Goal: Task Accomplishment & Management: Use online tool/utility

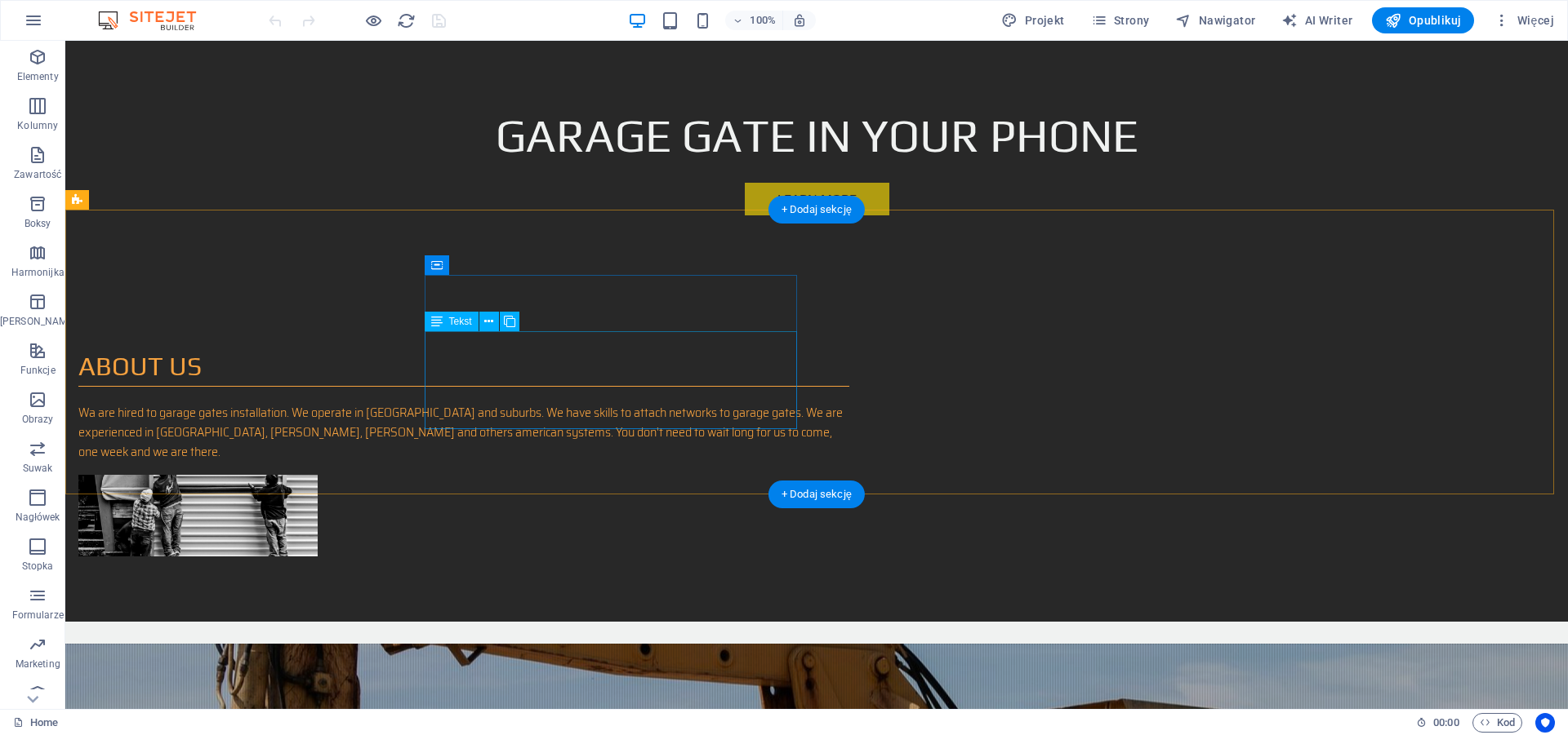
scroll to position [499, 0]
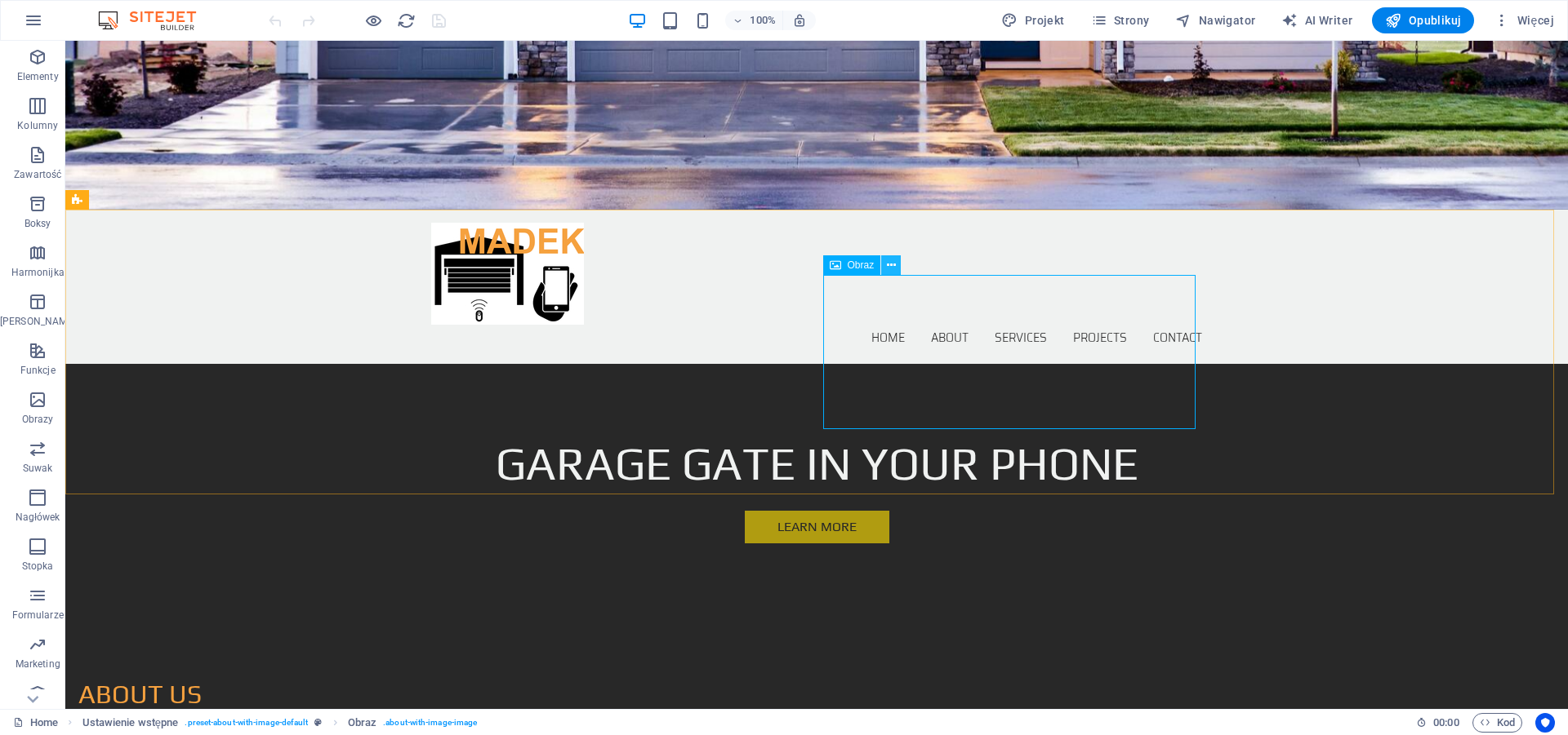
click at [889, 263] on icon at bounding box center [891, 266] width 9 height 17
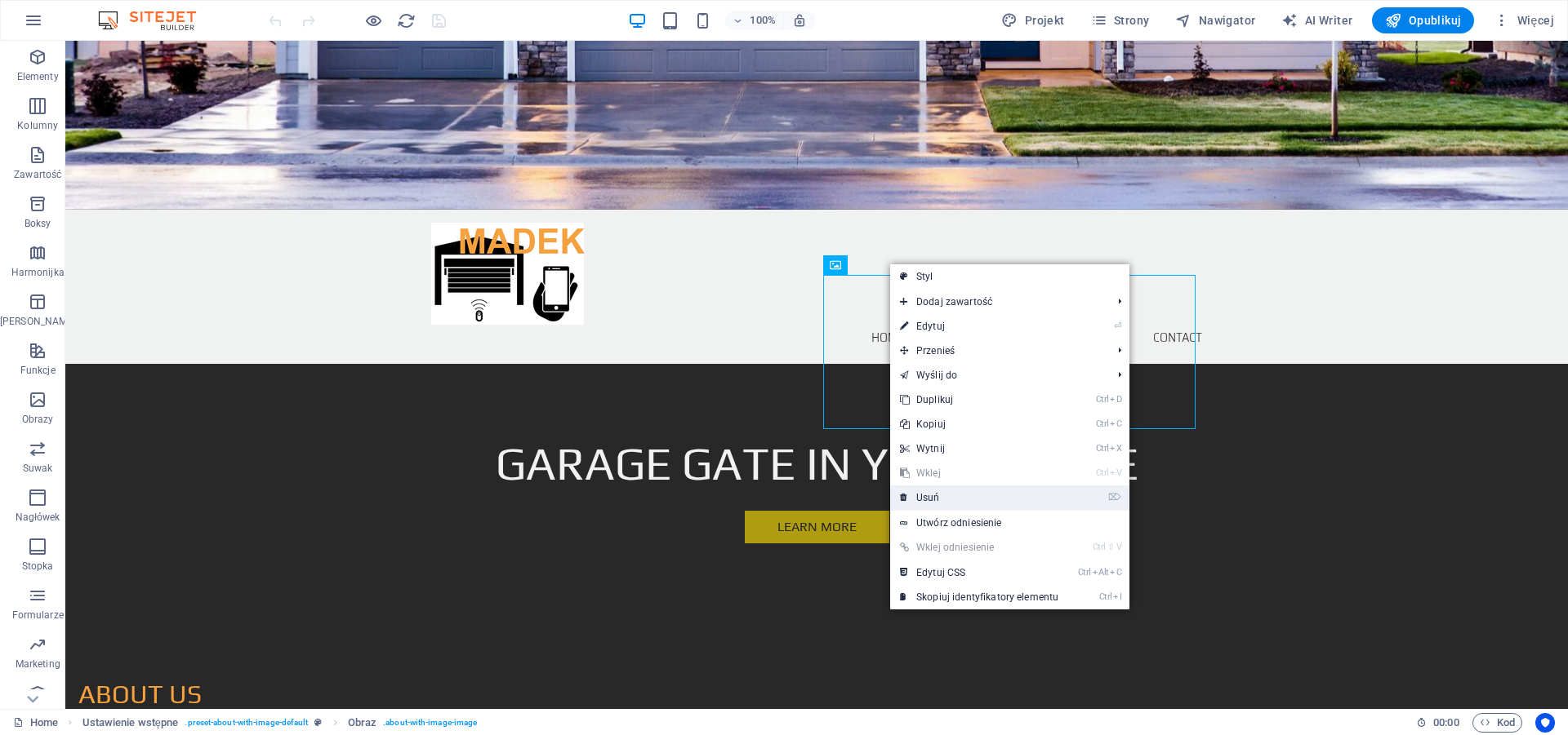
drag, startPoint x: 922, startPoint y: 499, endPoint x: 859, endPoint y: 459, distance: 74.6
click at [922, 499] on link "⌦ Usuń" at bounding box center [978, 497] width 178 height 25
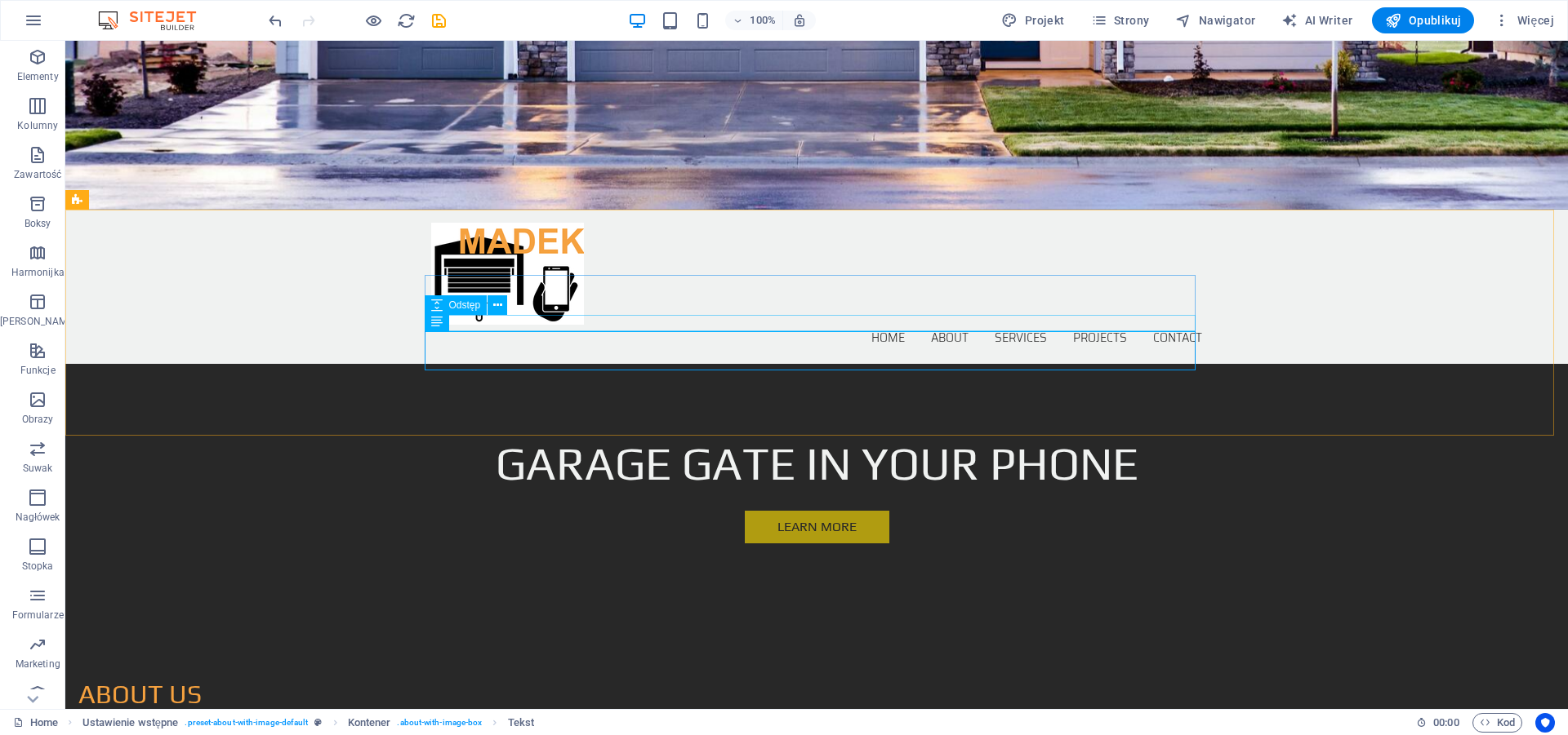
click at [570, 675] on div "ABOUT US" at bounding box center [464, 694] width 771 height 40
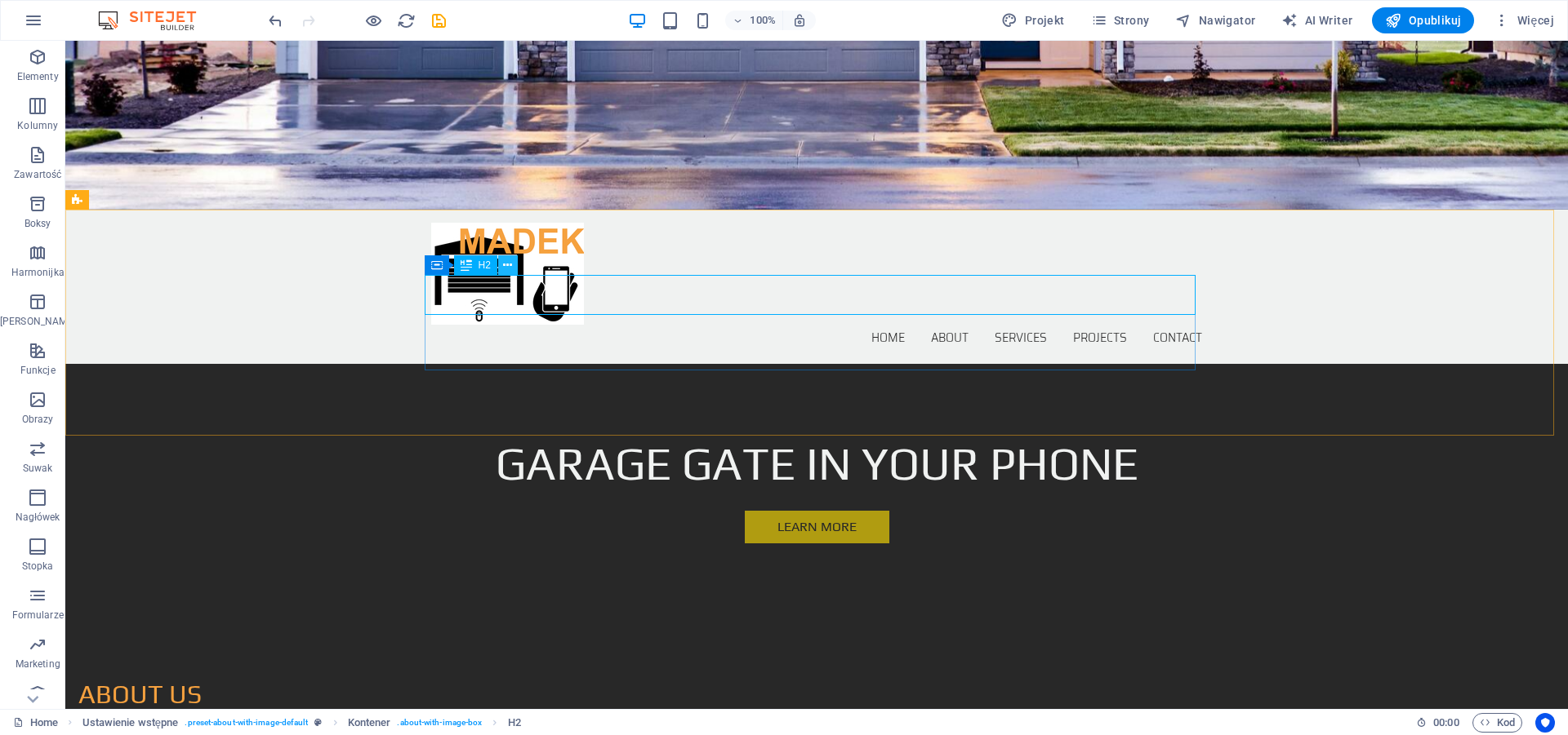
click at [510, 266] on icon at bounding box center [507, 266] width 9 height 17
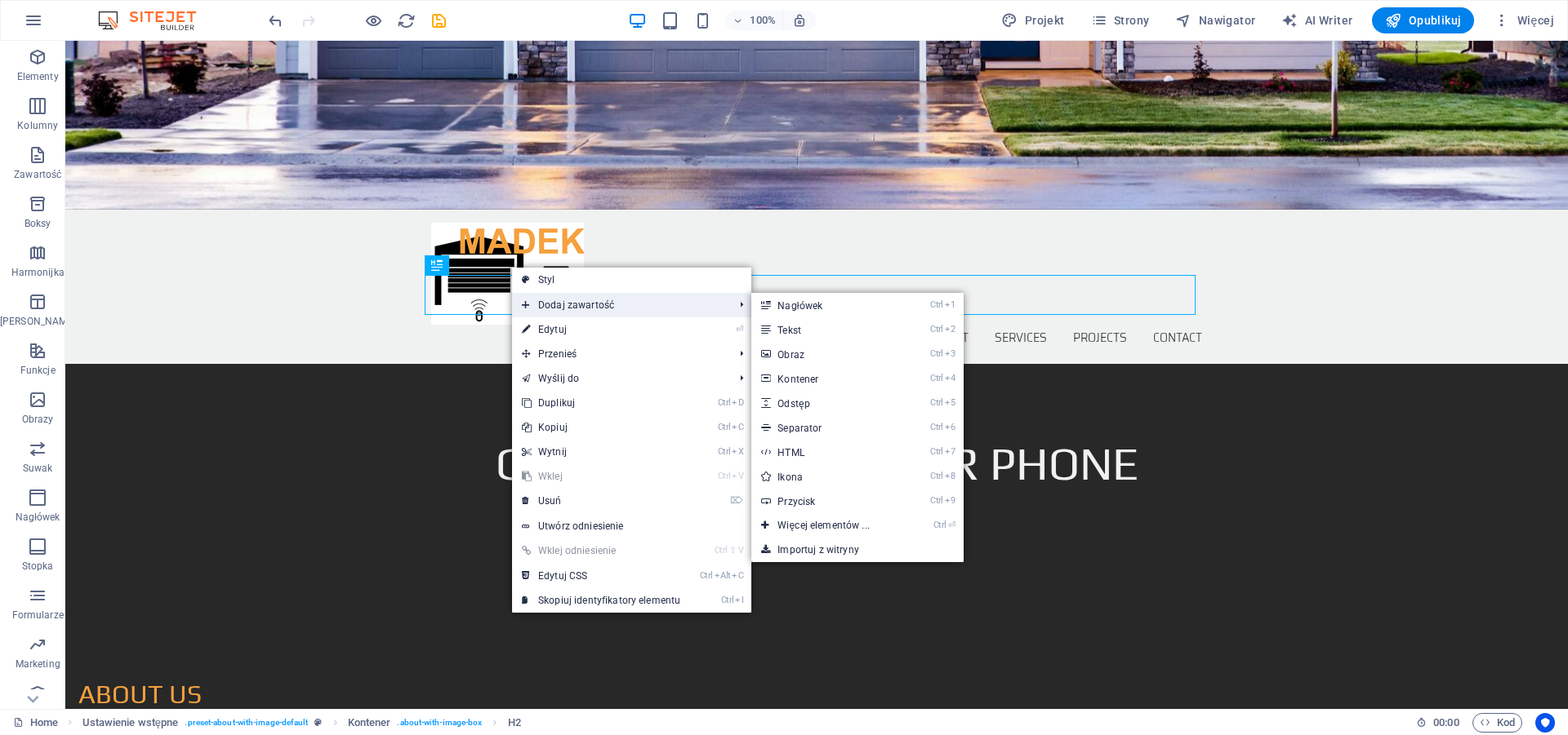
click at [578, 302] on span "Dodaj zawartość" at bounding box center [620, 305] width 215 height 25
click at [789, 352] on link "Ctrl 3 Obraz" at bounding box center [827, 353] width 150 height 25
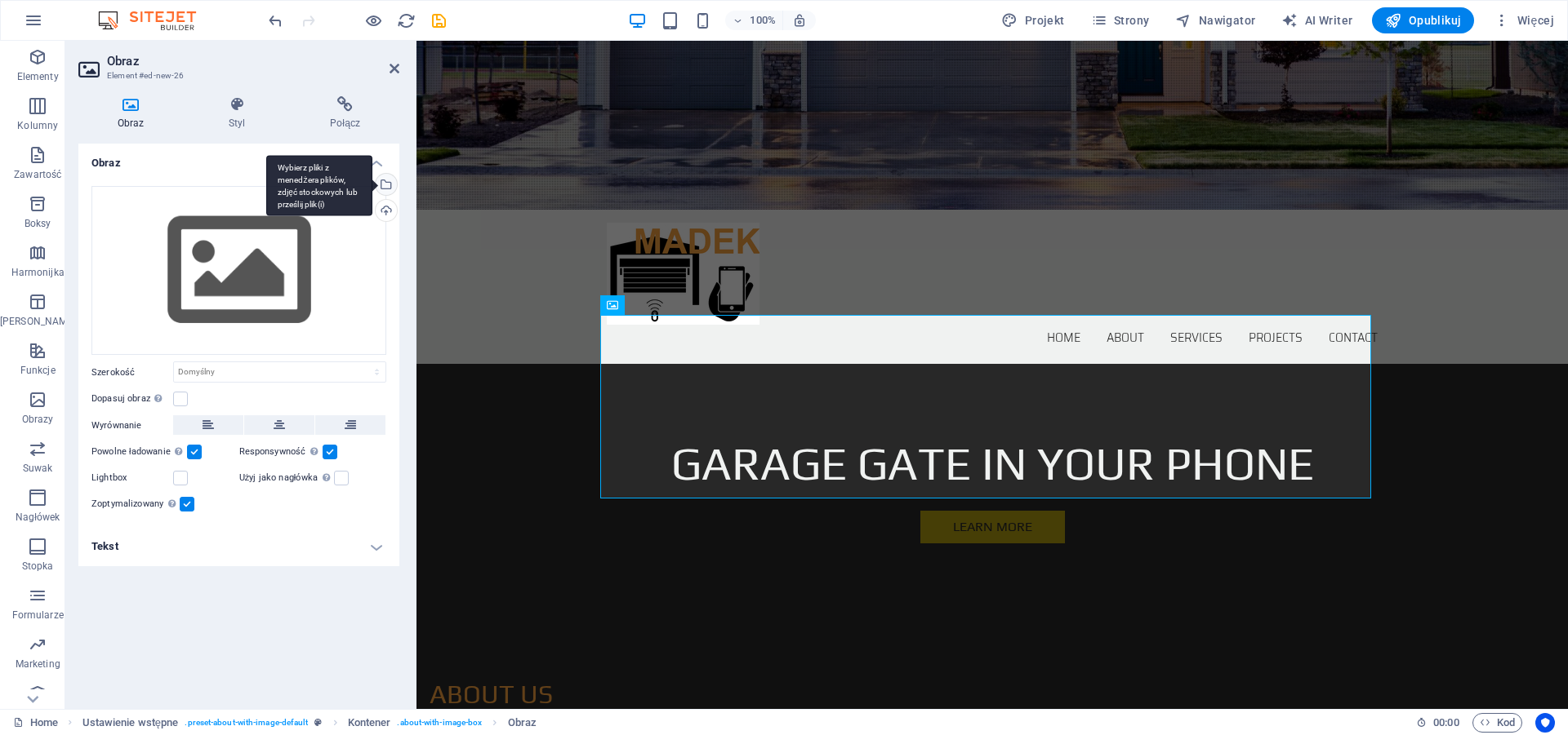
click at [385, 187] on div "Wybierz pliki z menedżera plików, zdjęć stockowych lub prześlij plik(i)" at bounding box center [384, 186] width 25 height 25
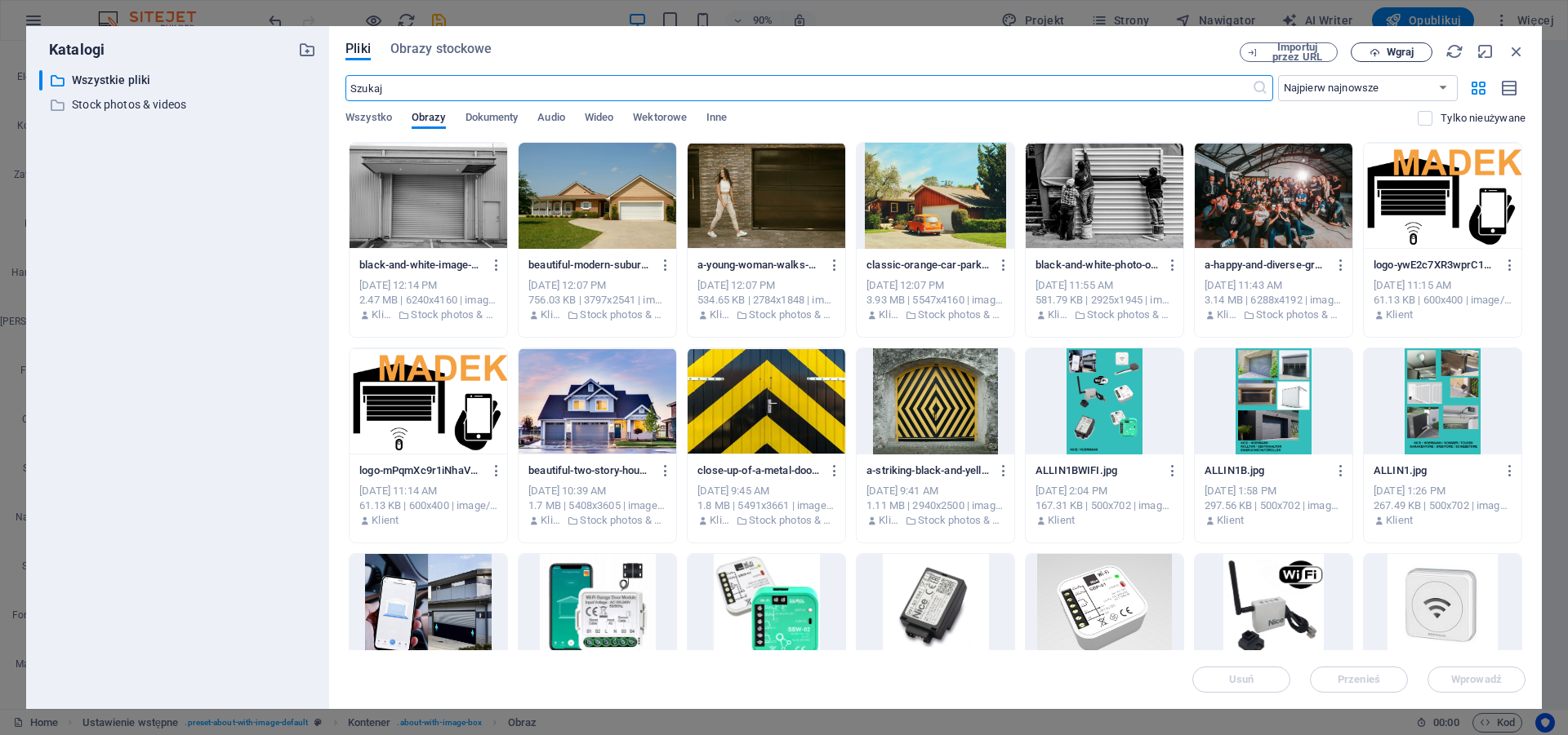
click at [1383, 55] on span "Wgraj" at bounding box center [1391, 53] width 67 height 10
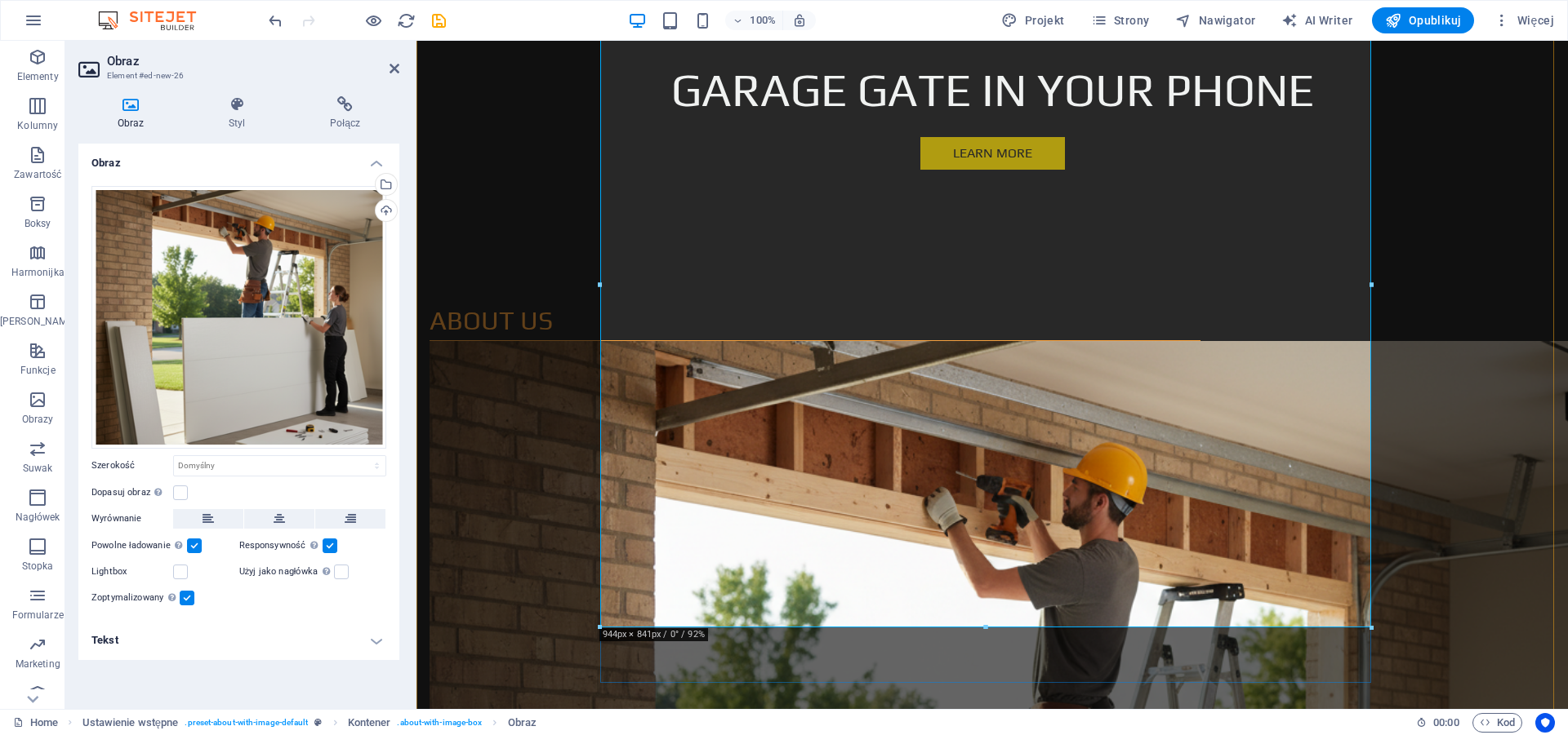
scroll to position [916, 0]
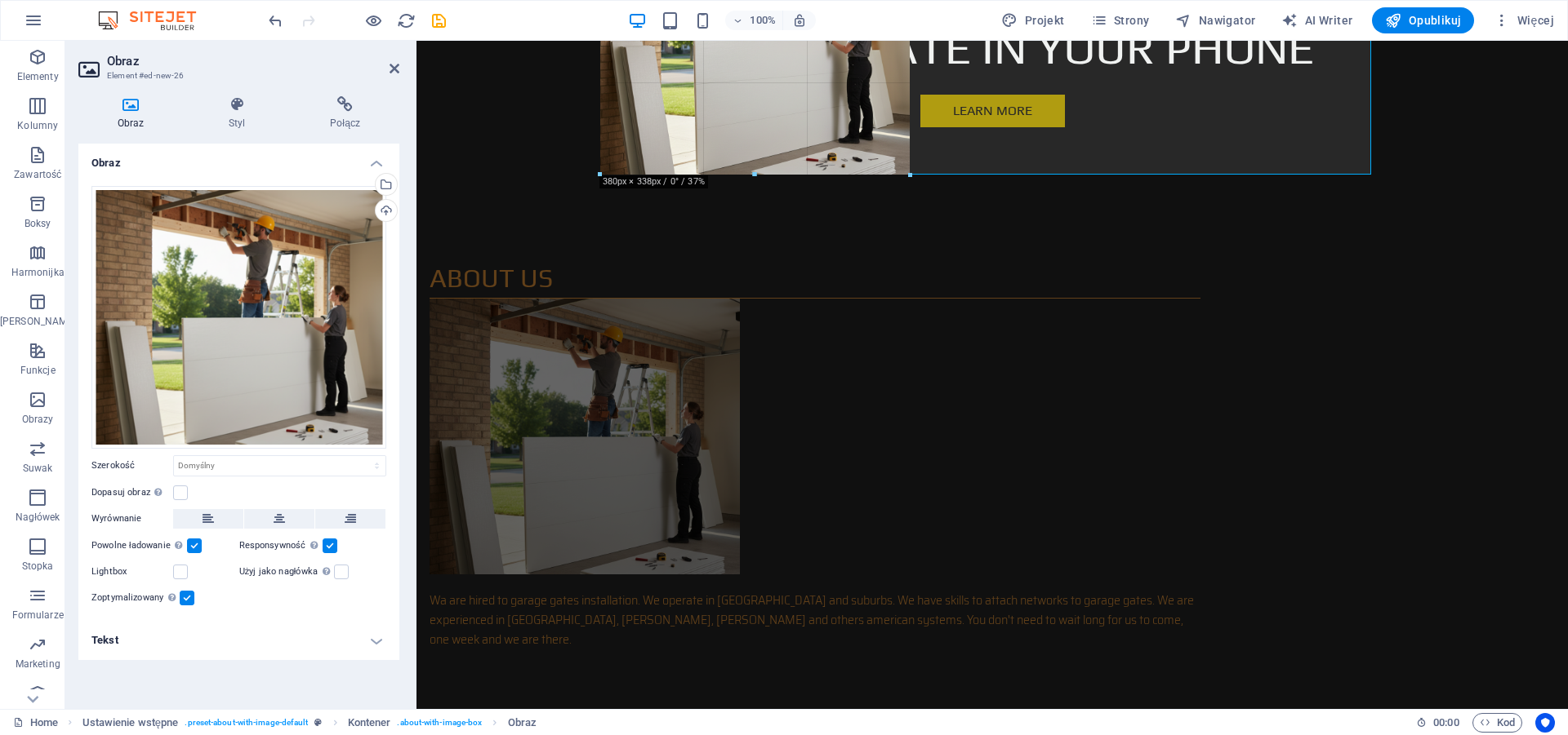
drag, startPoint x: 984, startPoint y: 586, endPoint x: 463, endPoint y: 129, distance: 693.0
type input "381"
select select "px"
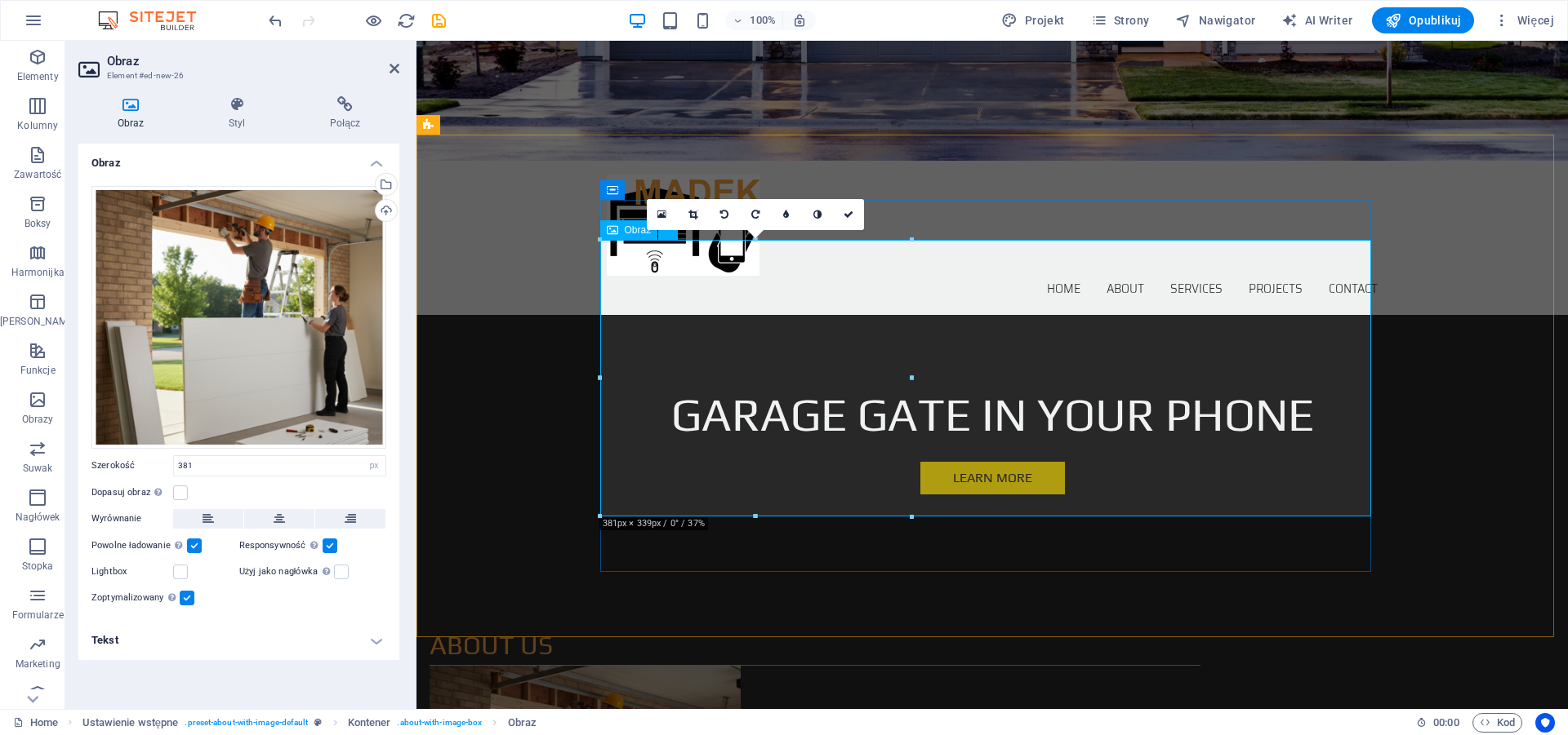
scroll to position [583, 0]
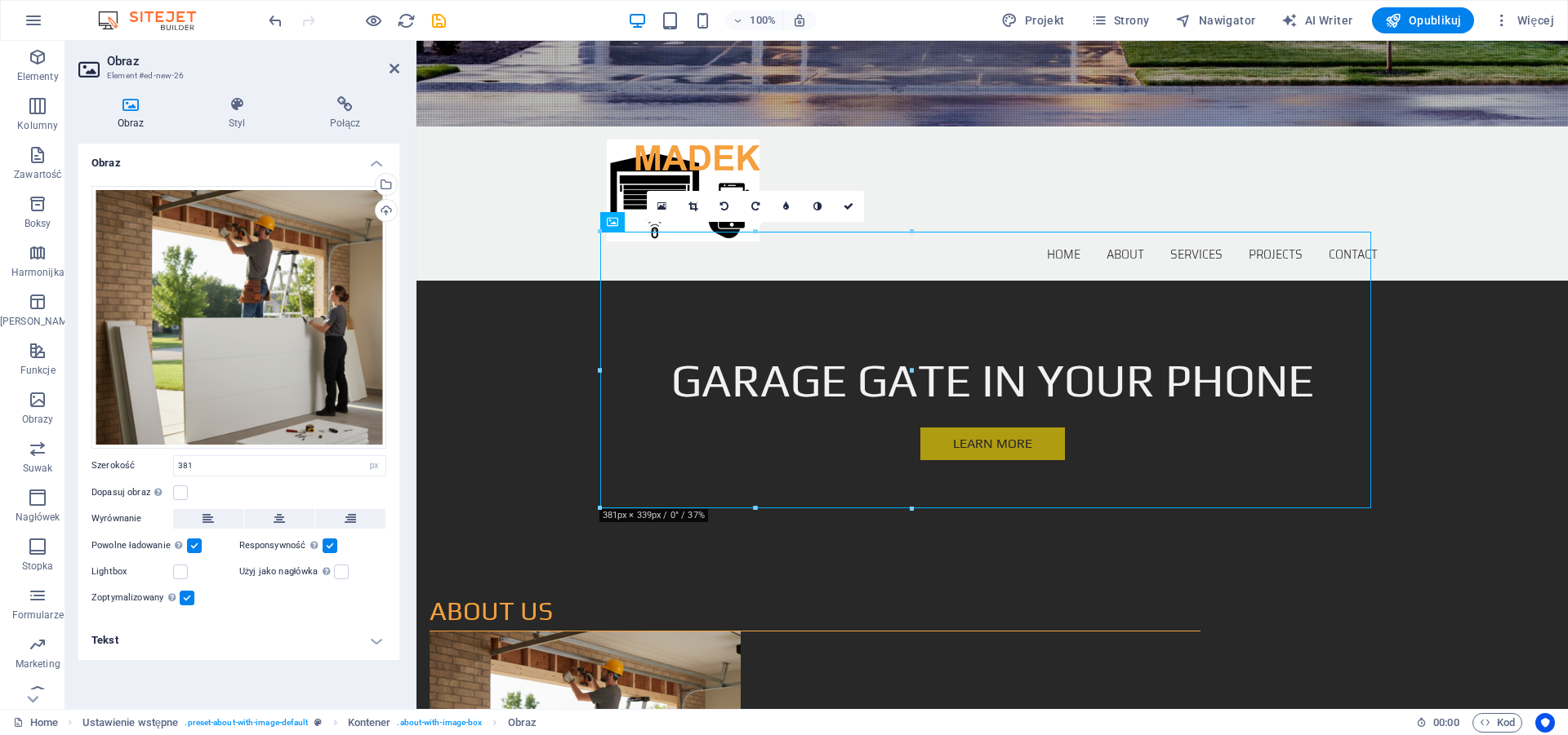
drag, startPoint x: 692, startPoint y: 371, endPoint x: 1088, endPoint y: 376, distance: 396.0
click at [694, 205] on icon at bounding box center [693, 206] width 9 height 9
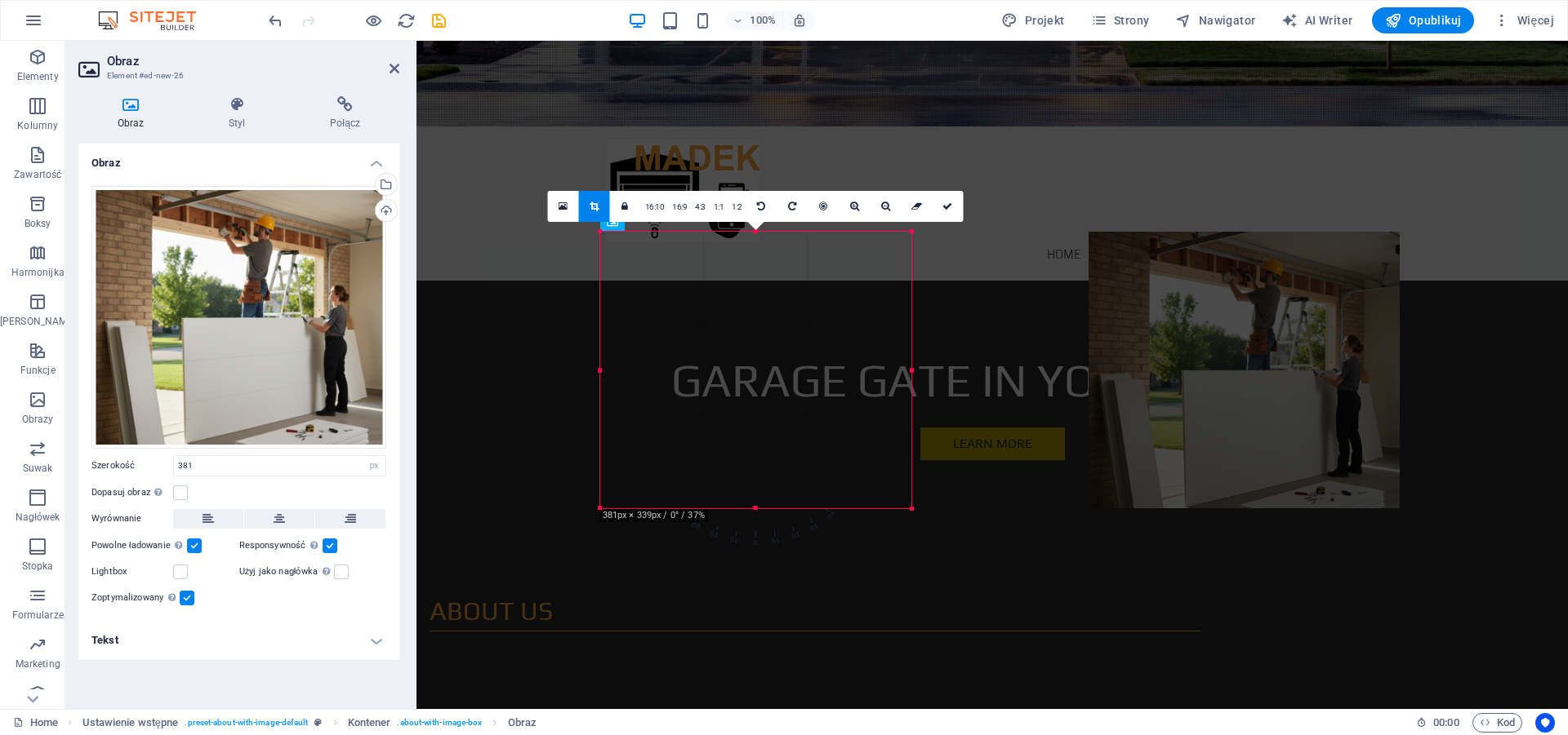
drag, startPoint x: 726, startPoint y: 382, endPoint x: 1215, endPoint y: 384, distance: 489.0
click at [1215, 384] on div at bounding box center [1243, 370] width 311 height 277
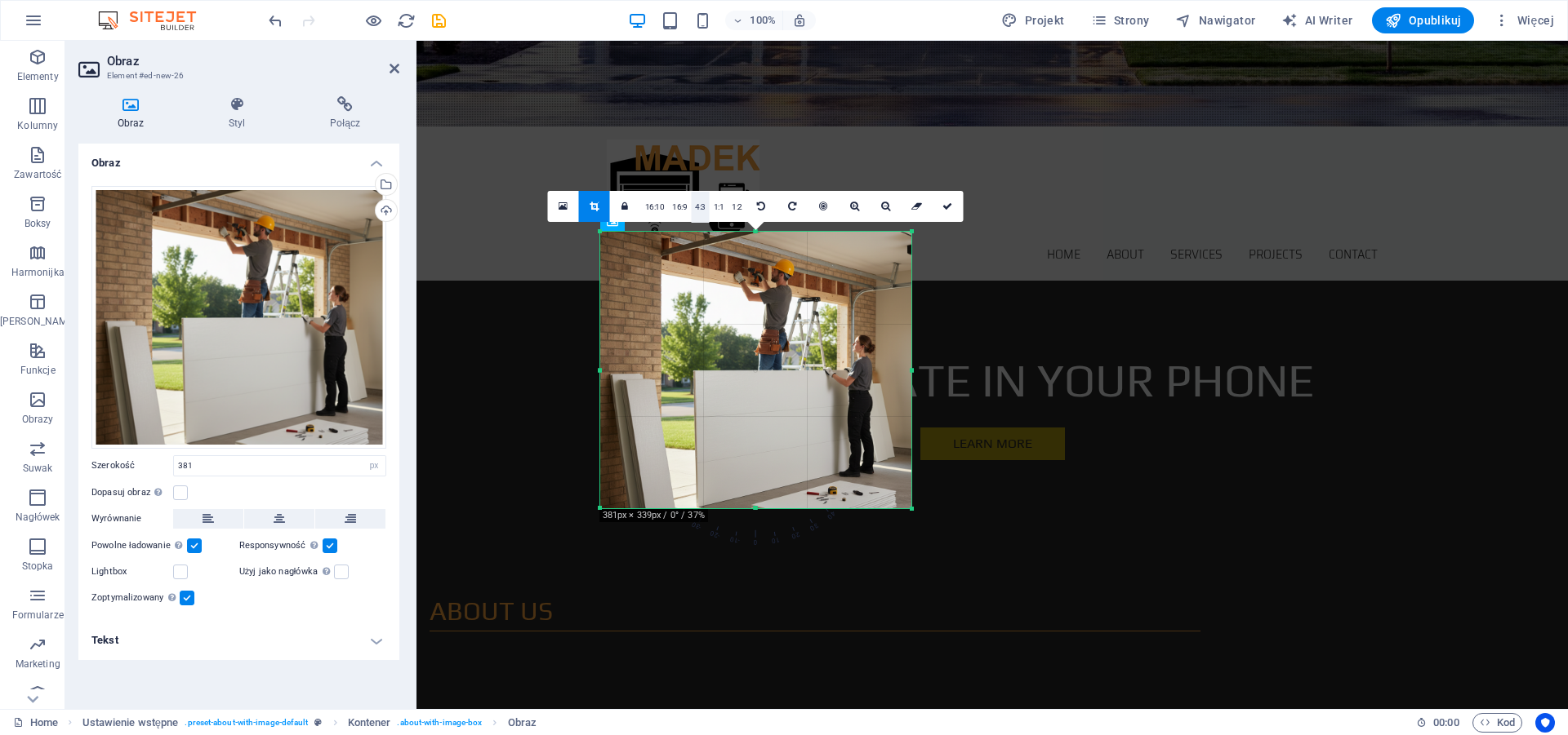
click at [705, 214] on link "4:3" at bounding box center [700, 207] width 19 height 31
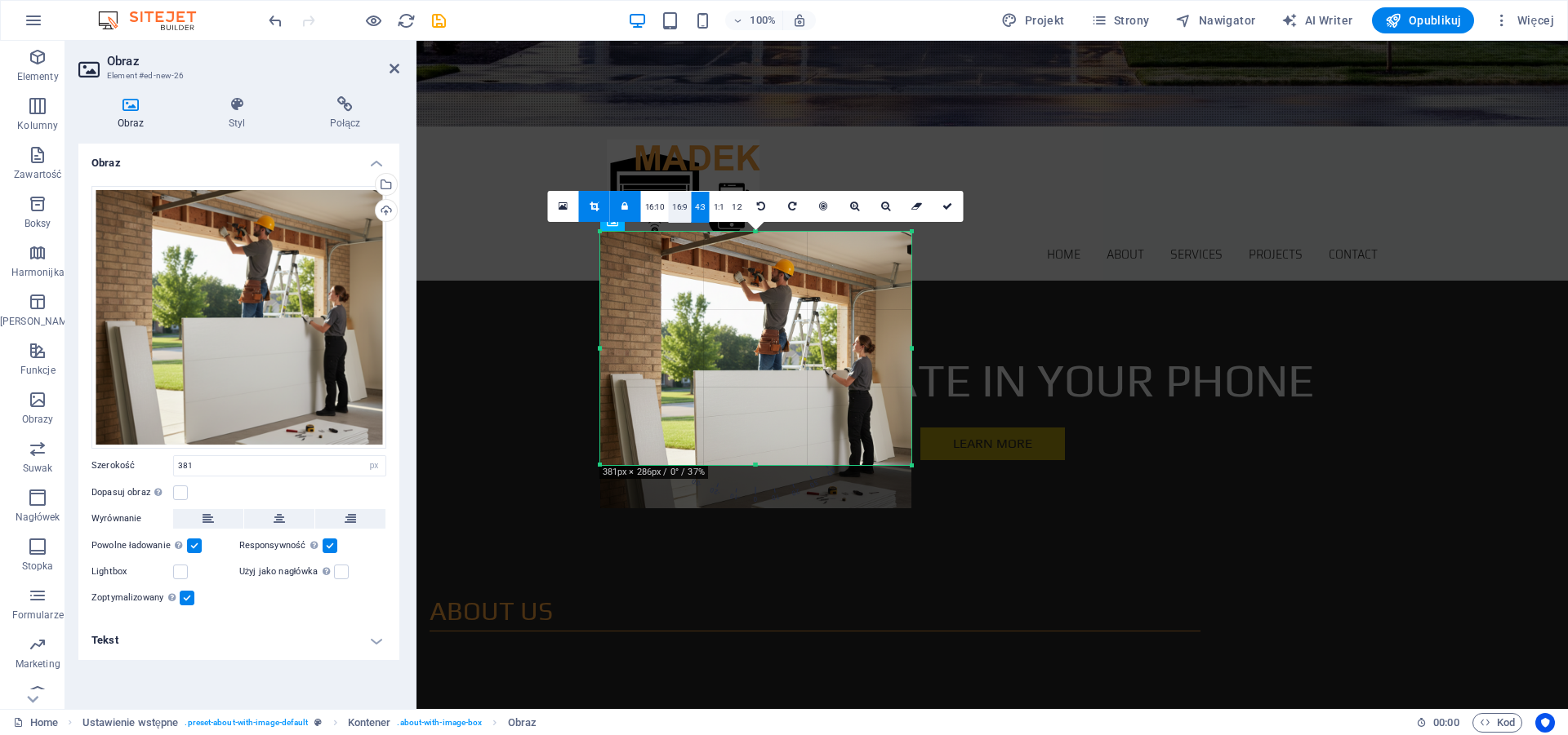
click at [682, 210] on link "16:9" at bounding box center [679, 207] width 23 height 31
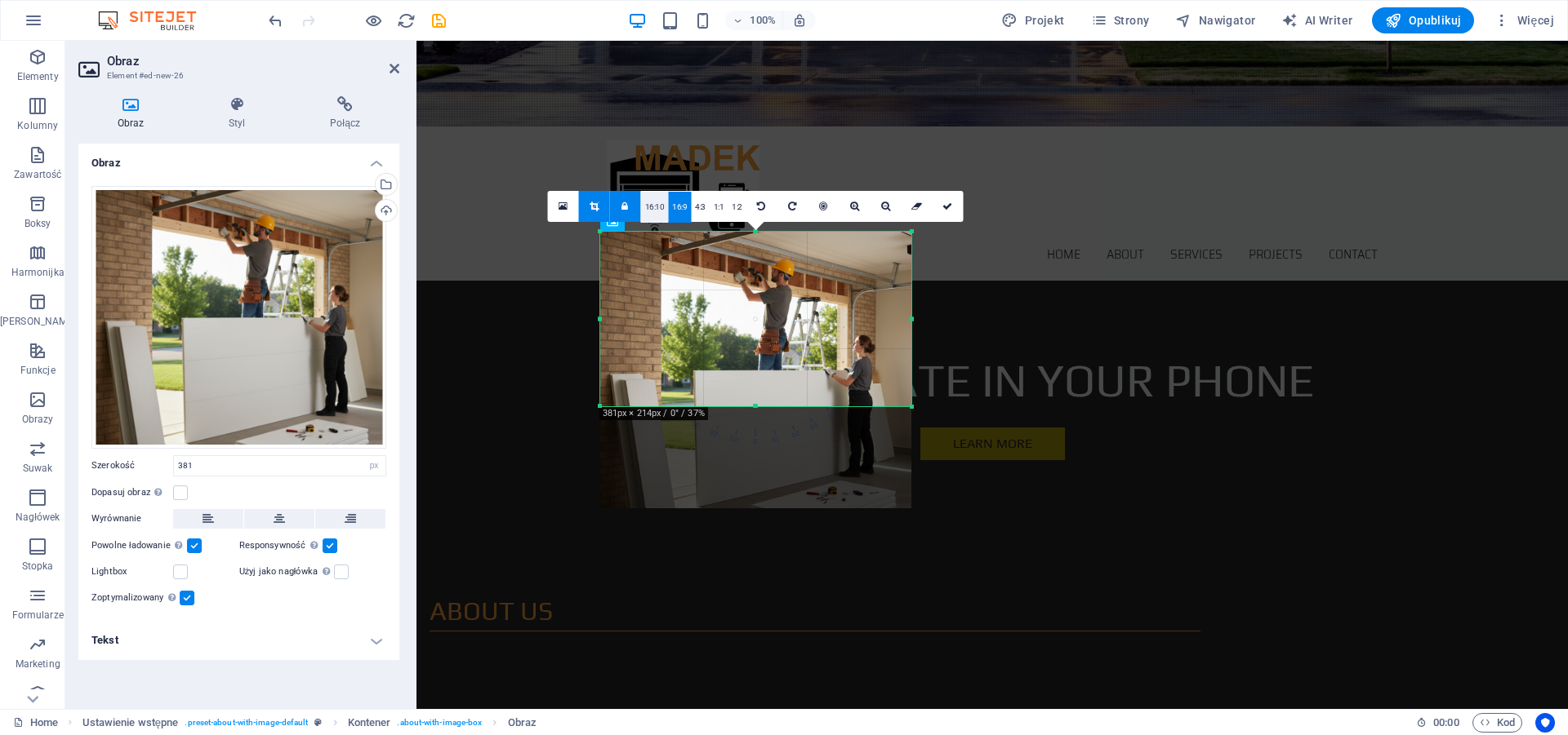
click at [657, 208] on link "16:10" at bounding box center [654, 207] width 28 height 31
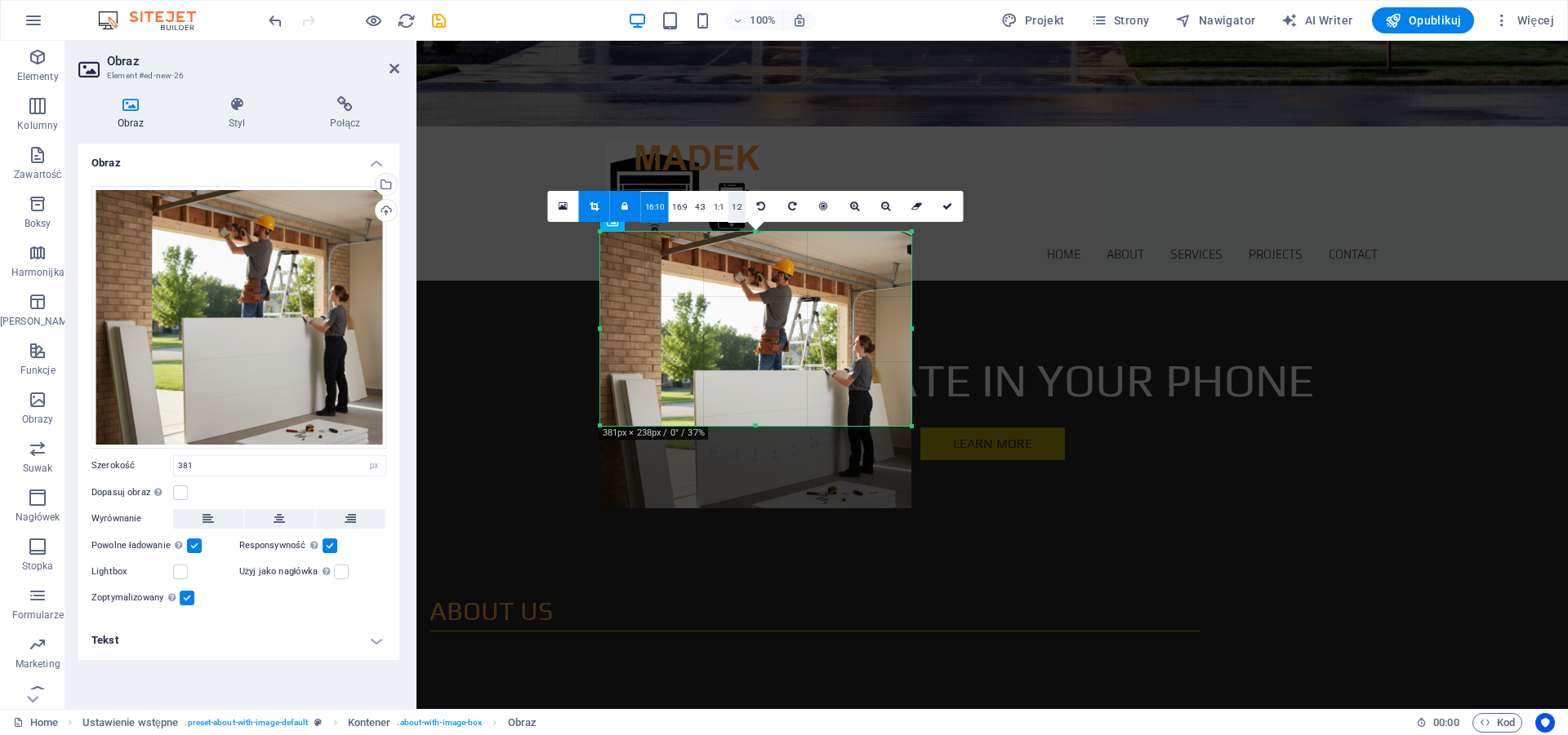
click at [741, 208] on link "1:2" at bounding box center [737, 207] width 19 height 31
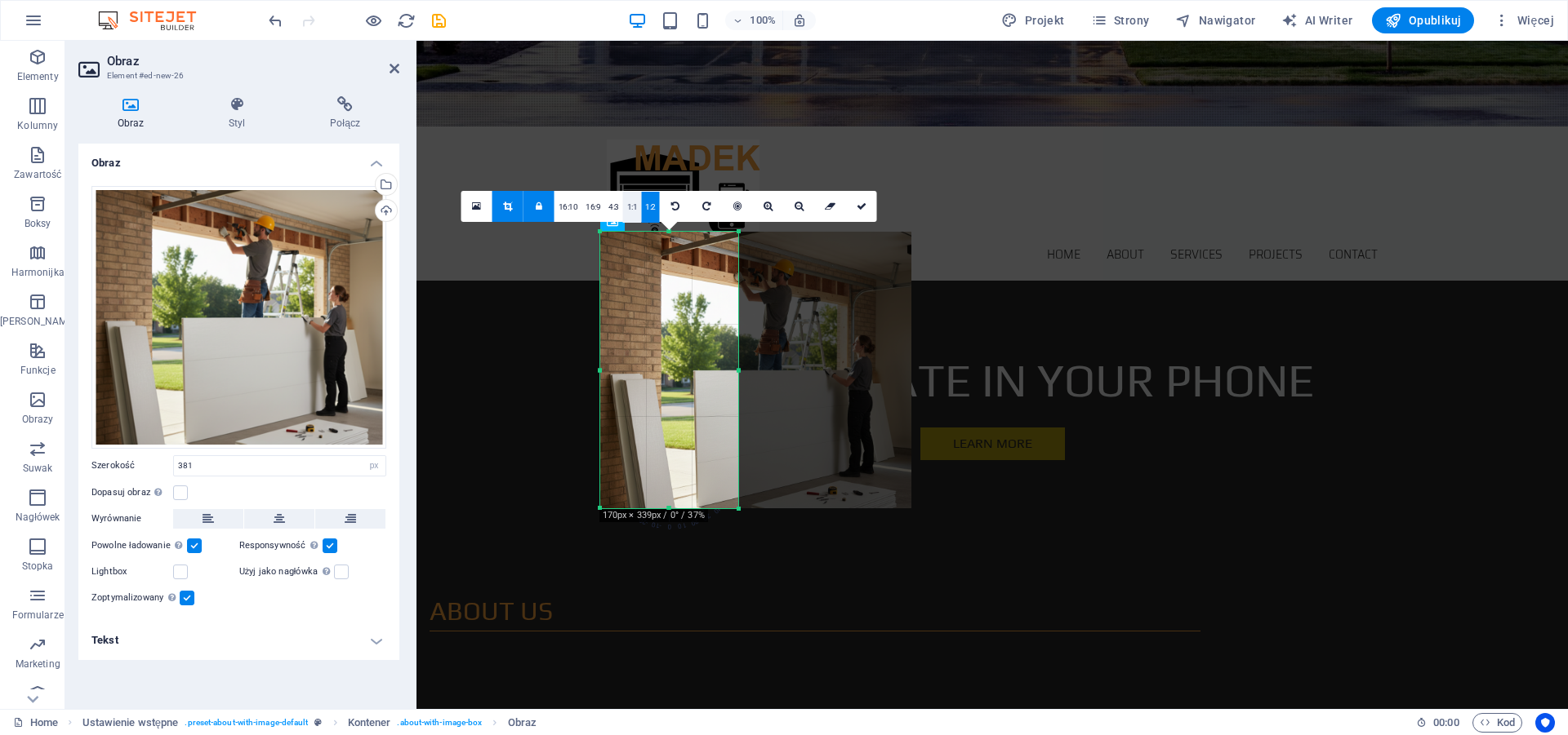
click at [633, 207] on link "1:1" at bounding box center [632, 207] width 19 height 31
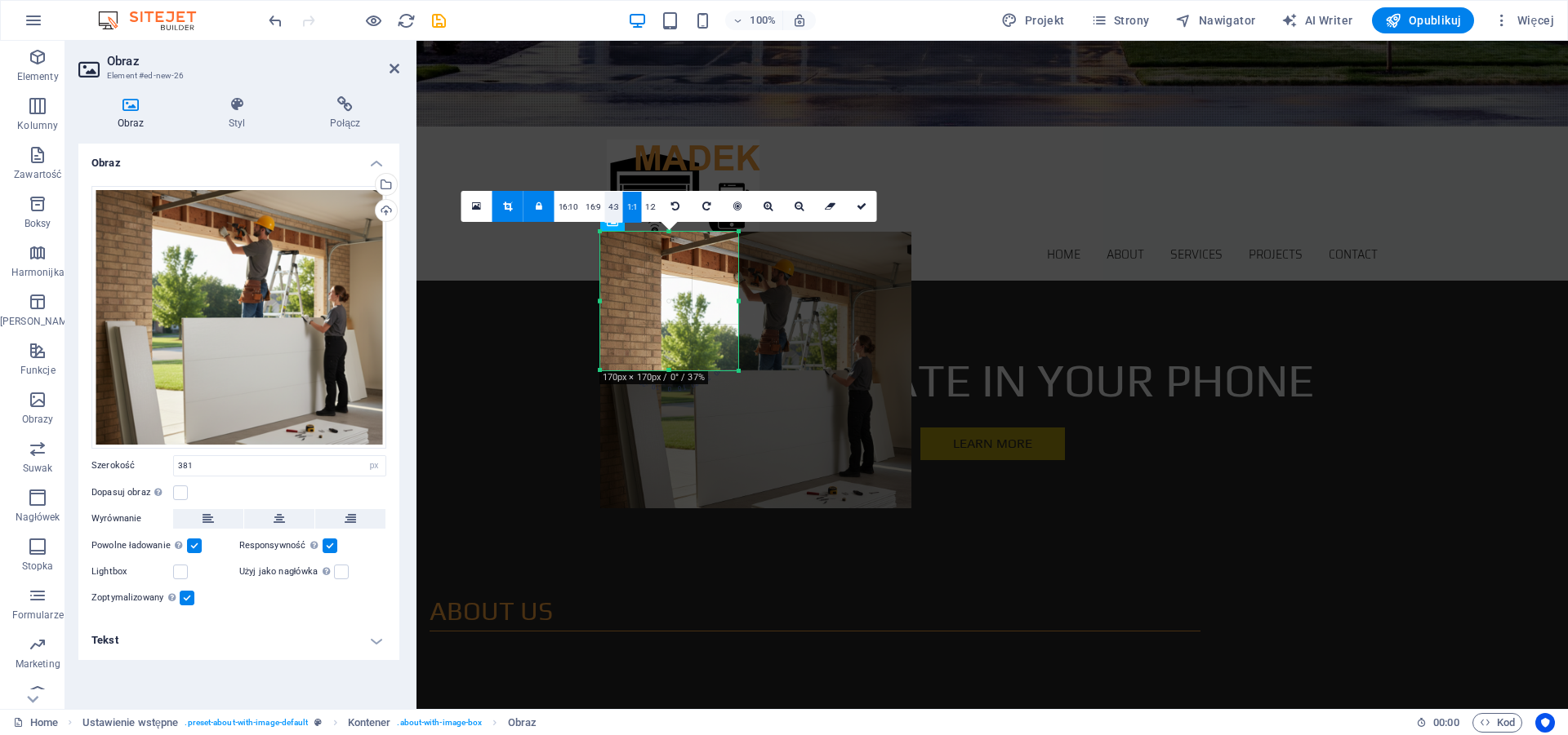
click at [608, 210] on link "4:3" at bounding box center [614, 207] width 19 height 31
click at [600, 210] on link "16:9" at bounding box center [592, 207] width 23 height 31
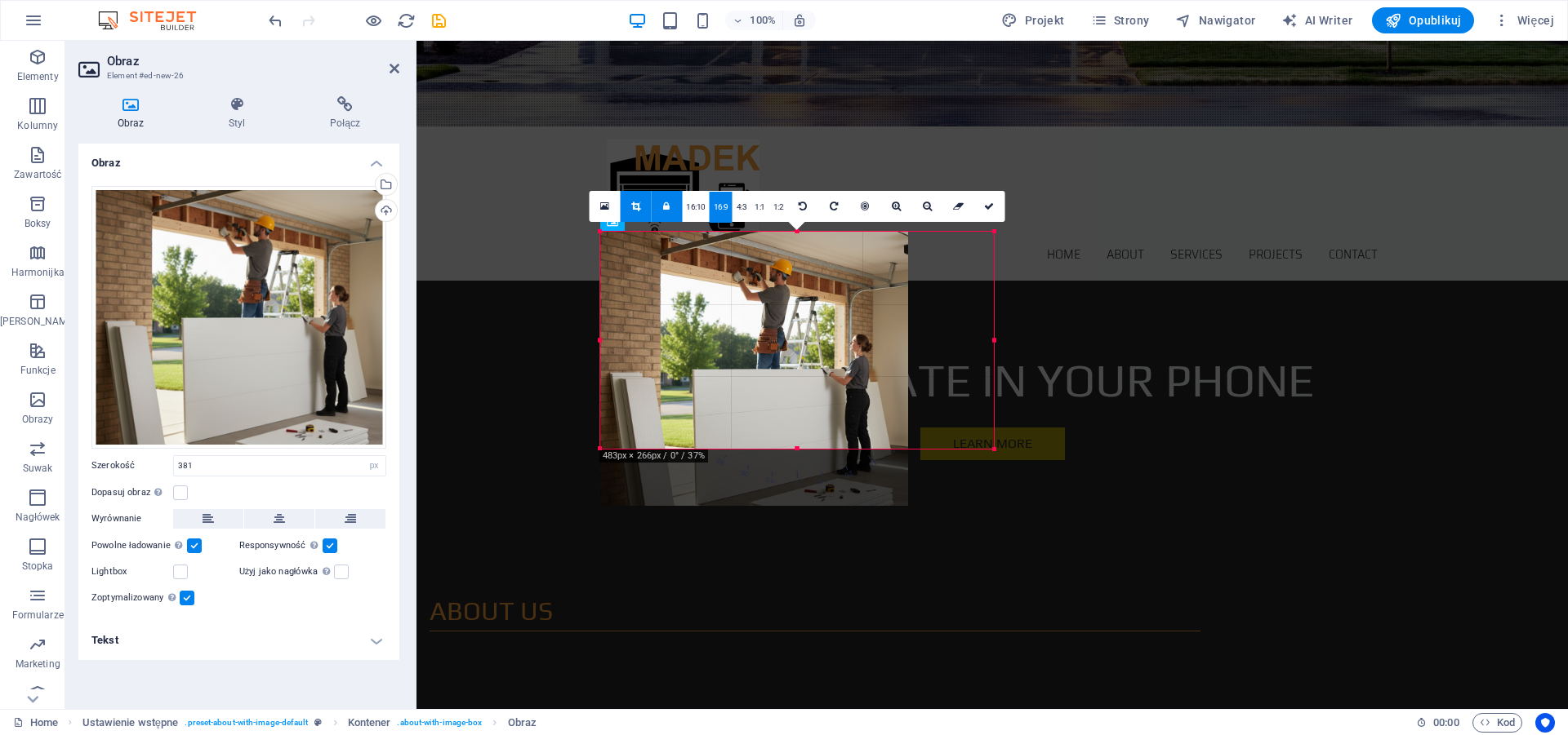
drag, startPoint x: 736, startPoint y: 308, endPoint x: 920, endPoint y: 448, distance: 231.2
click at [920, 448] on div "180 170 160 150 140 130 120 110 100 90 80 70 60 50 40 30 20 10 0 -10 -20 -30 -4…" at bounding box center [797, 340] width 395 height 217
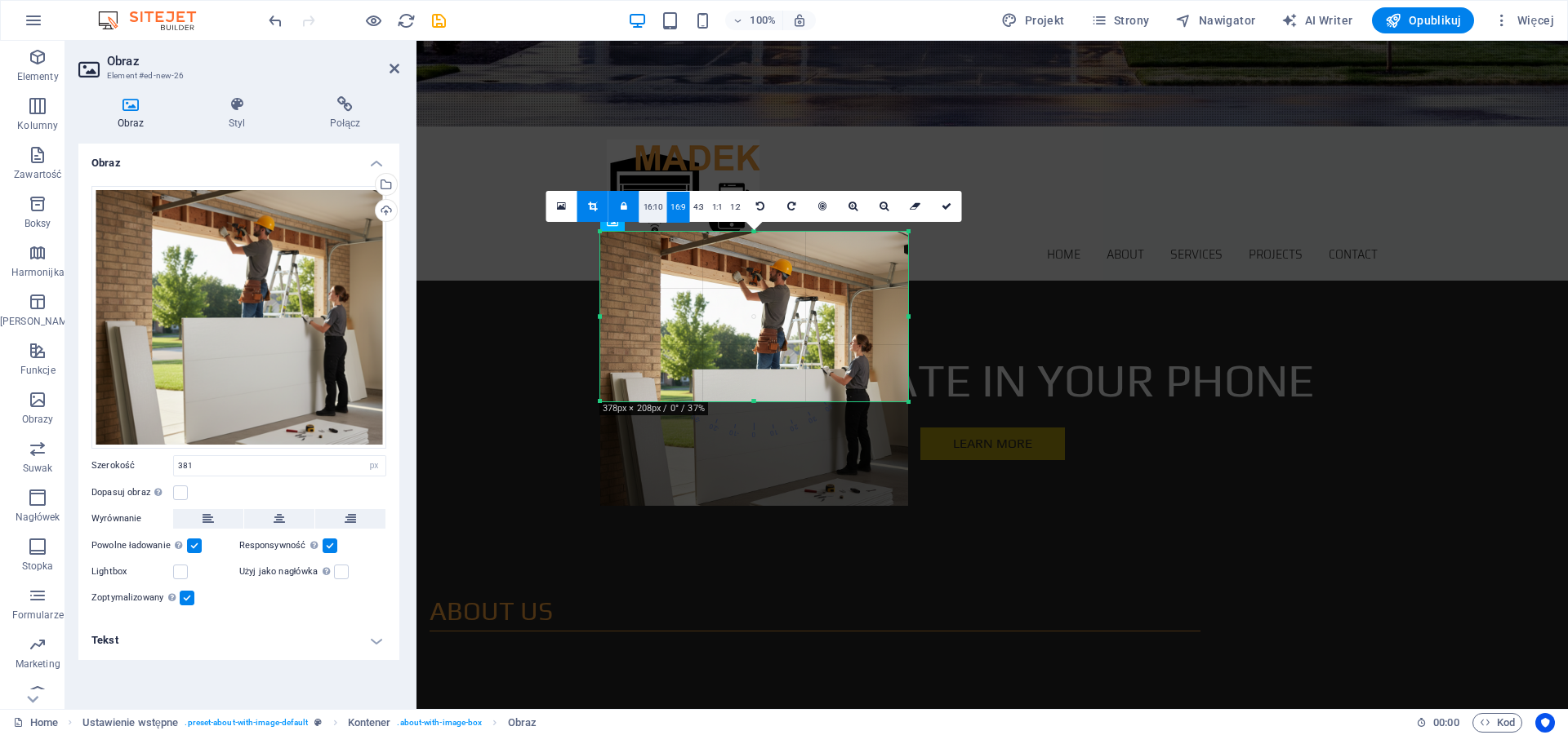
click at [654, 218] on link "16:10" at bounding box center [653, 207] width 28 height 31
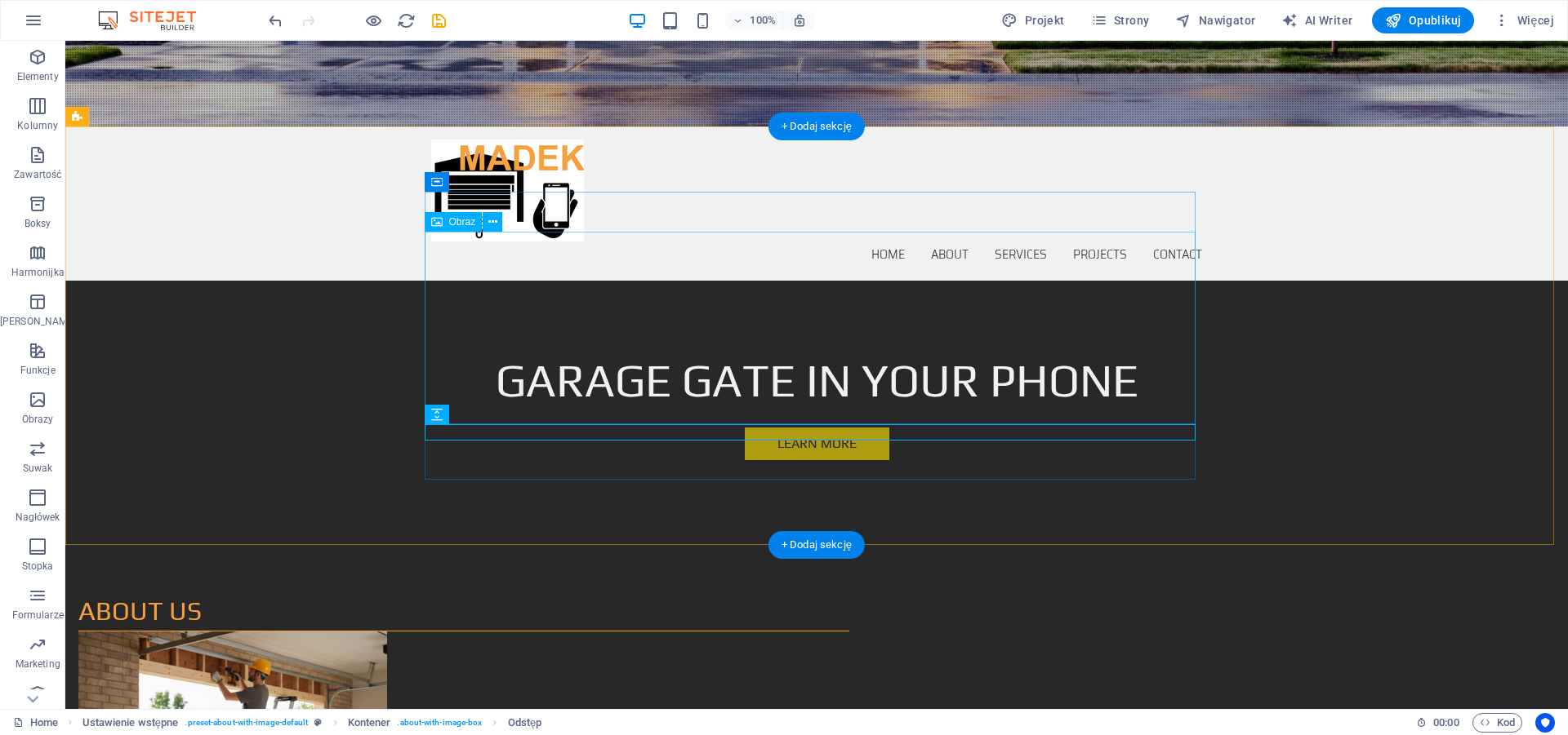
click at [579, 632] on figure at bounding box center [464, 728] width 771 height 192
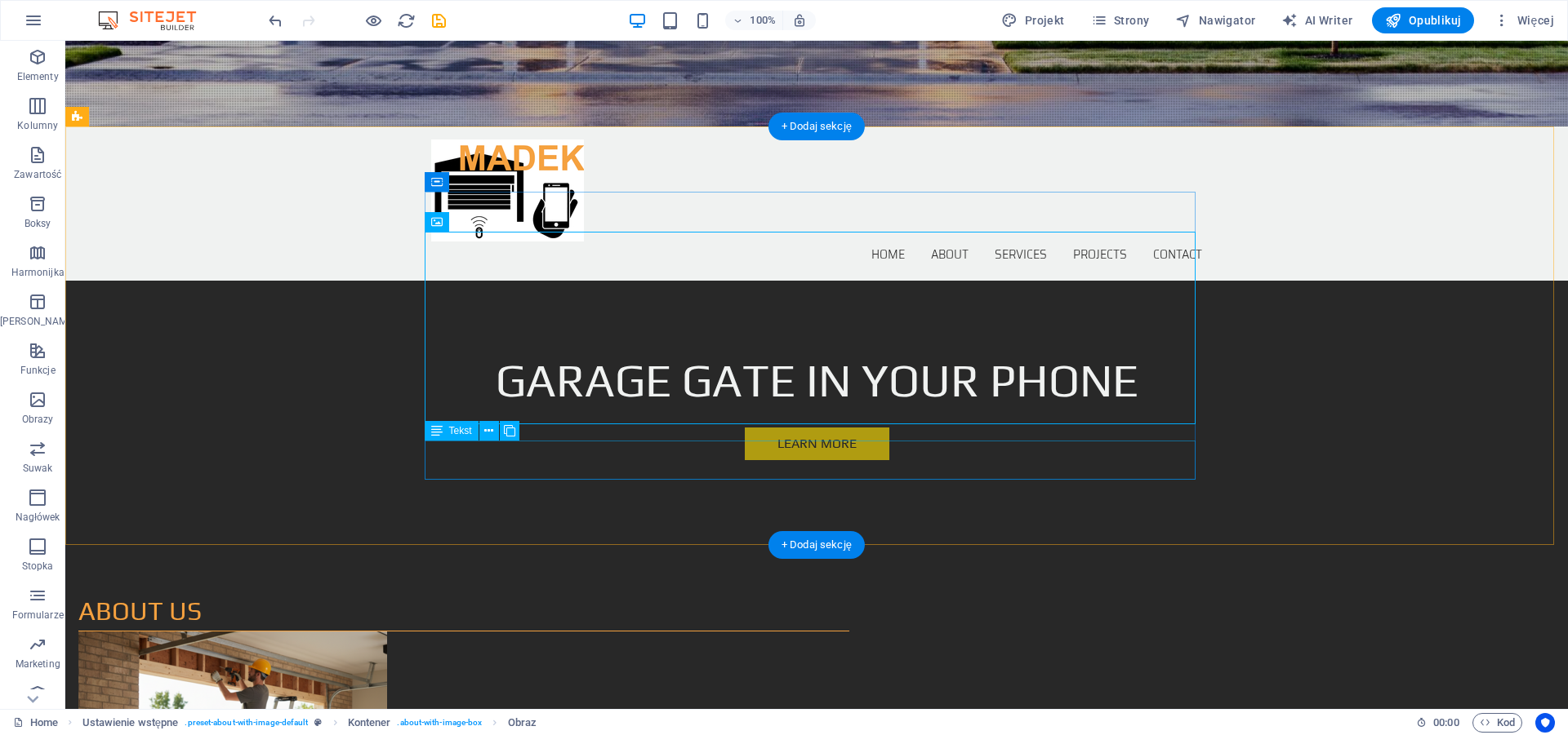
click at [665, 632] on figure at bounding box center [464, 728] width 771 height 192
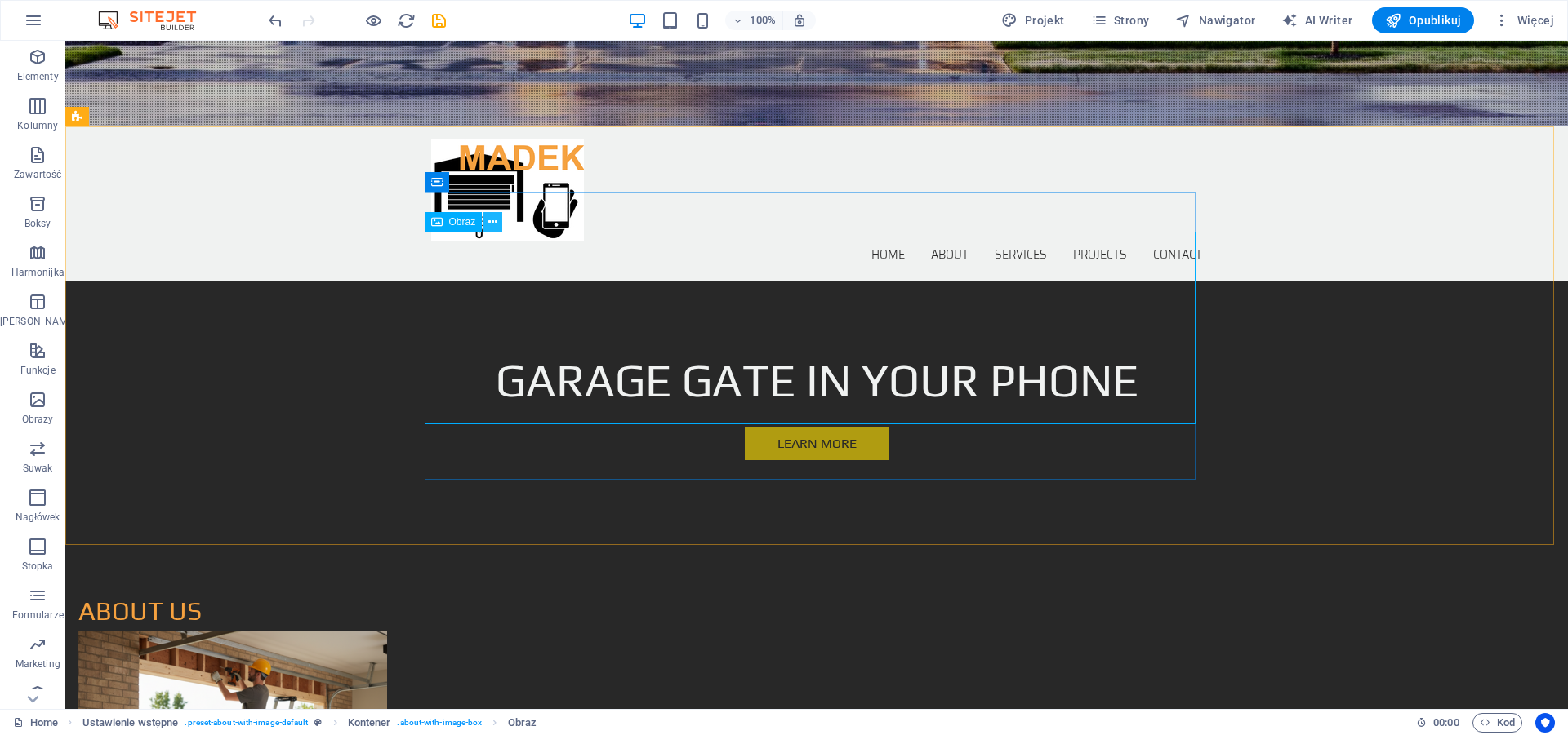
click at [493, 224] on icon at bounding box center [493, 222] width 9 height 17
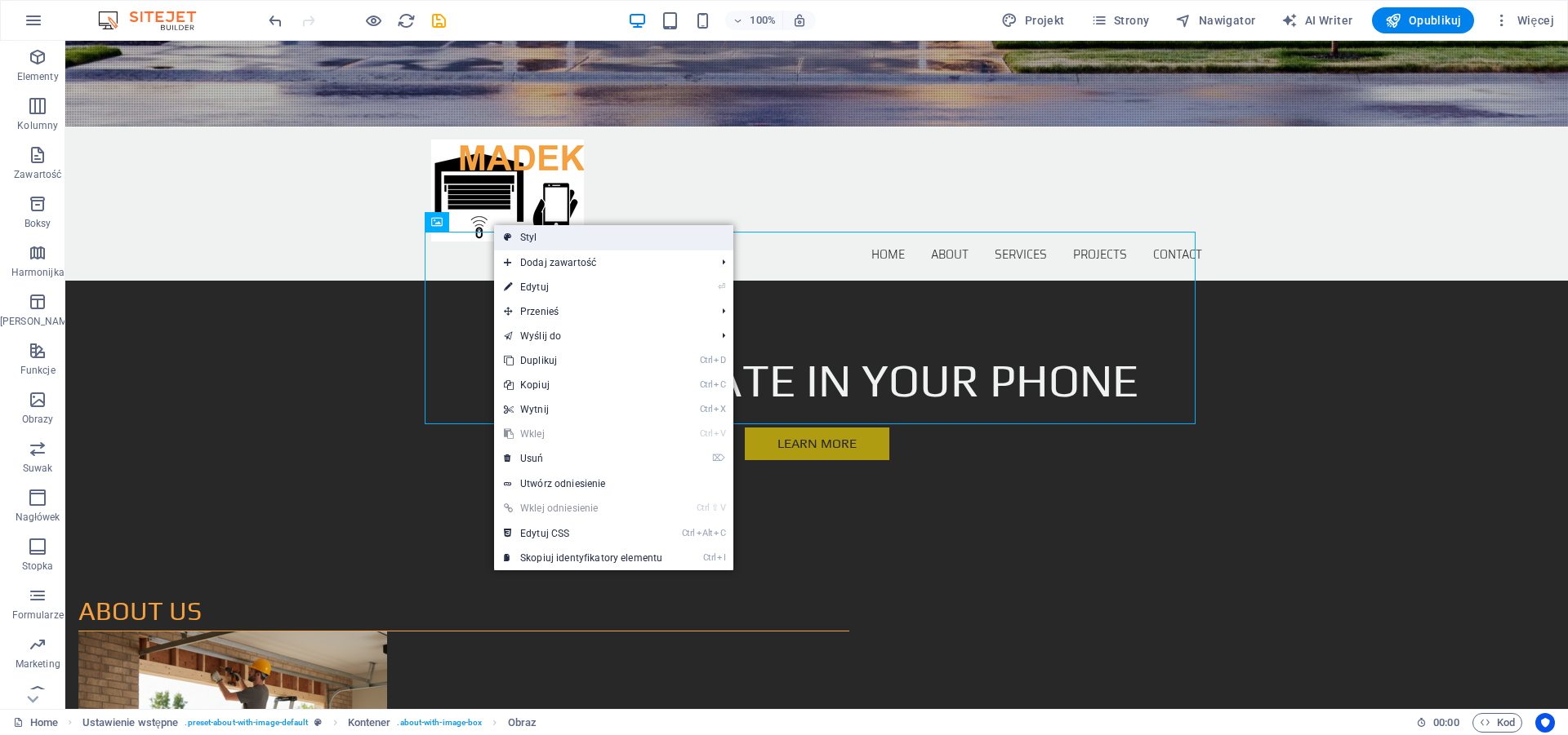
click at [532, 244] on link "Styl" at bounding box center [614, 237] width 239 height 25
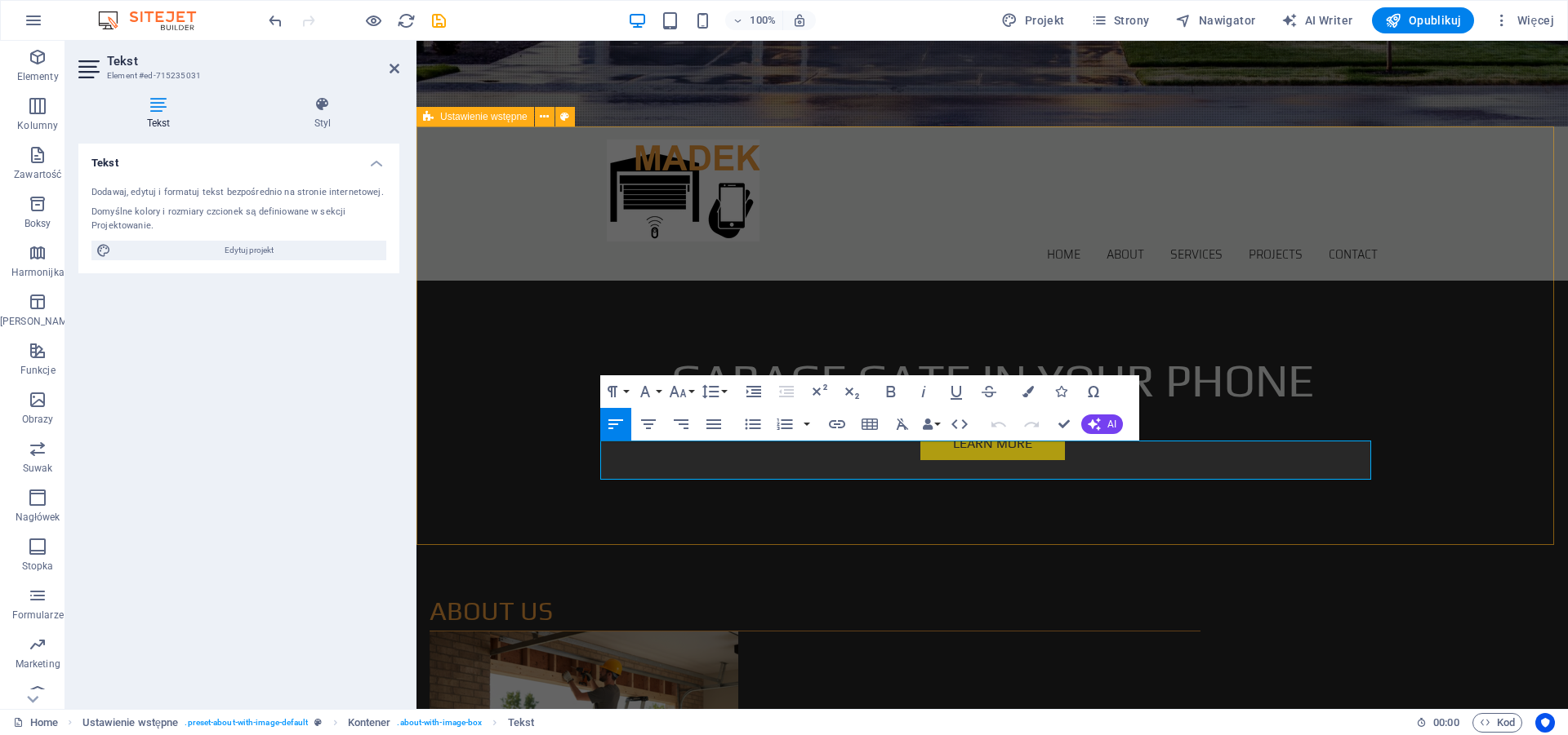
drag, startPoint x: 547, startPoint y: 491, endPoint x: 908, endPoint y: 485, distance: 361.0
click at [898, 526] on div "ABOUT US Wa are hired to garage gates installation. We operate in Berlin and su…" at bounding box center [992, 745] width 1151 height 439
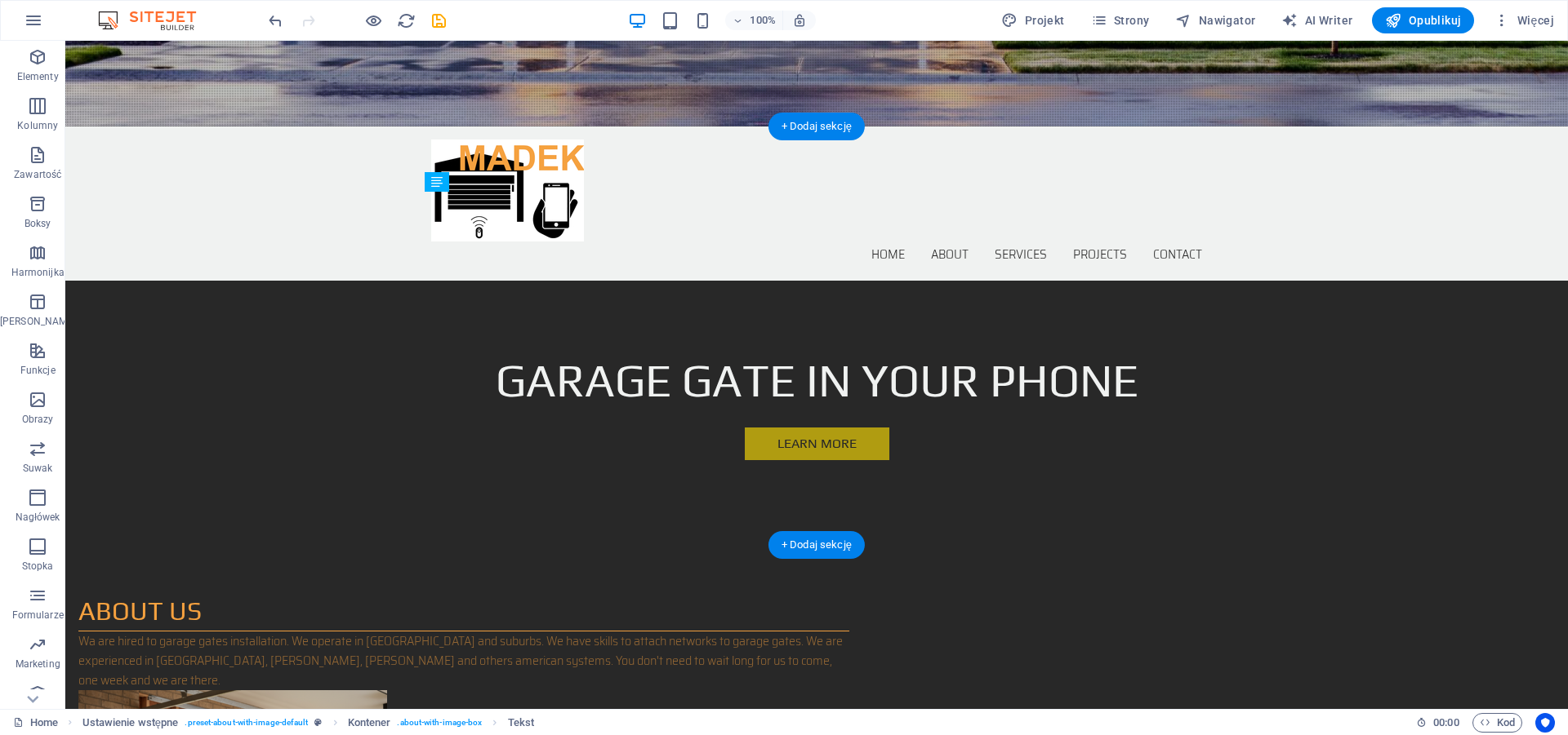
drag, startPoint x: 499, startPoint y: 472, endPoint x: 873, endPoint y: 330, distance: 400.0
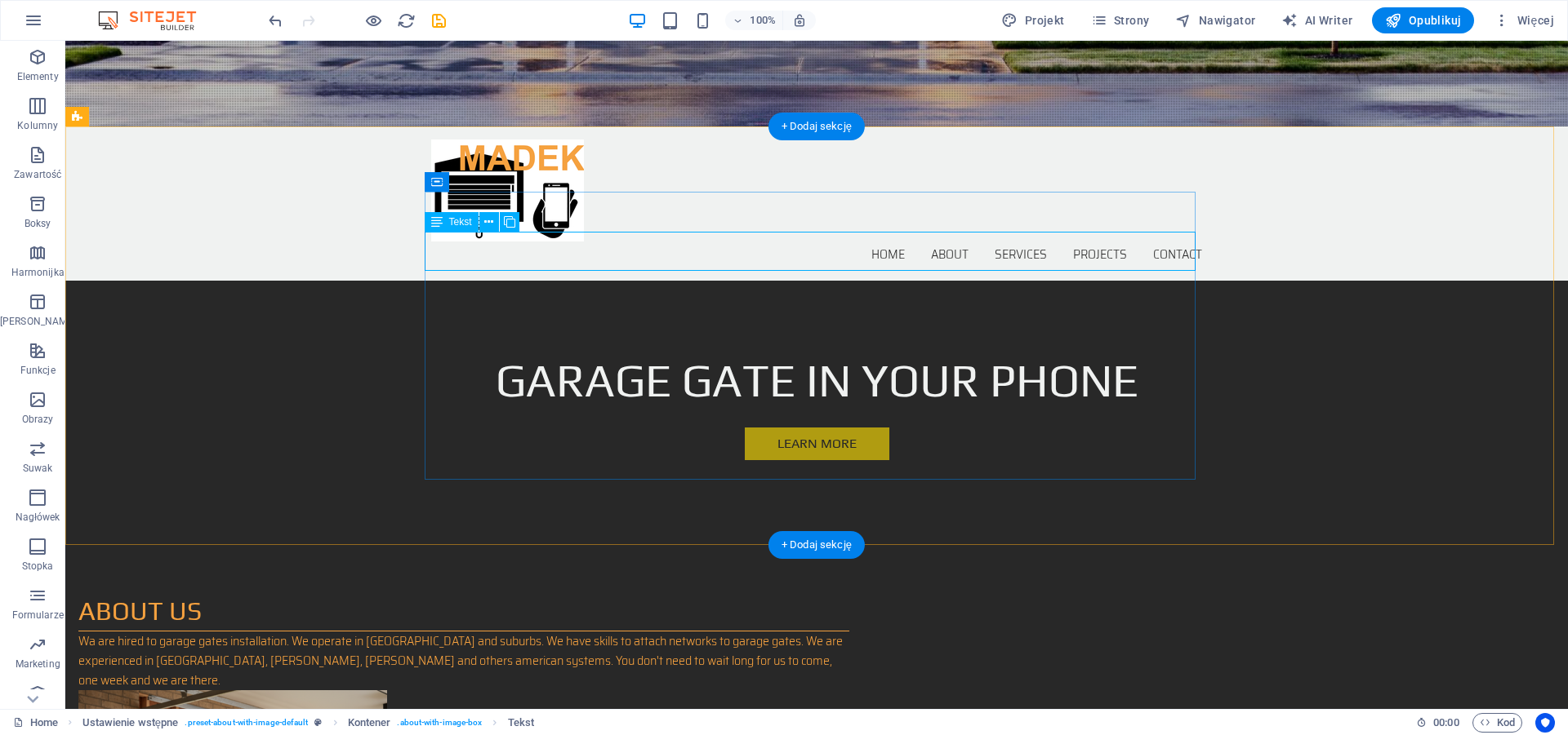
click at [850, 632] on div "Wa are hired to garage gates installation. We operate in [GEOGRAPHIC_DATA] and …" at bounding box center [464, 661] width 771 height 59
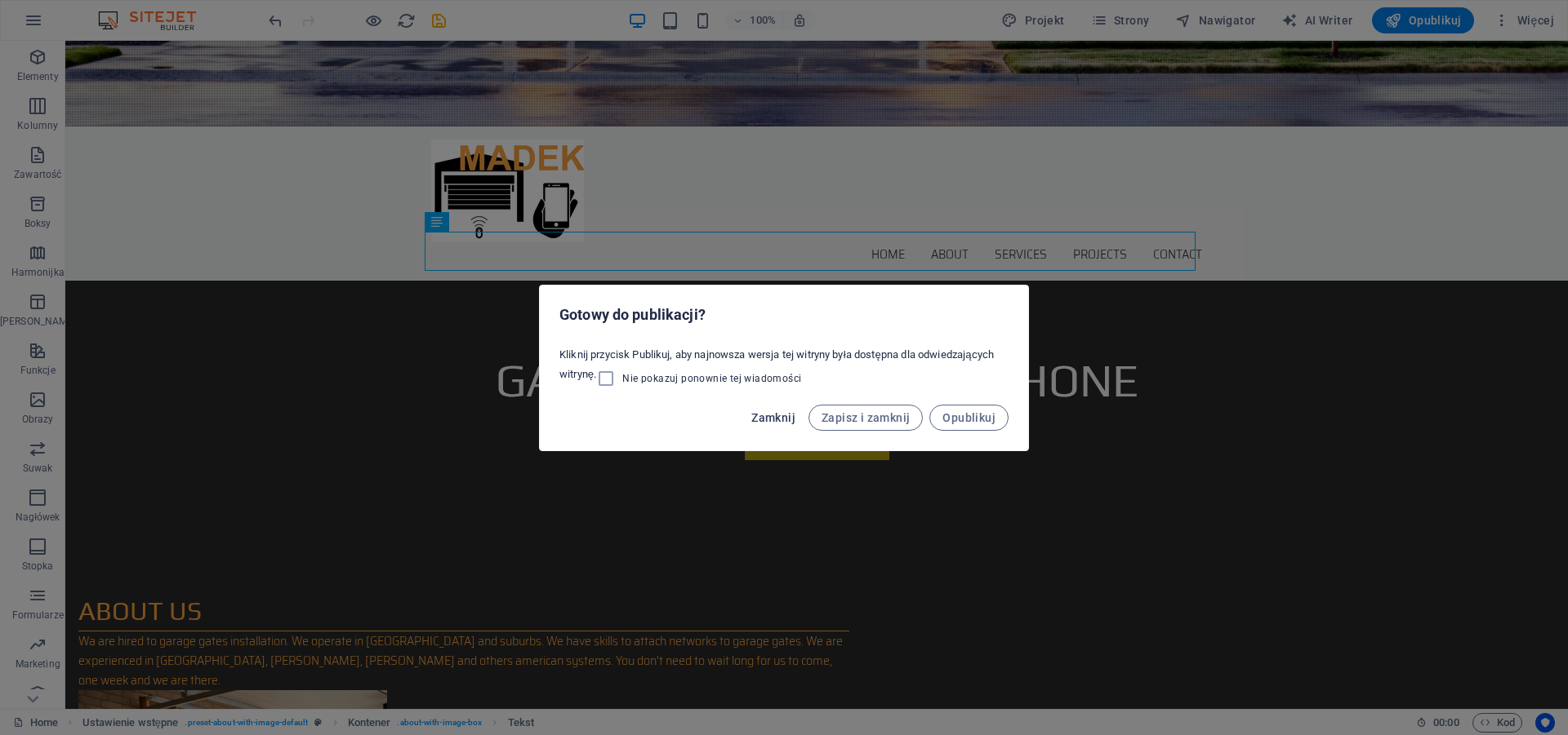
click at [785, 416] on span "Zamknij" at bounding box center [774, 417] width 44 height 13
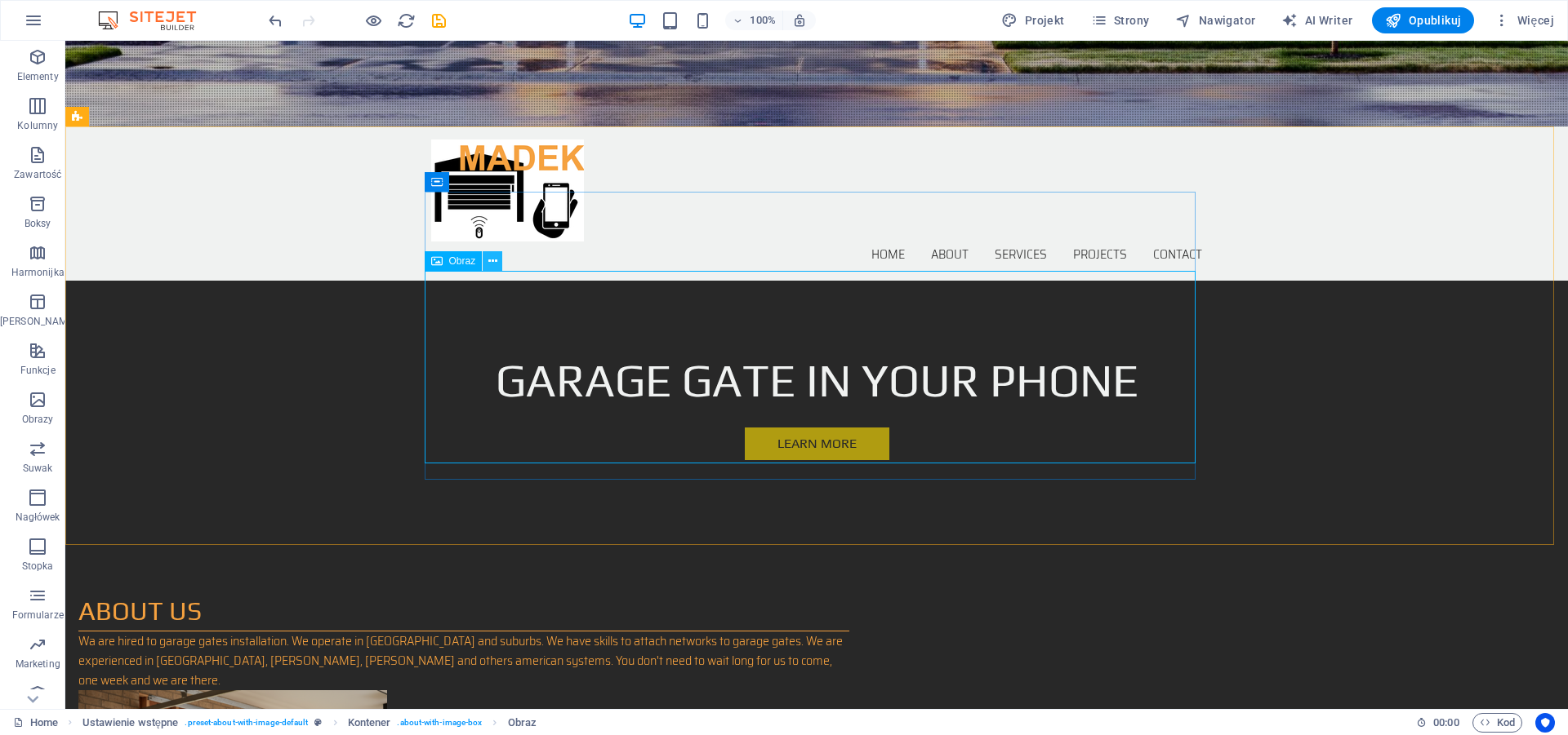
click at [493, 263] on icon at bounding box center [493, 261] width 9 height 17
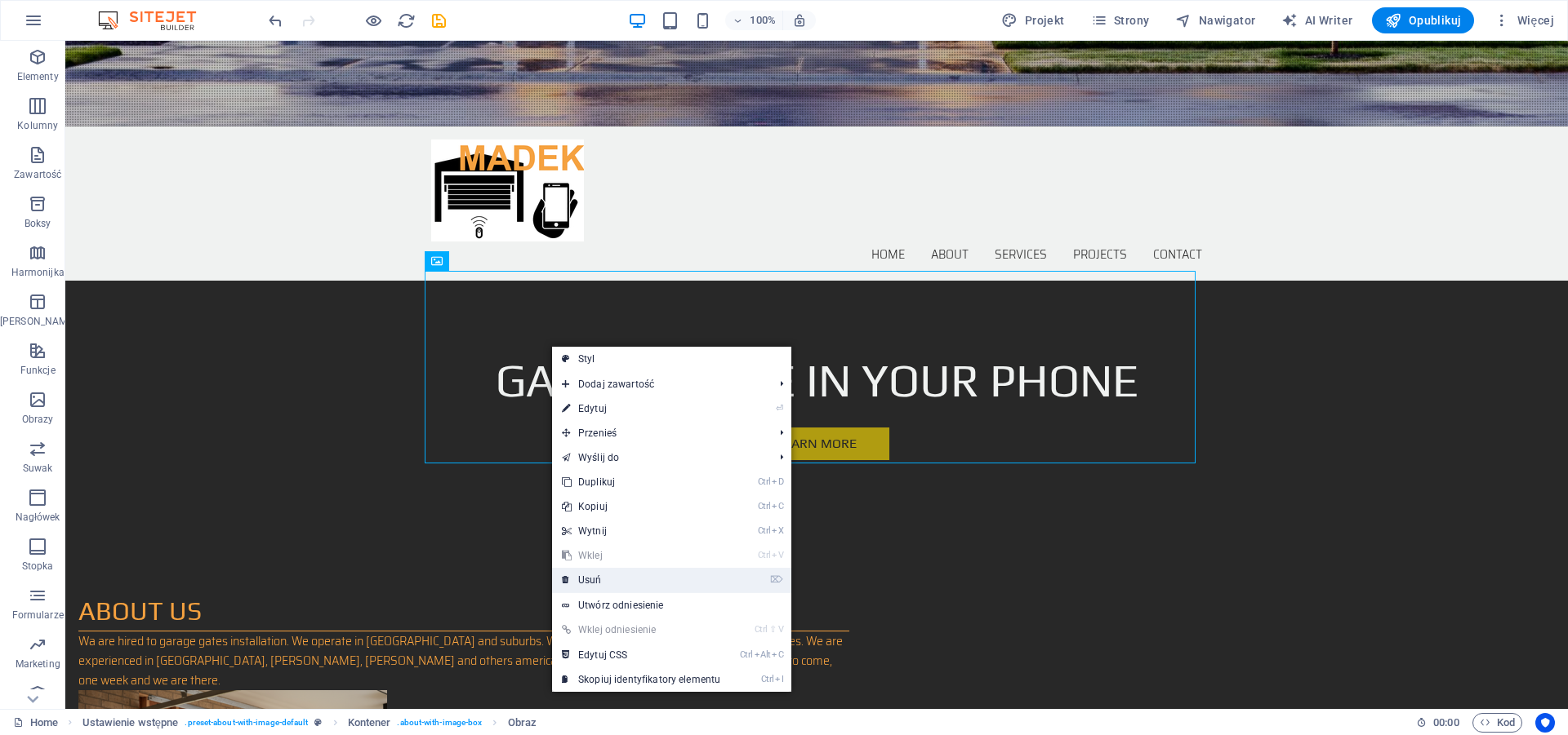
click at [603, 583] on link "⌦ Usuń" at bounding box center [641, 580] width 178 height 25
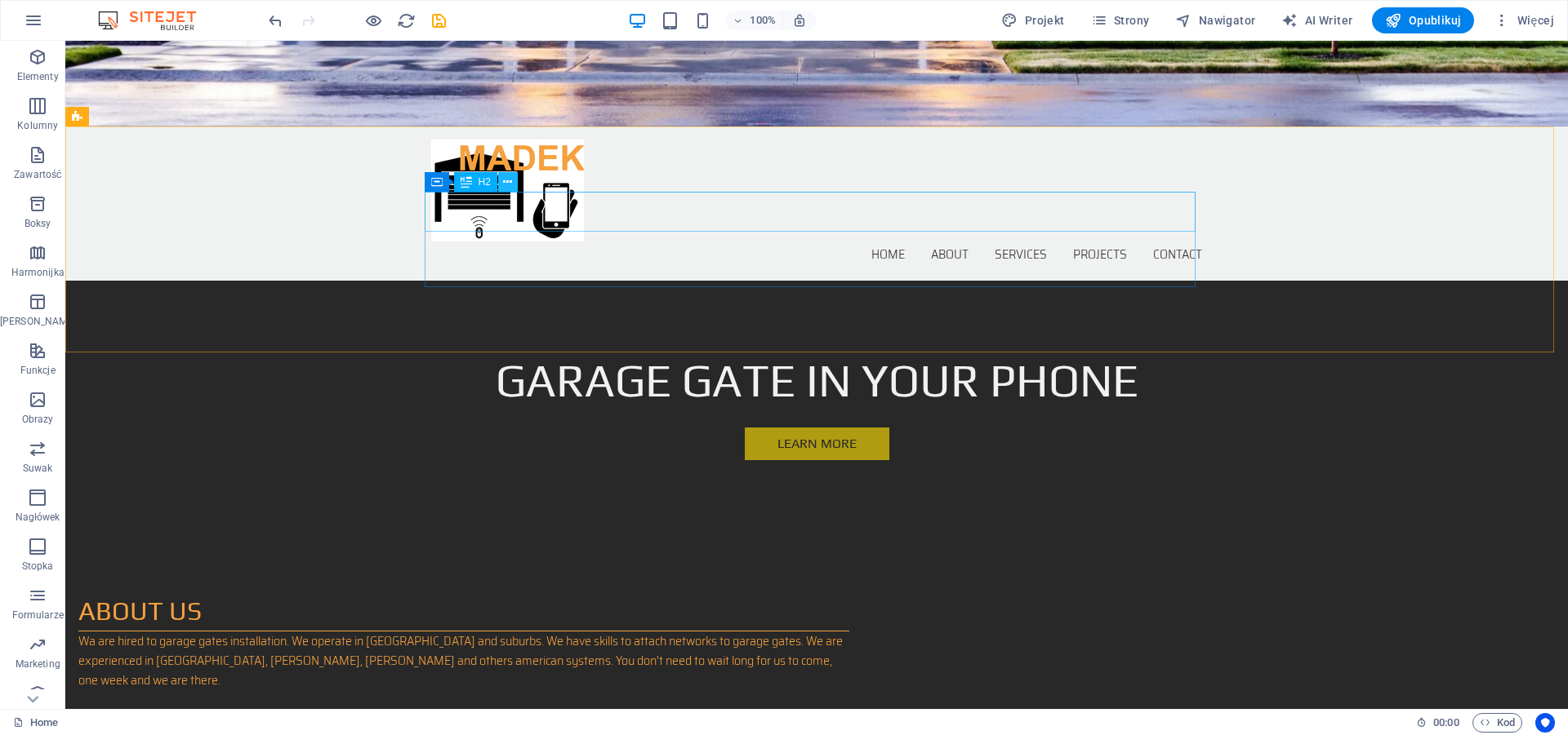
click at [511, 186] on icon at bounding box center [507, 182] width 9 height 17
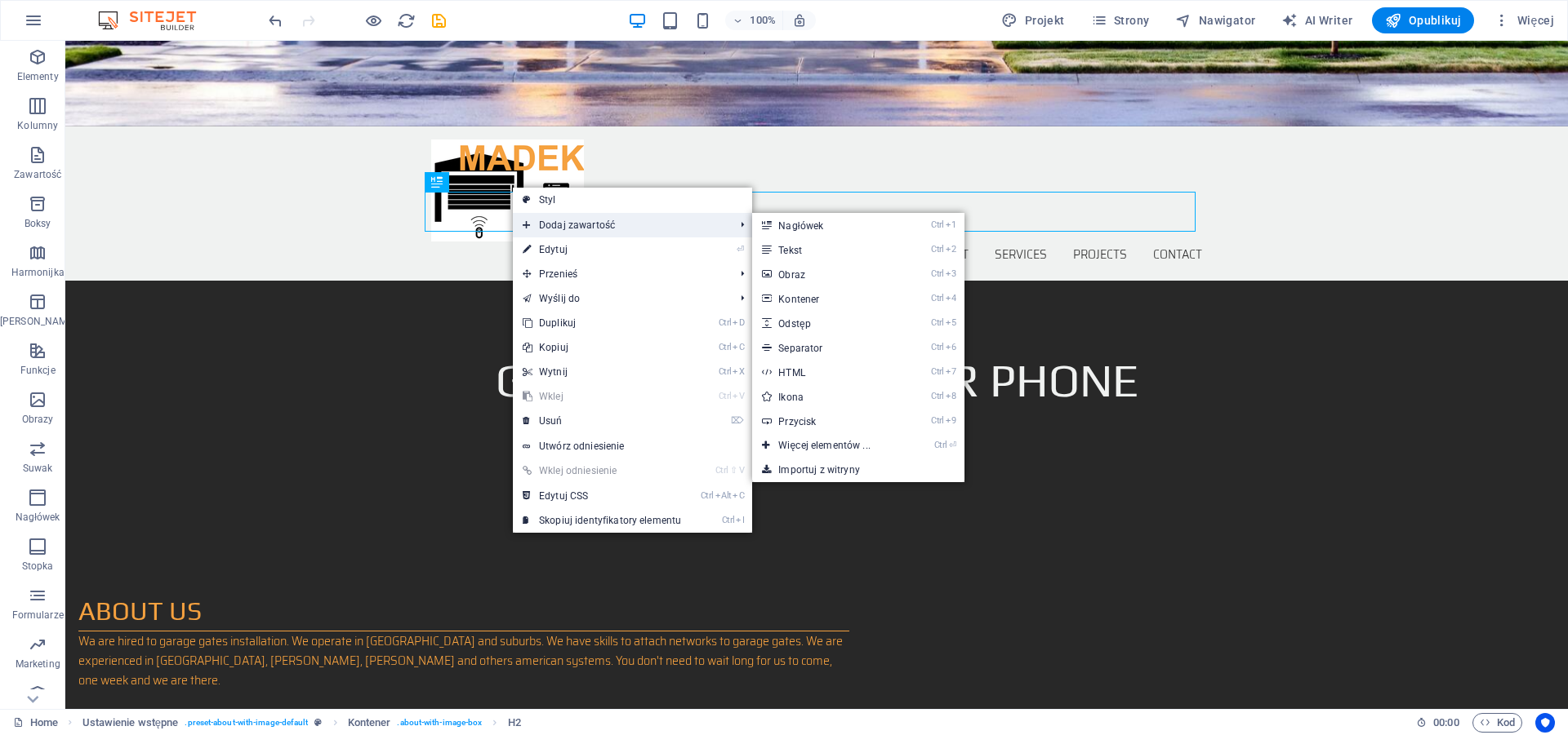
click at [559, 232] on span "Dodaj zawartość" at bounding box center [620, 225] width 215 height 25
drag, startPoint x: 796, startPoint y: 269, endPoint x: 421, endPoint y: 321, distance: 378.6
click at [796, 269] on link "Ctrl 3 Obraz" at bounding box center [827, 274] width 150 height 25
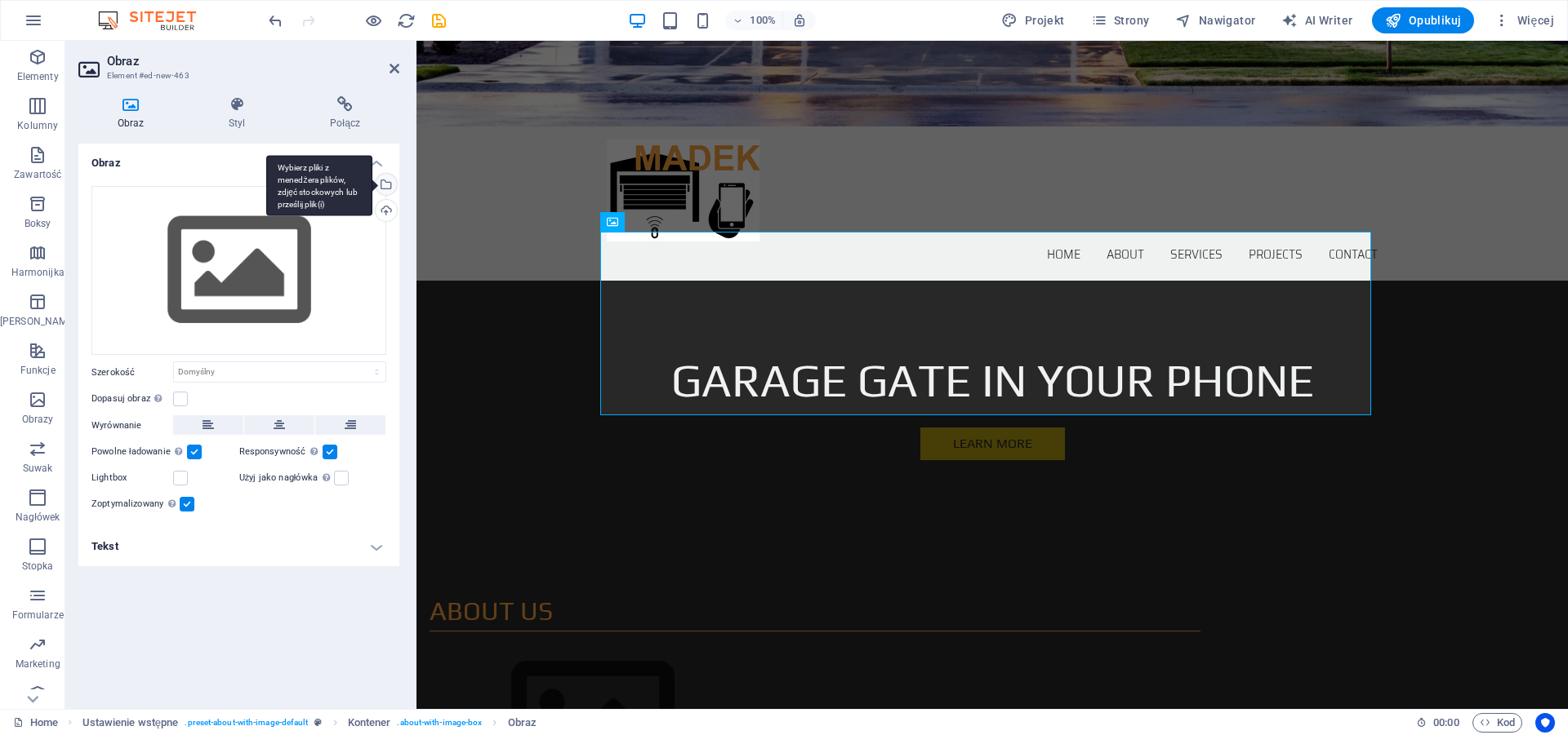
click at [389, 184] on div "Wybierz pliki z menedżera plików, zdjęć stockowych lub prześlij plik(i)" at bounding box center [384, 186] width 25 height 25
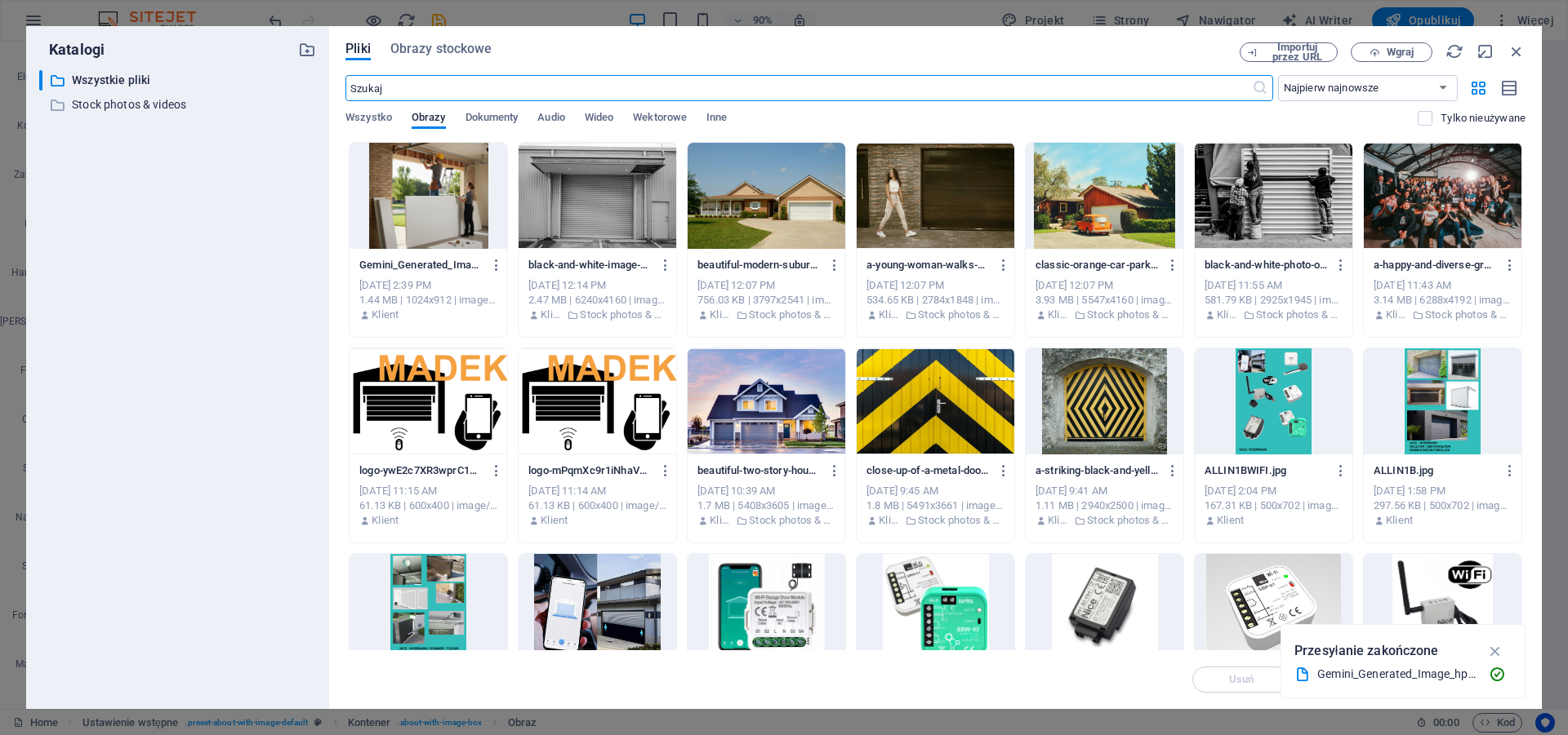
click at [473, 186] on div at bounding box center [428, 196] width 158 height 106
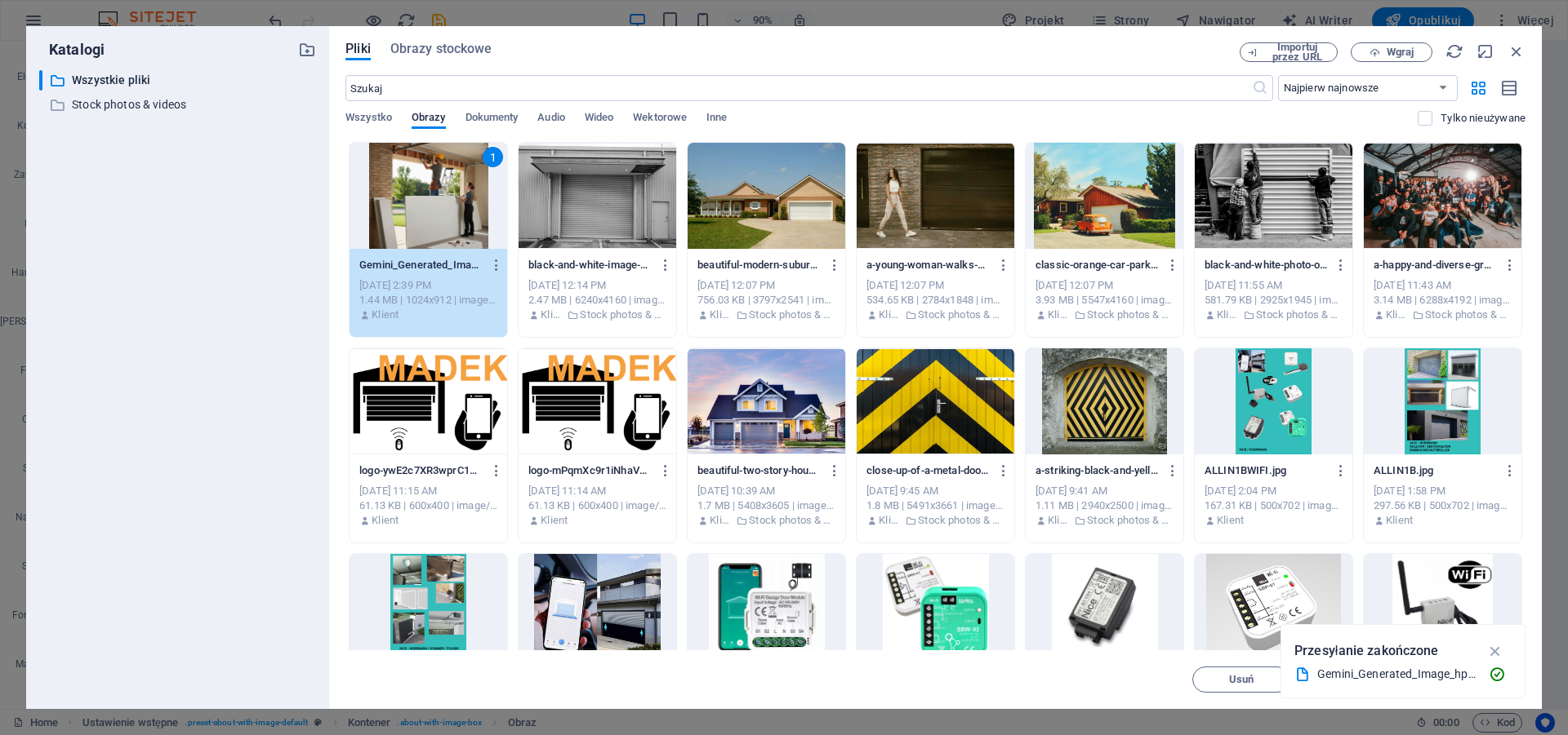
click at [432, 204] on div "1" at bounding box center [428, 196] width 158 height 106
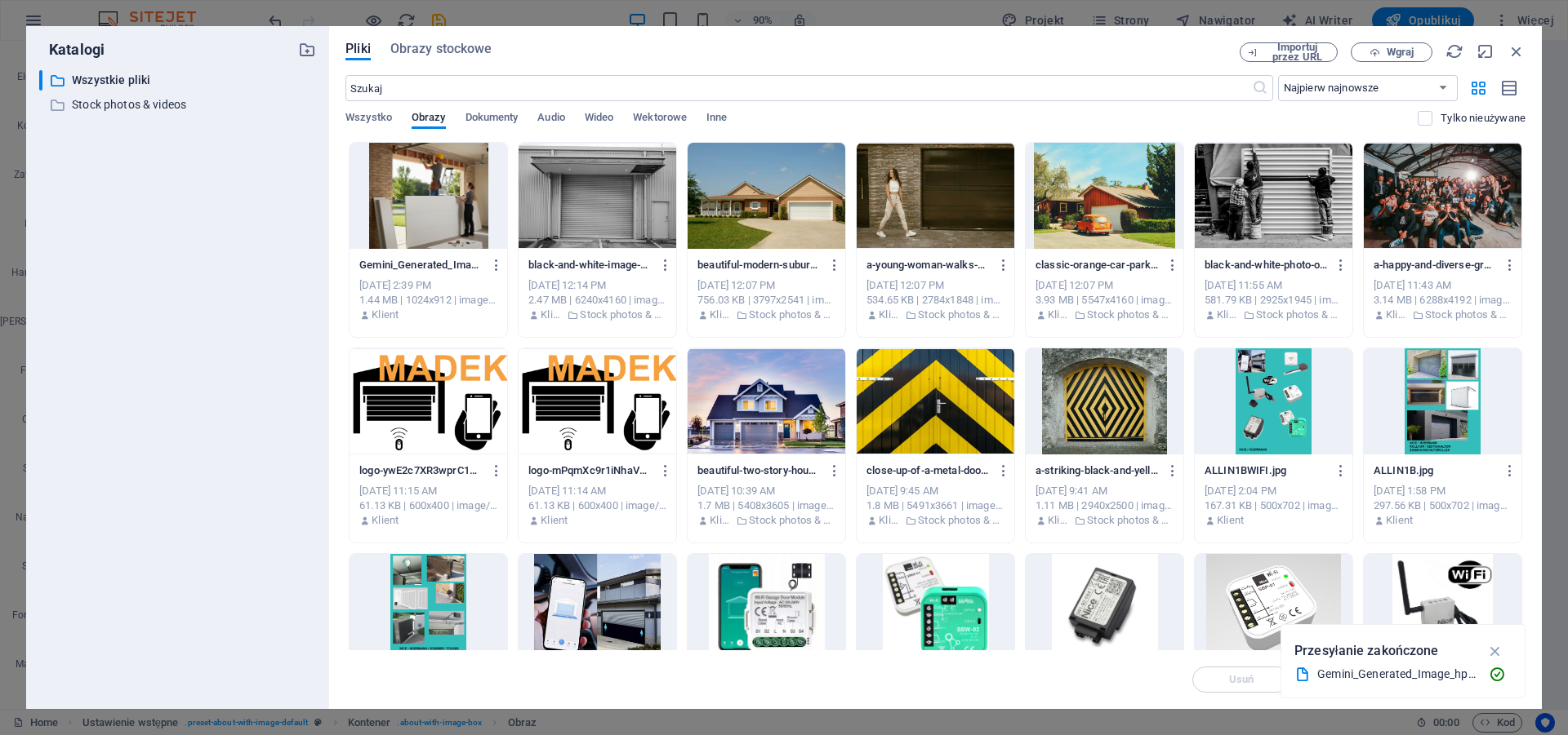
click at [432, 204] on div at bounding box center [428, 196] width 158 height 106
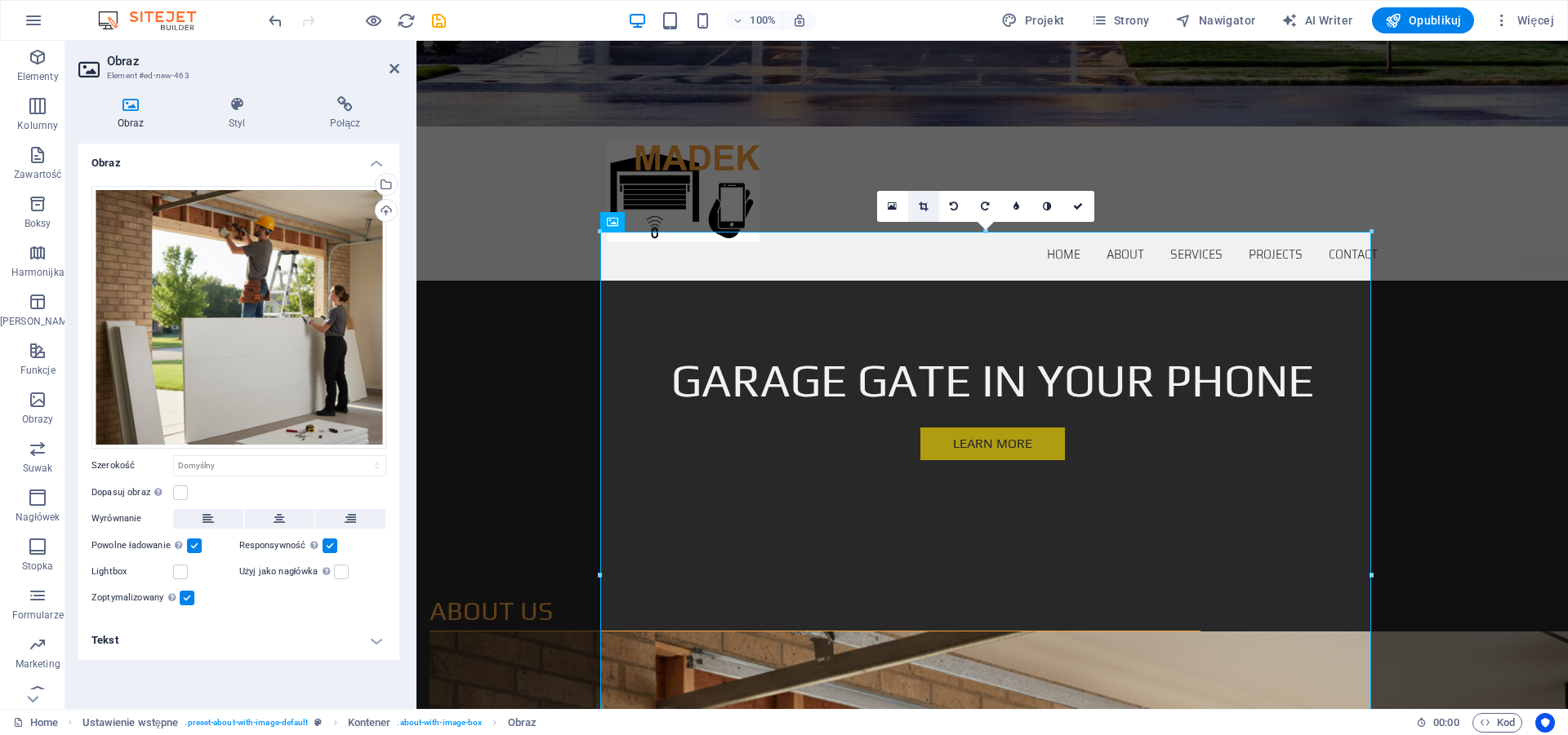
click at [922, 206] on icon at bounding box center [923, 206] width 9 height 9
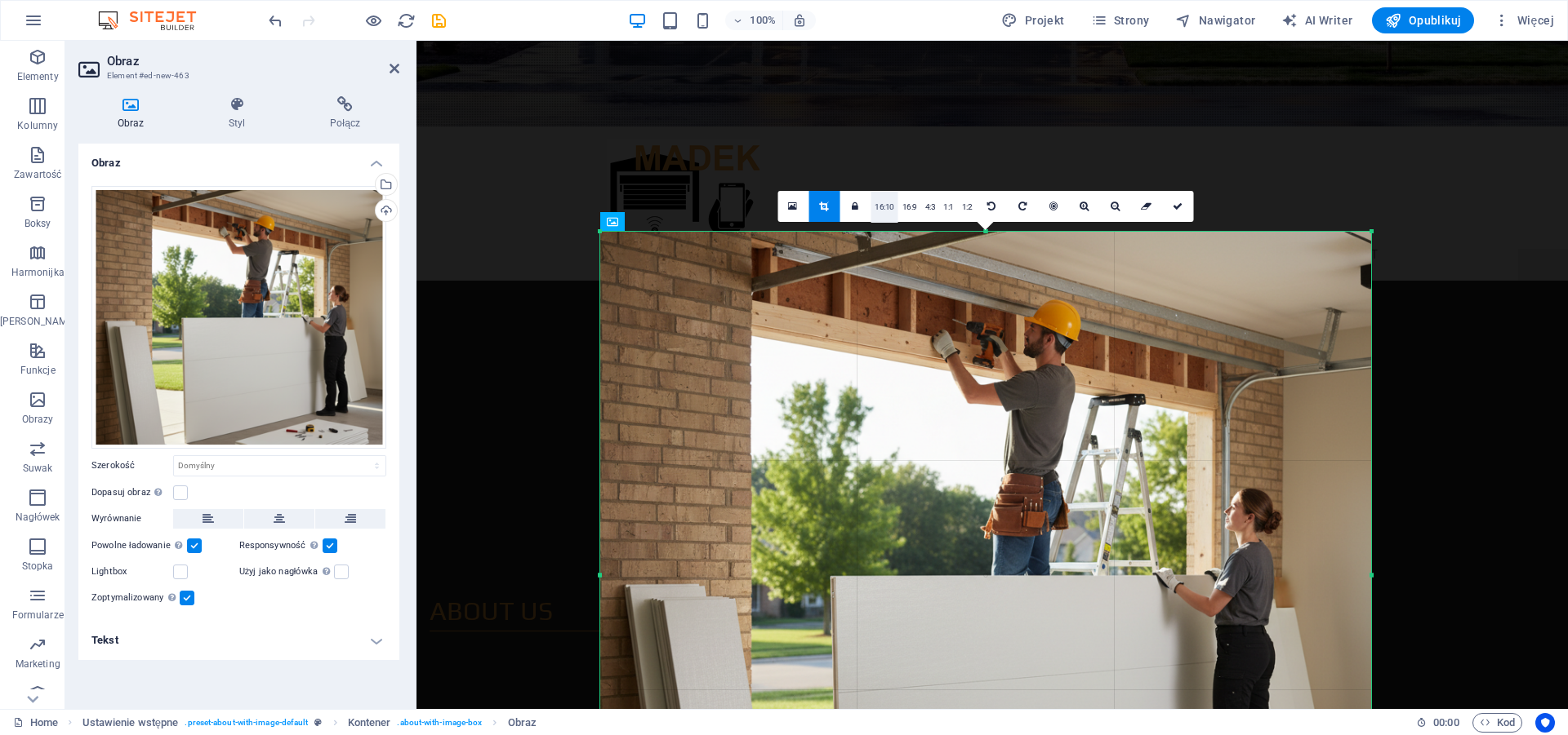
click at [883, 206] on link "16:10" at bounding box center [884, 207] width 28 height 31
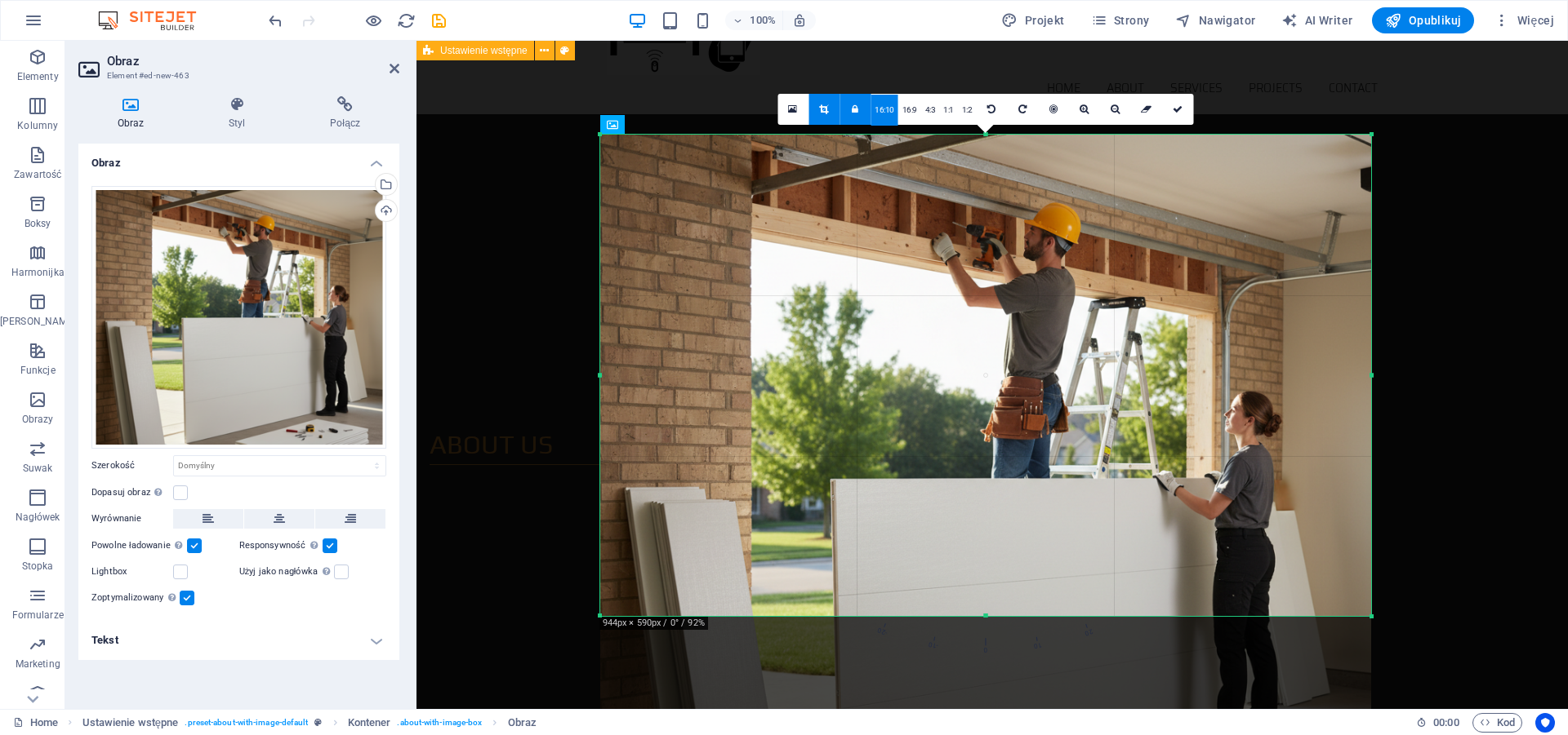
scroll to position [666, 0]
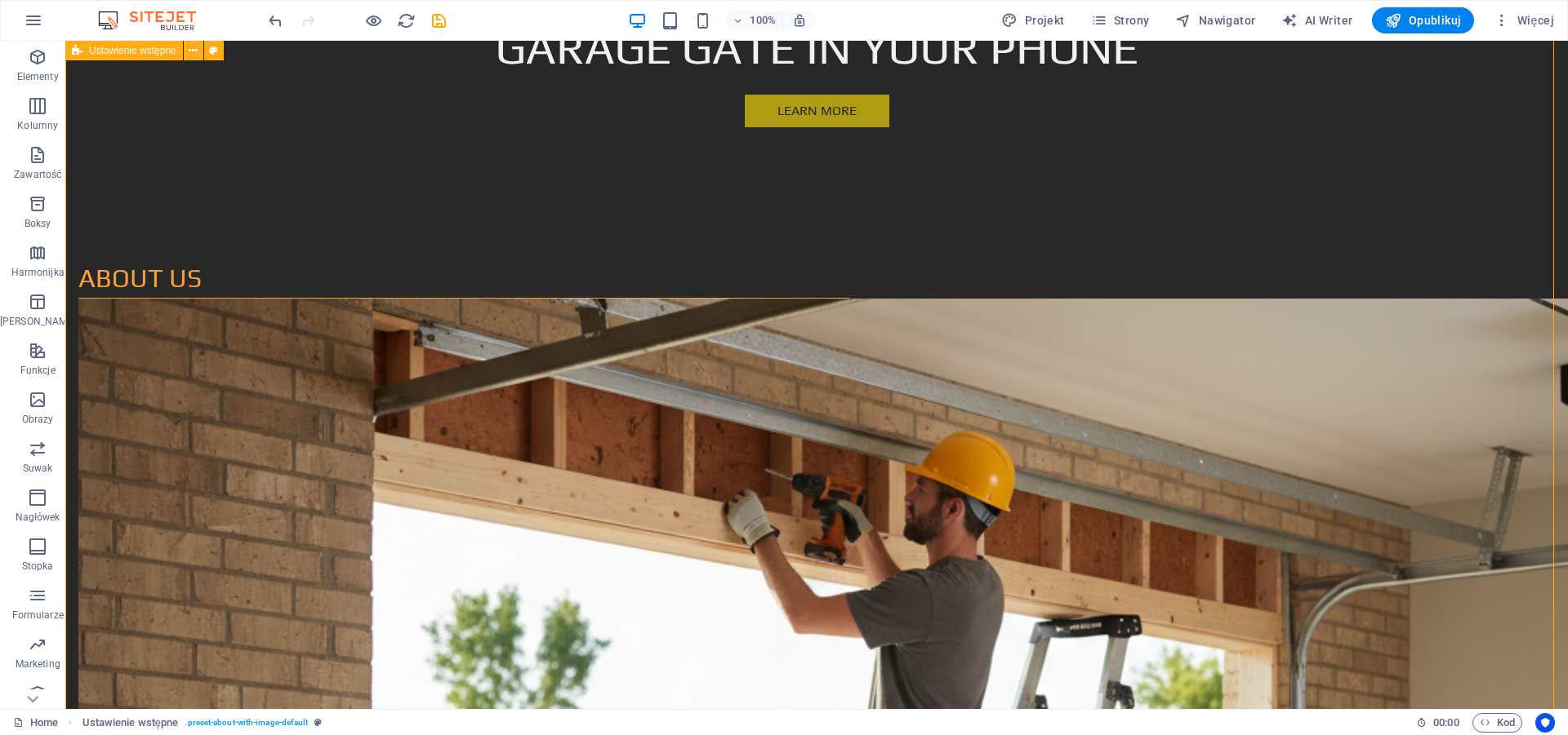
scroll to position [499, 0]
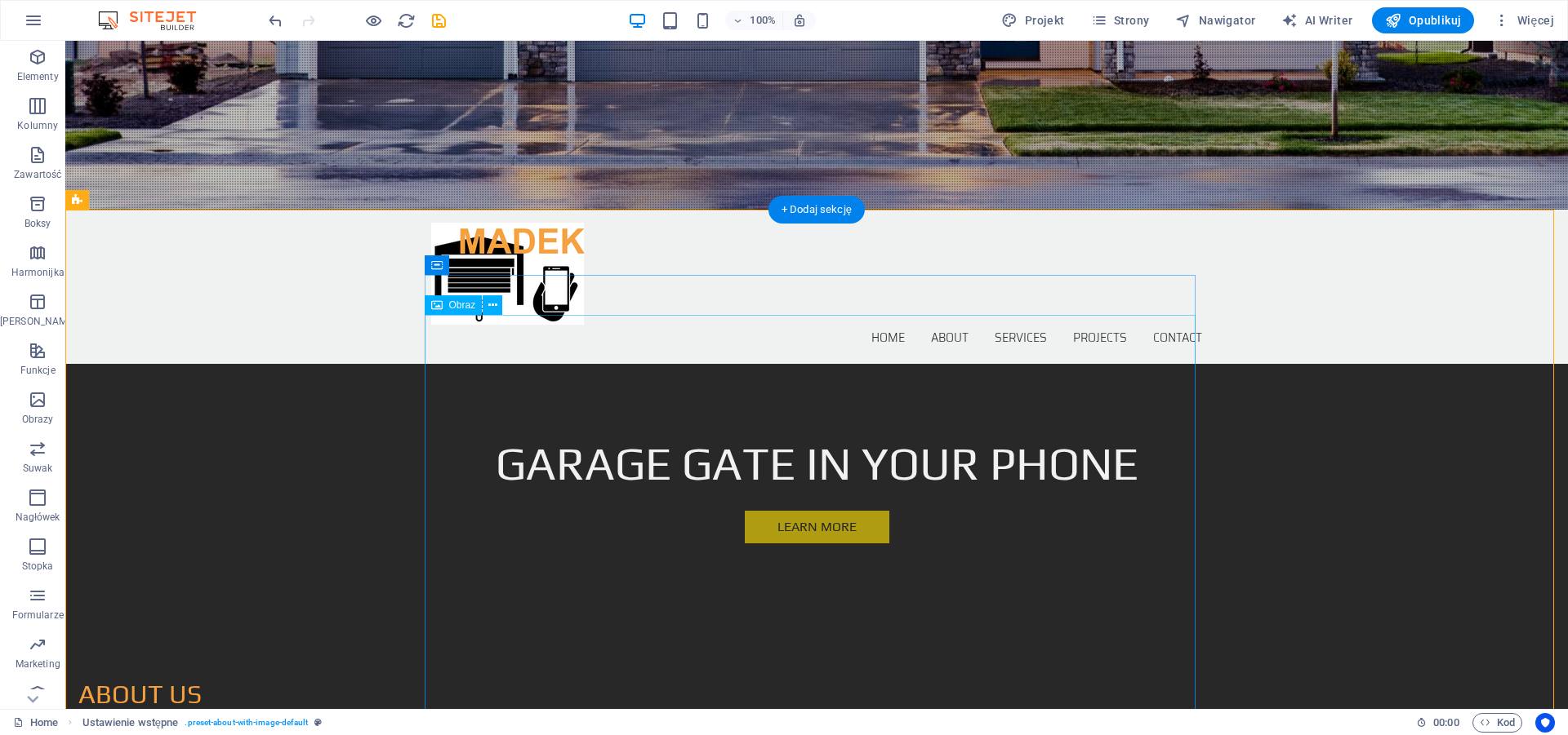
click at [493, 307] on icon at bounding box center [493, 306] width 9 height 17
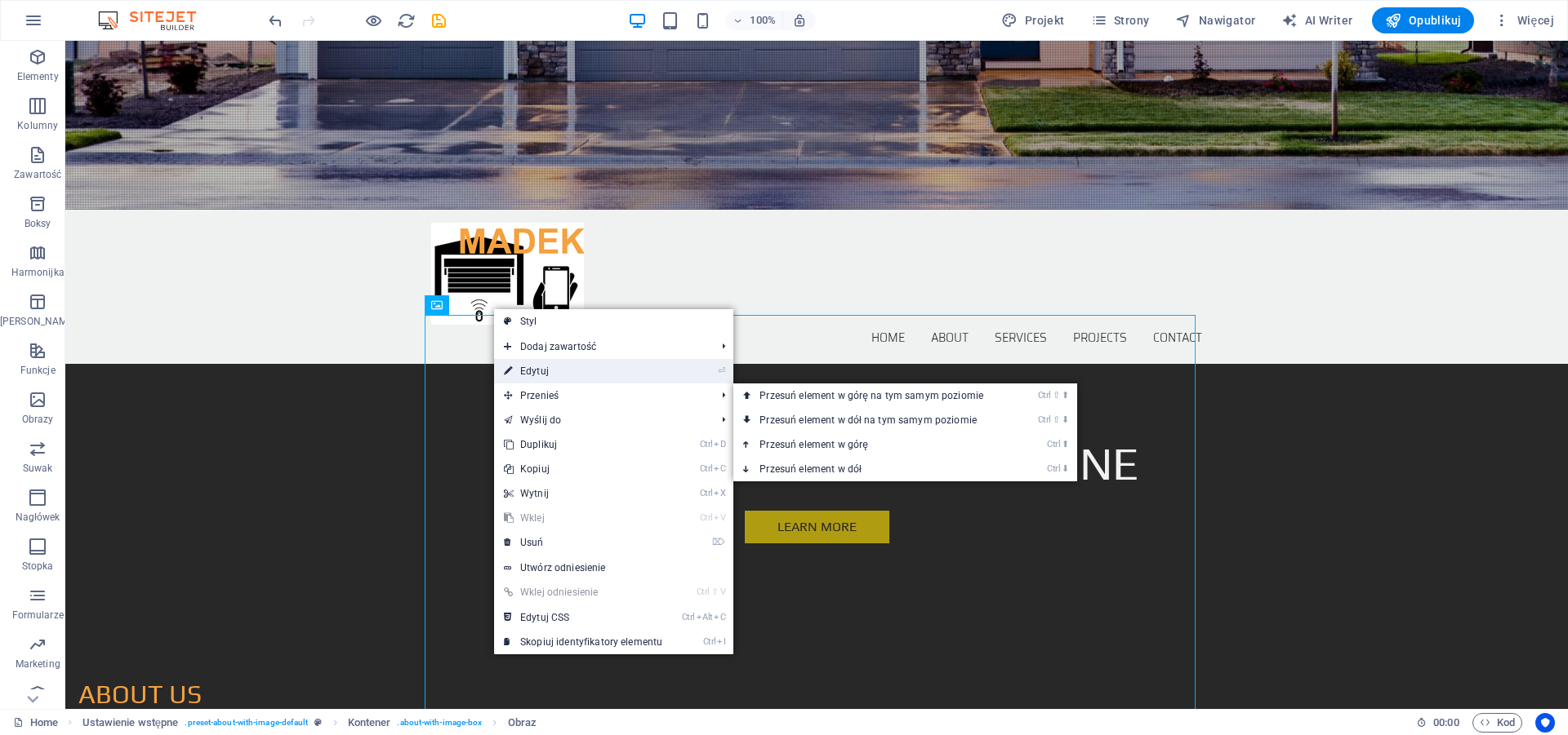
drag, startPoint x: 543, startPoint y: 372, endPoint x: 124, endPoint y: 331, distance: 421.0
click at [543, 372] on link "⏎ Edytuj" at bounding box center [583, 371] width 178 height 25
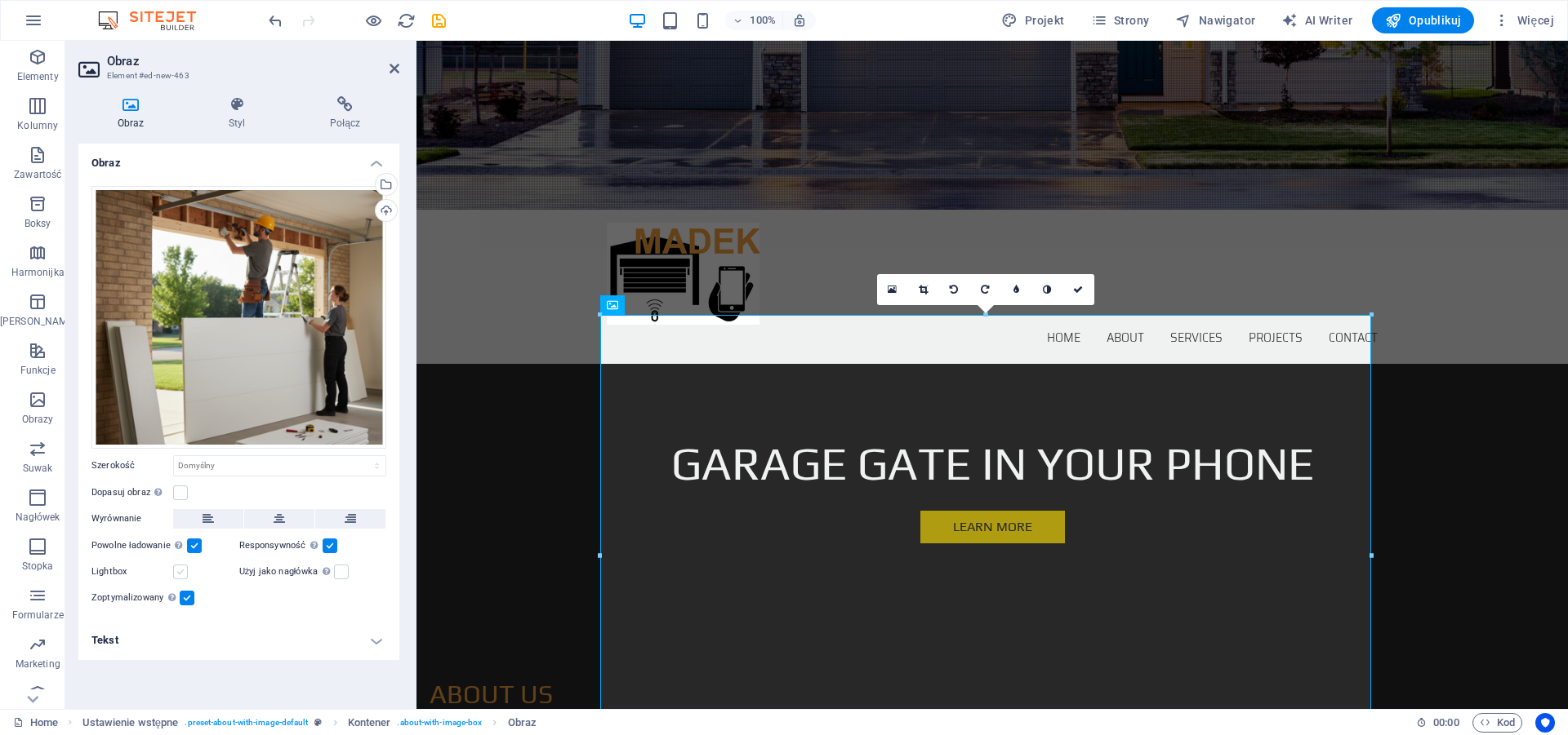
click at [185, 575] on label at bounding box center [180, 571] width 14 height 14
click at [0, 0] on input "Lightbox" at bounding box center [0, 0] width 0 height 0
click at [182, 575] on label at bounding box center [180, 571] width 14 height 14
click at [0, 0] on input "Lightbox" at bounding box center [0, 0] width 0 height 0
click at [265, 468] on select "Domyślny automatycznie px rem % em vh vw" at bounding box center [280, 466] width 211 height 20
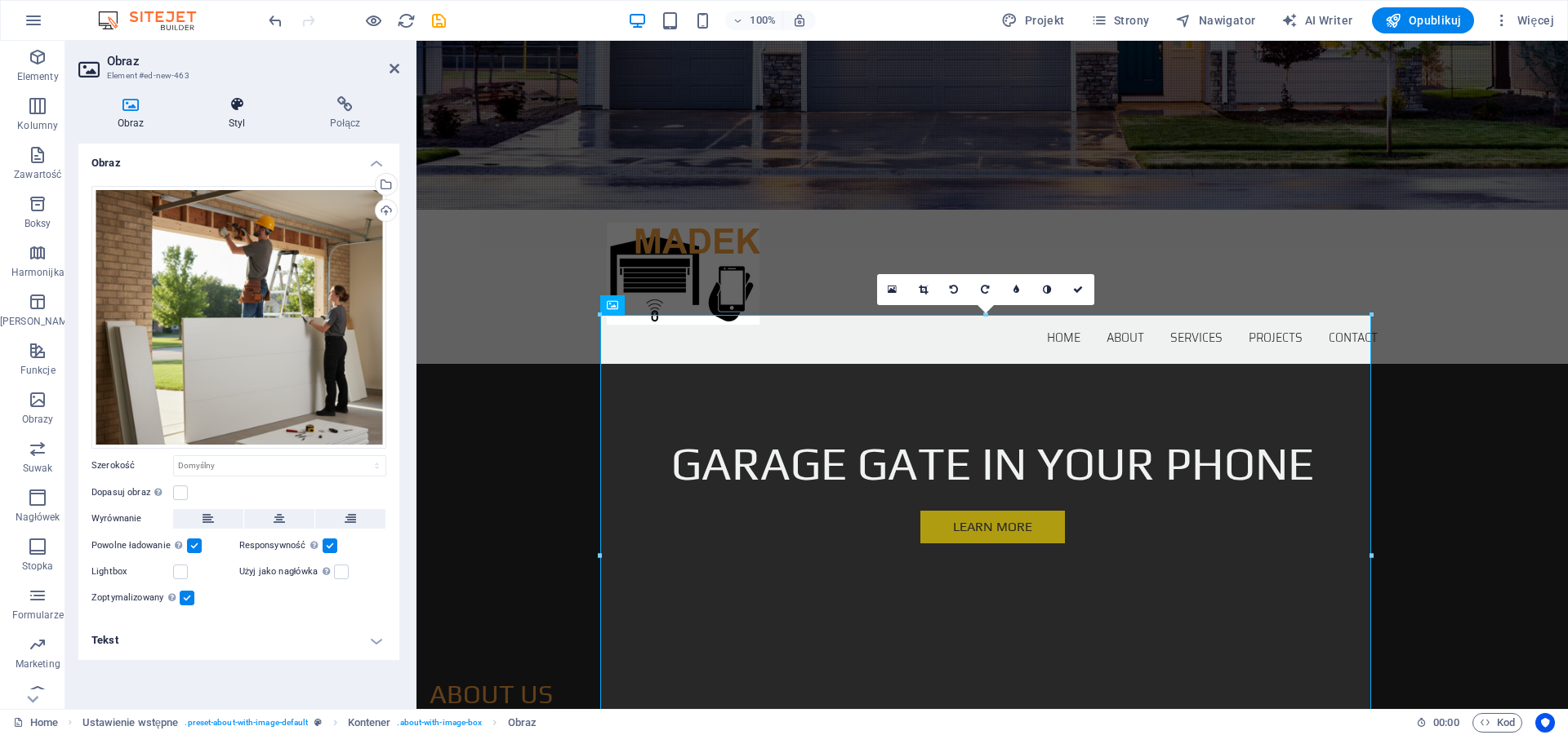
click at [232, 116] on h4 "Styl" at bounding box center [239, 113] width 101 height 34
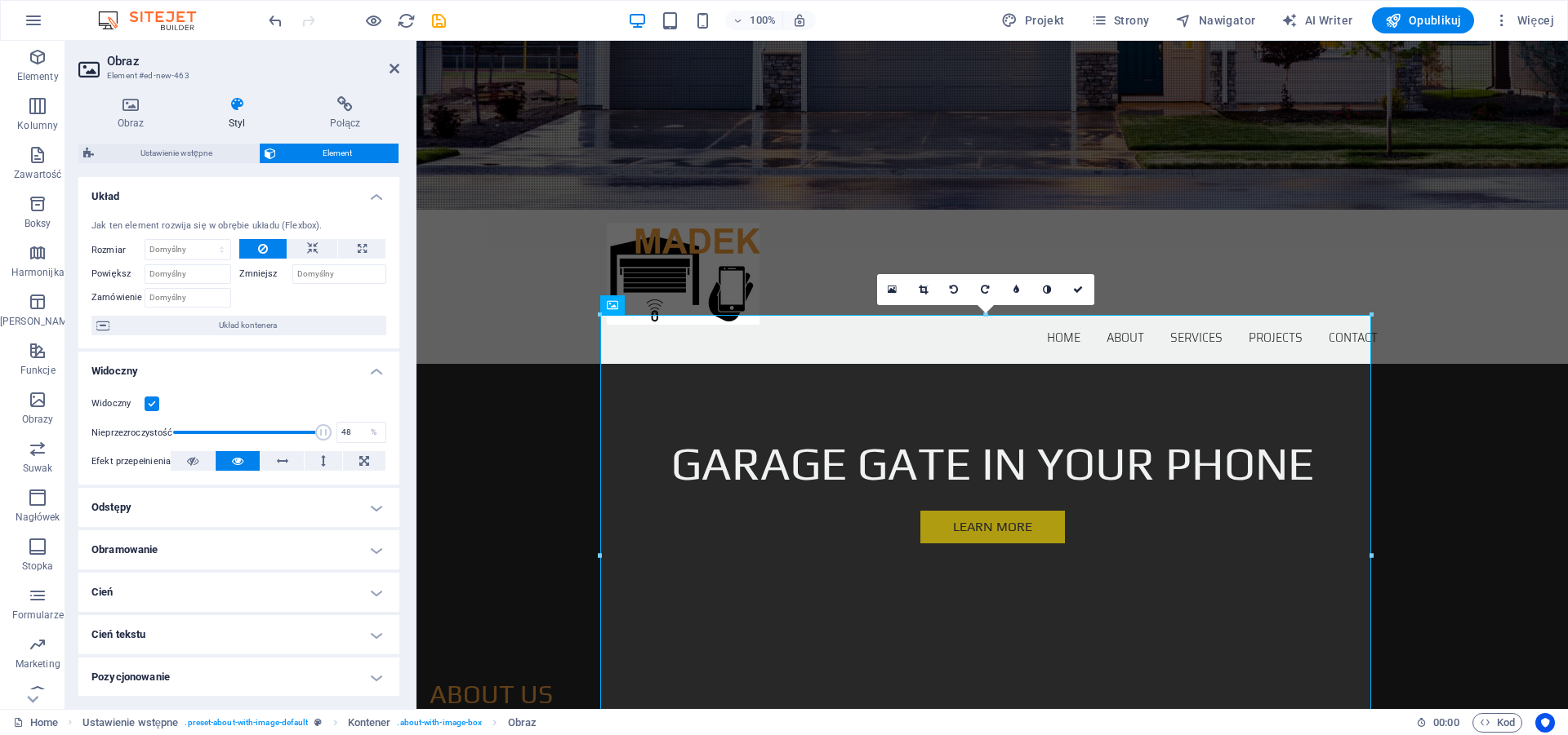
click at [238, 431] on span at bounding box center [248, 432] width 150 height 25
type input "100"
drag, startPoint x: 239, startPoint y: 431, endPoint x: 322, endPoint y: 433, distance: 83.0
click at [322, 433] on div "Nieprzezroczystość 100 %" at bounding box center [239, 432] width 295 height 25
click at [133, 117] on h4 "Obraz" at bounding box center [134, 113] width 111 height 34
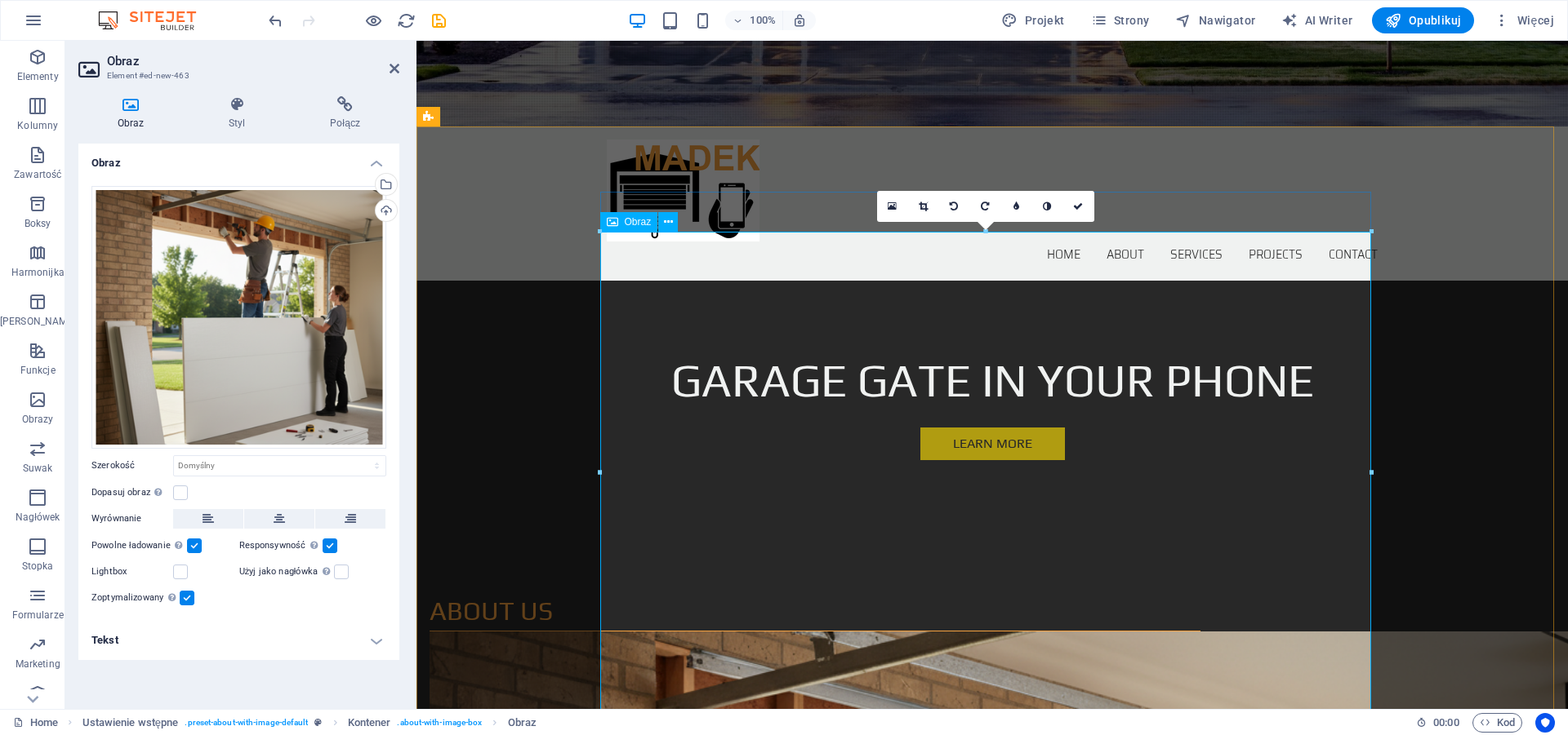
scroll to position [666, 0]
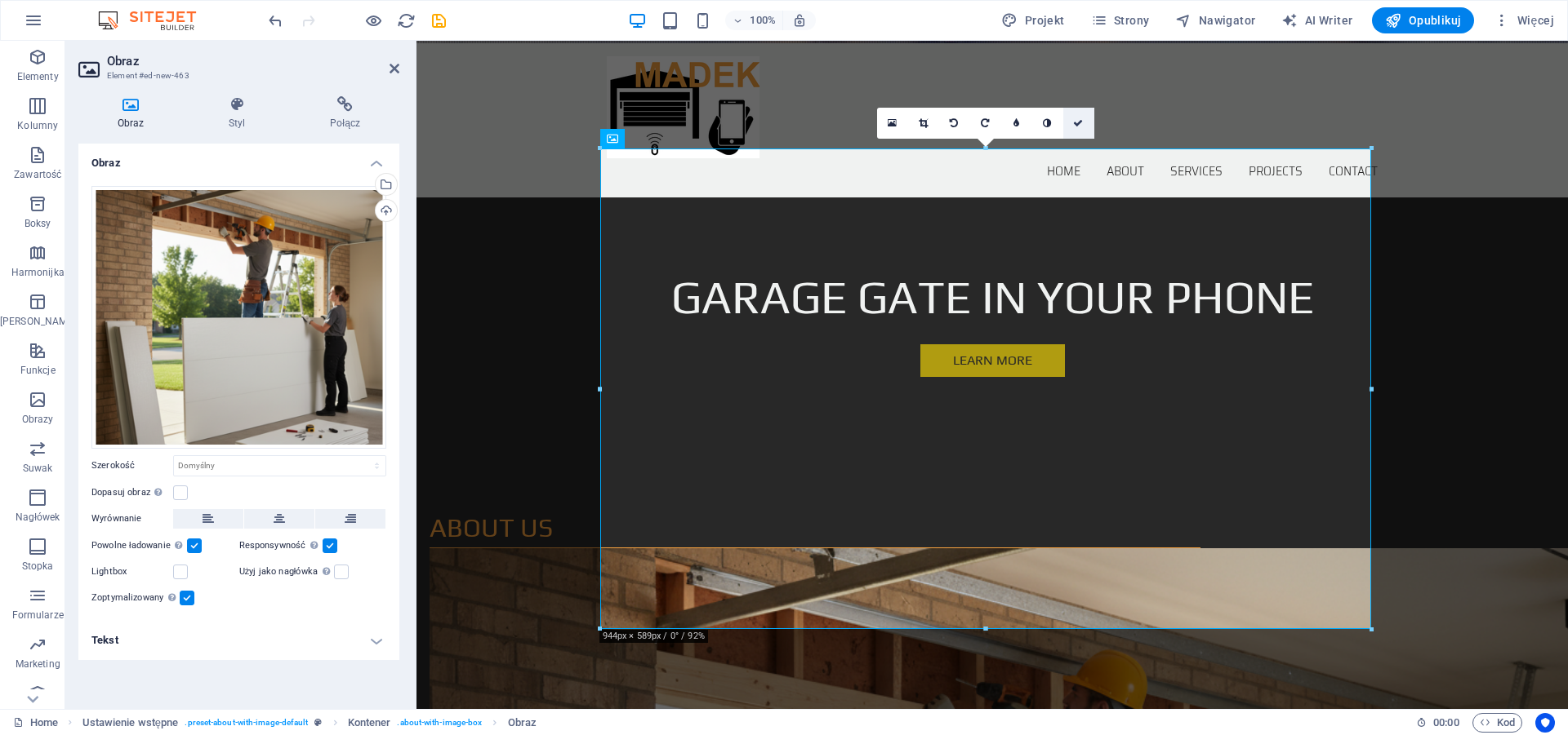
click at [1081, 121] on icon at bounding box center [1077, 123] width 9 height 9
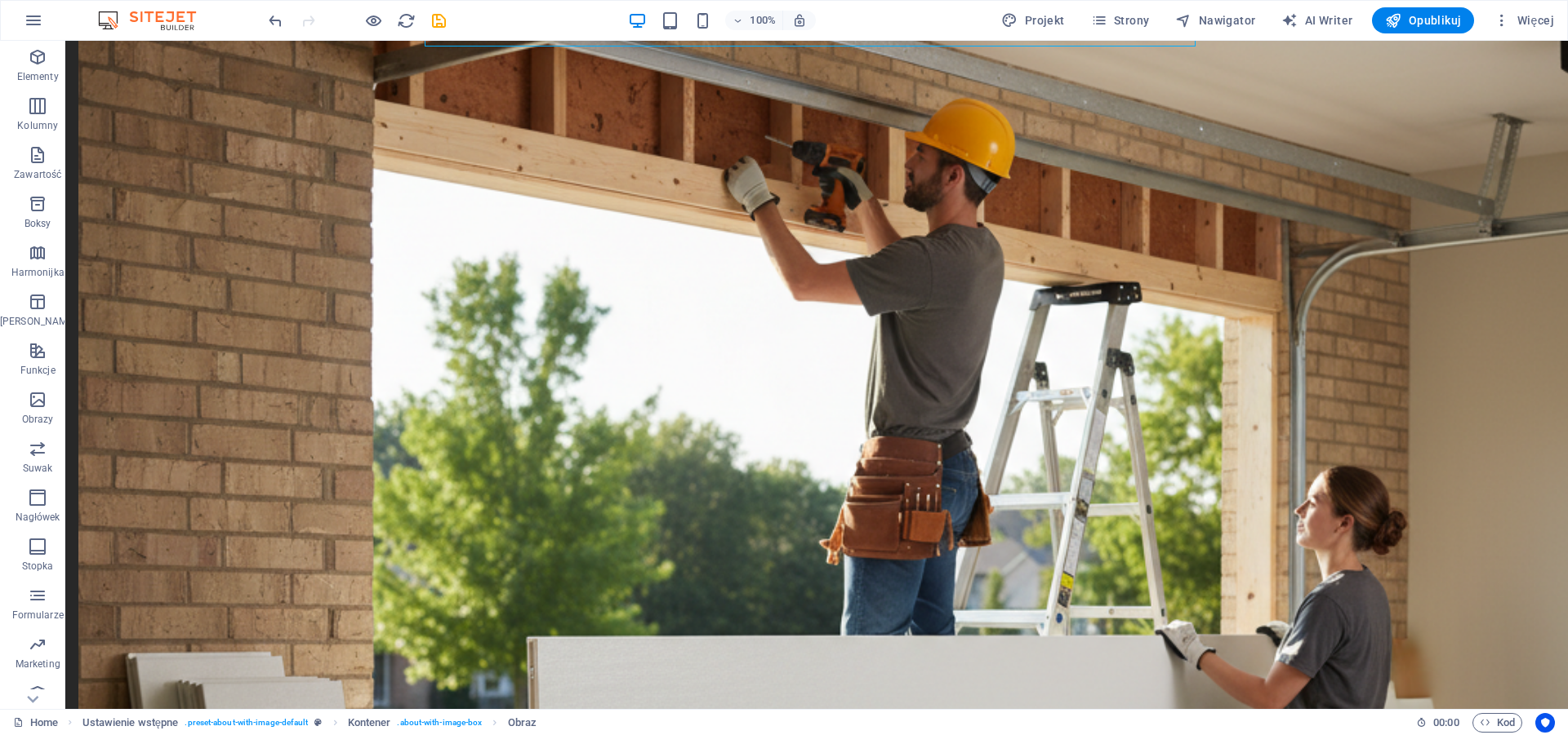
scroll to position [1415, 0]
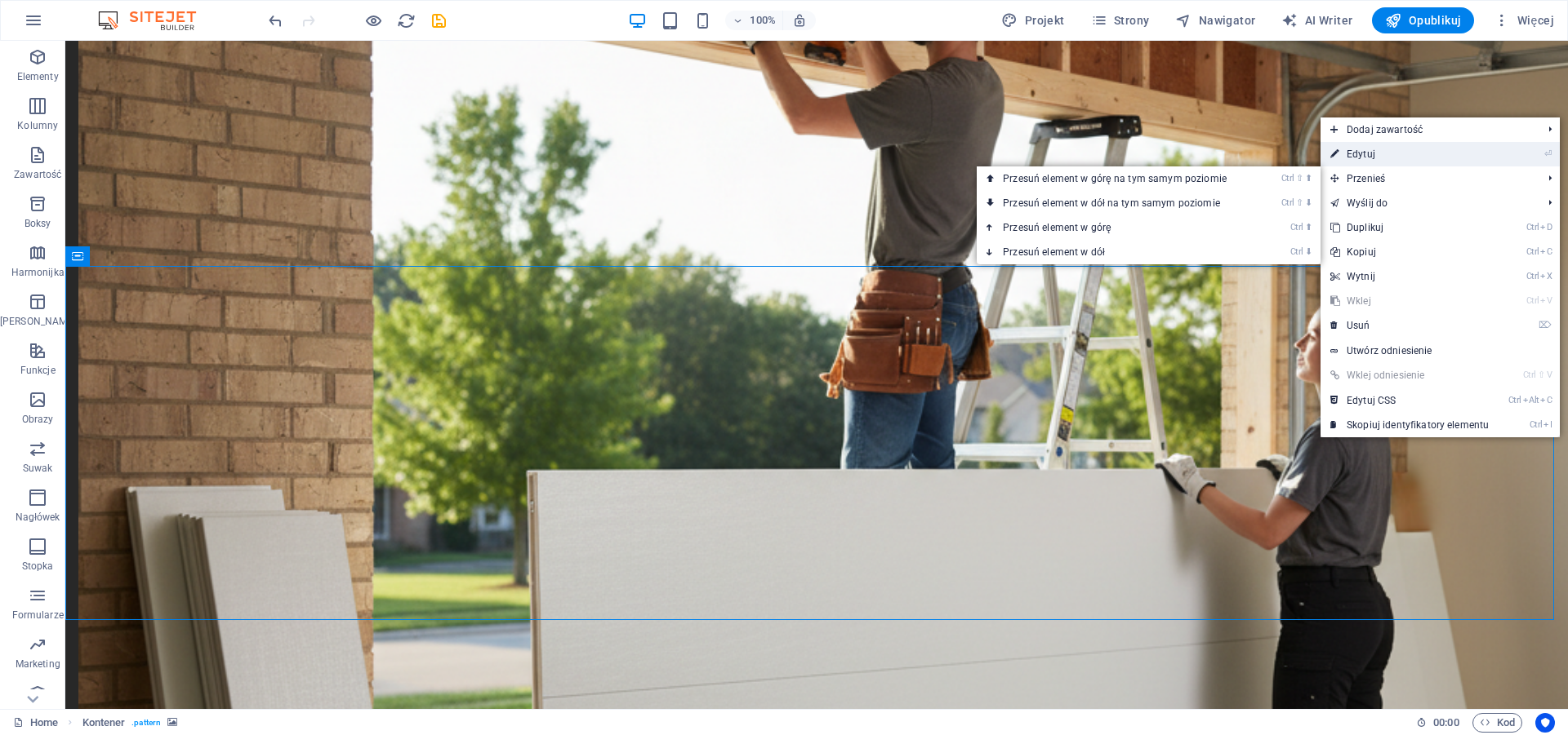
drag, startPoint x: 1377, startPoint y: 146, endPoint x: 960, endPoint y: 106, distance: 418.9
click at [1377, 146] on link "⏎ Edytuj" at bounding box center [1409, 154] width 178 height 25
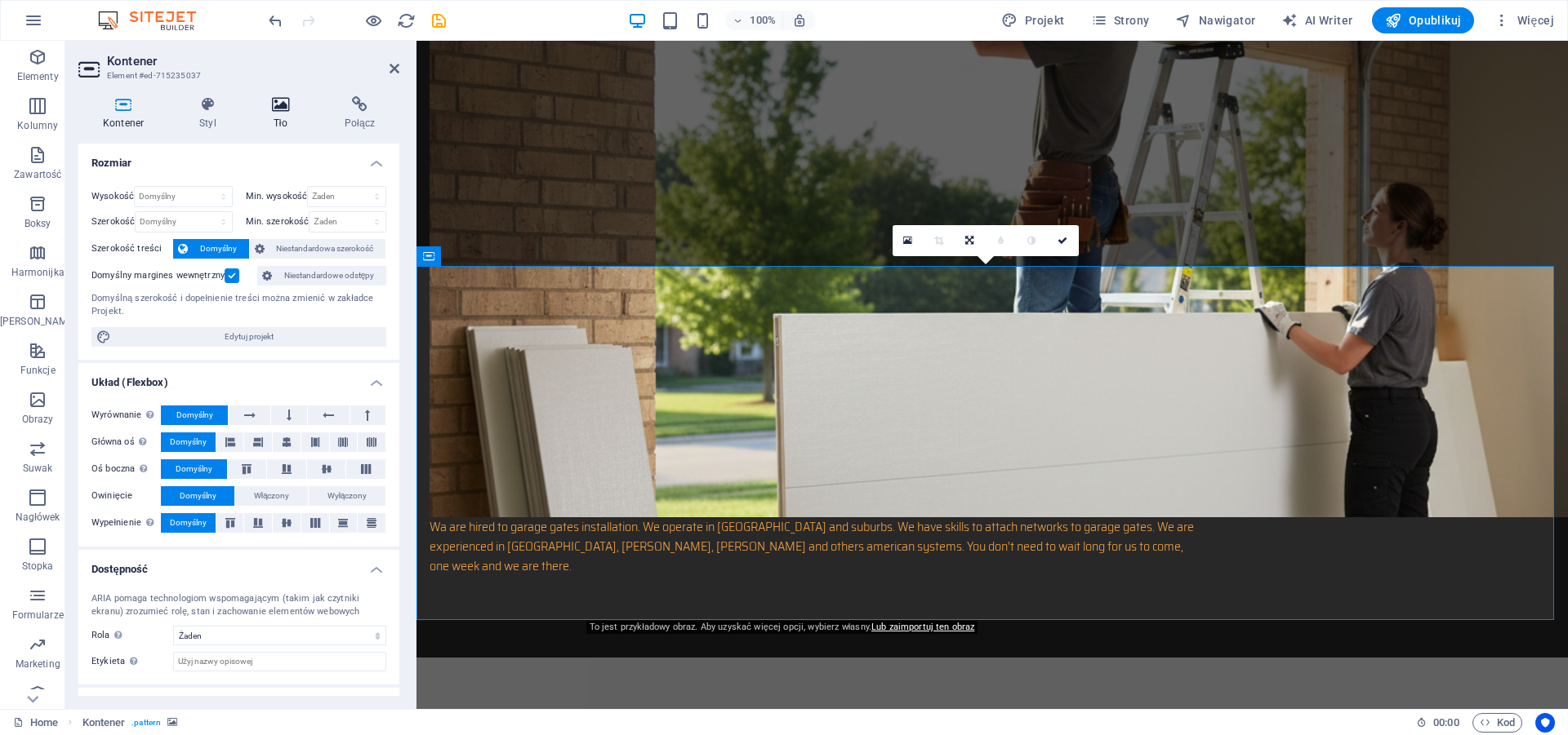
click at [277, 109] on icon at bounding box center [280, 104] width 66 height 16
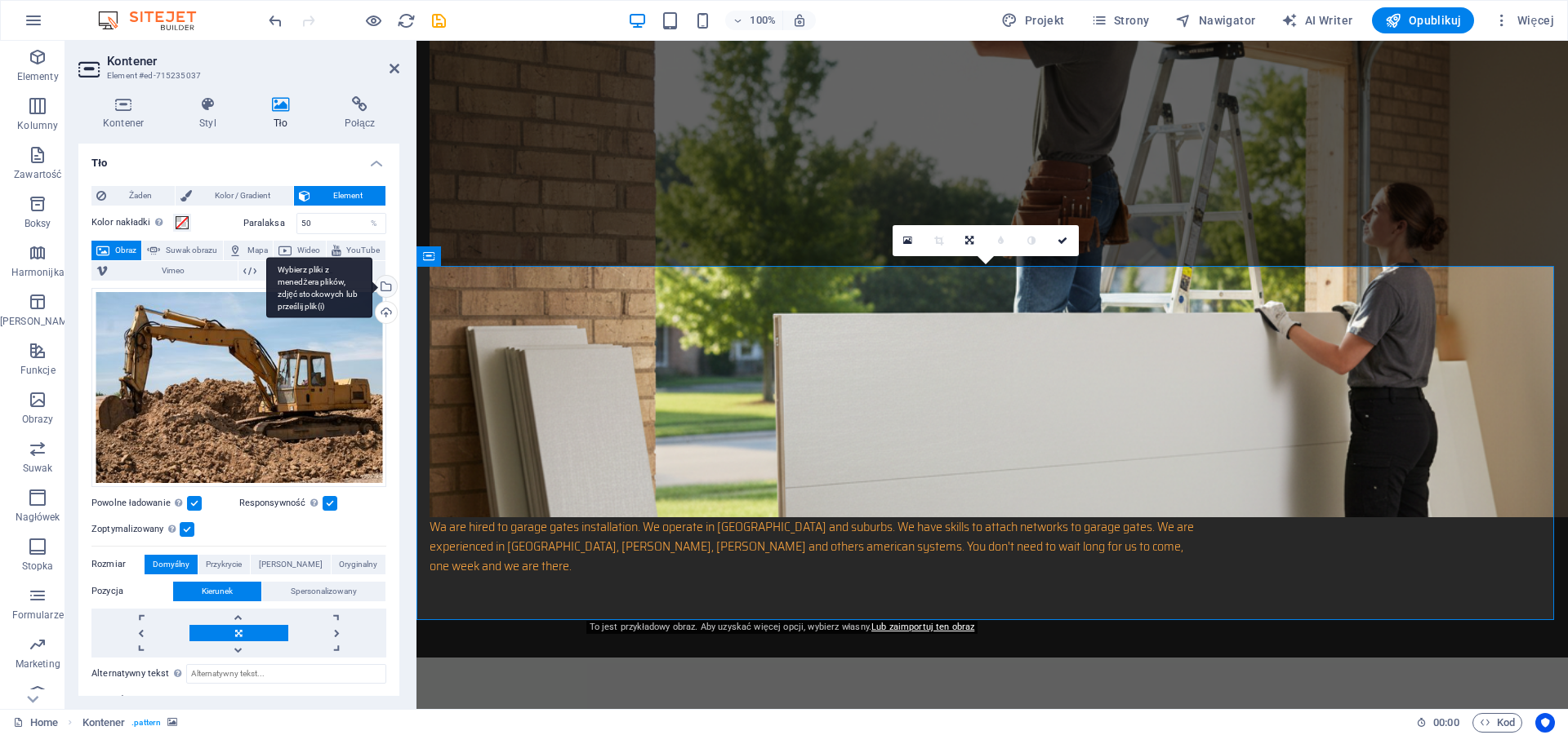
click at [368, 284] on div "Wybierz pliki z menedżera plików, zdjęć stockowych lub prześlij plik(i)" at bounding box center [319, 288] width 107 height 61
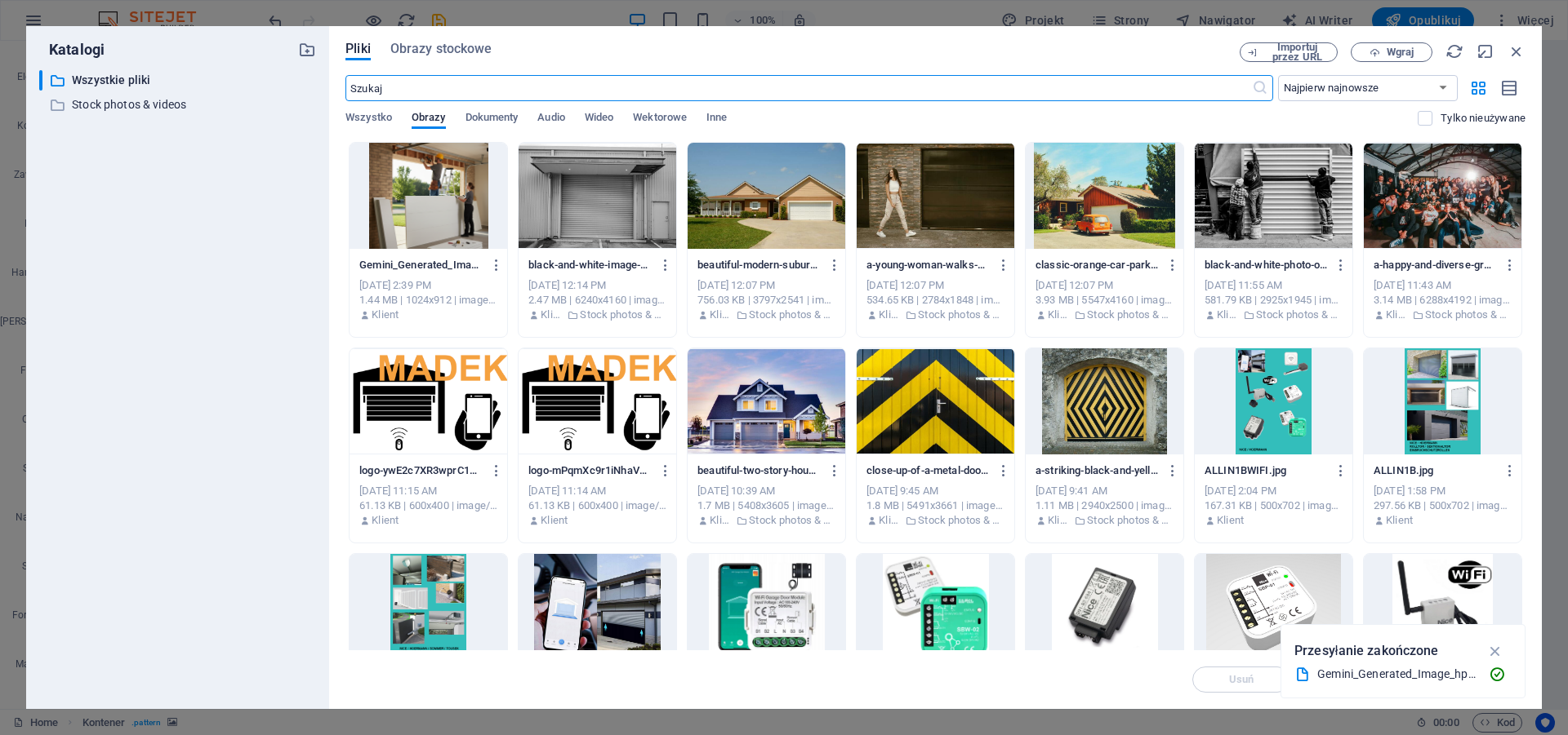
scroll to position [1490, 0]
click at [1398, 54] on span "Wgraj" at bounding box center [1400, 52] width 27 height 9
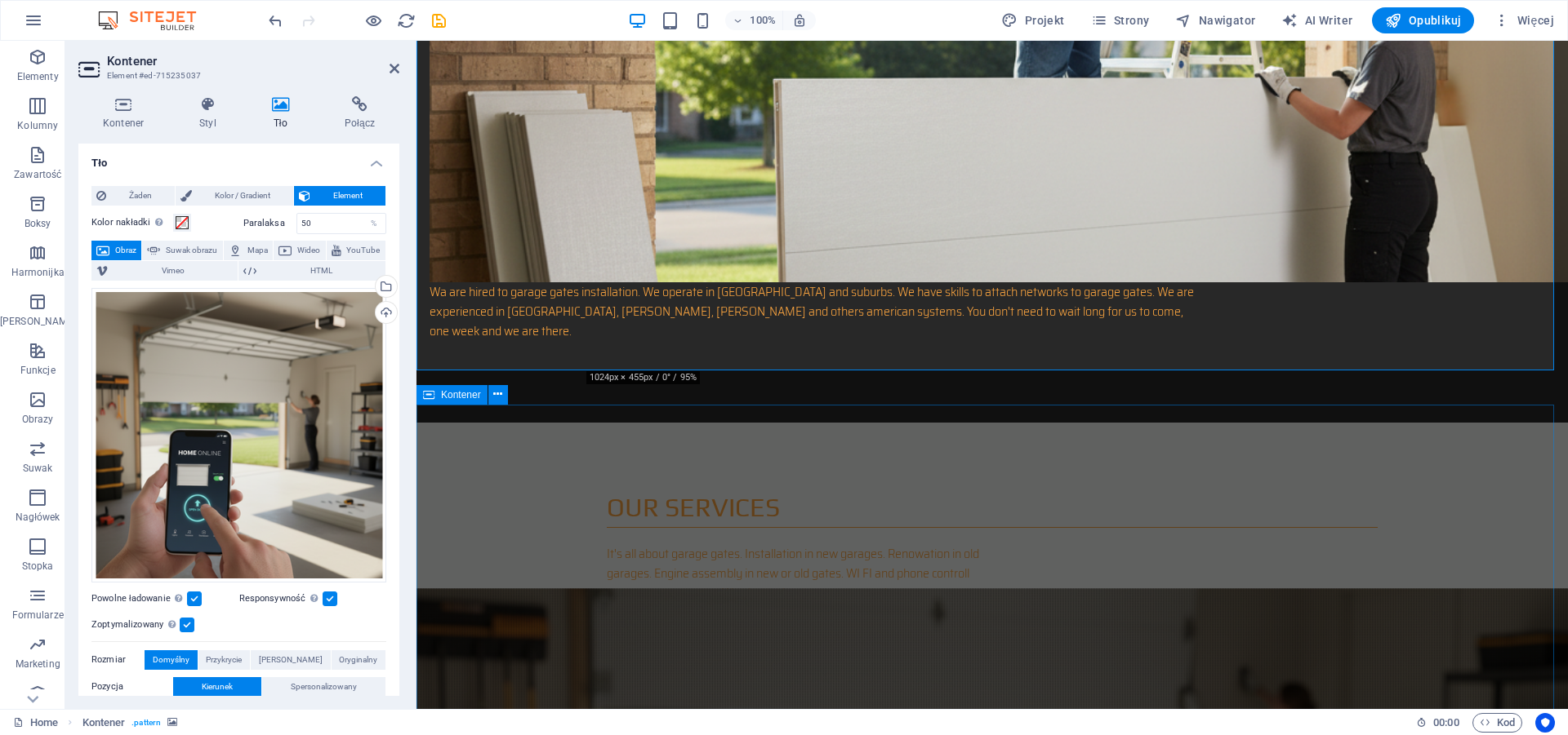
scroll to position [1415, 0]
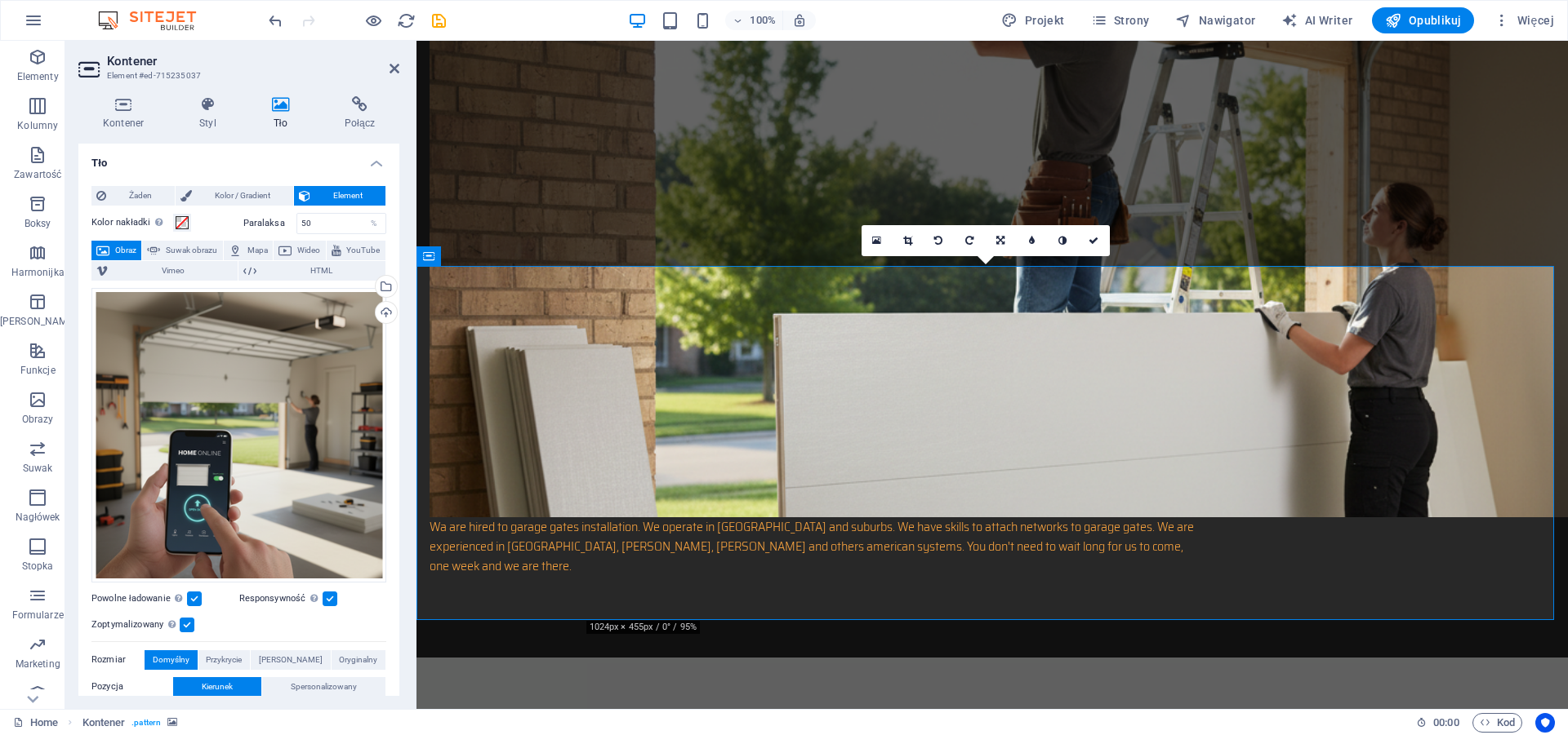
drag, startPoint x: 1423, startPoint y: 447, endPoint x: 1435, endPoint y: 524, distance: 77.9
drag, startPoint x: 268, startPoint y: 442, endPoint x: 260, endPoint y: 416, distance: 27.2
click at [260, 416] on div "Przeciągnij pliki tutaj, kliknij, aby wybrać pliki lub wybierz pliki z Plików l…" at bounding box center [239, 435] width 295 height 295
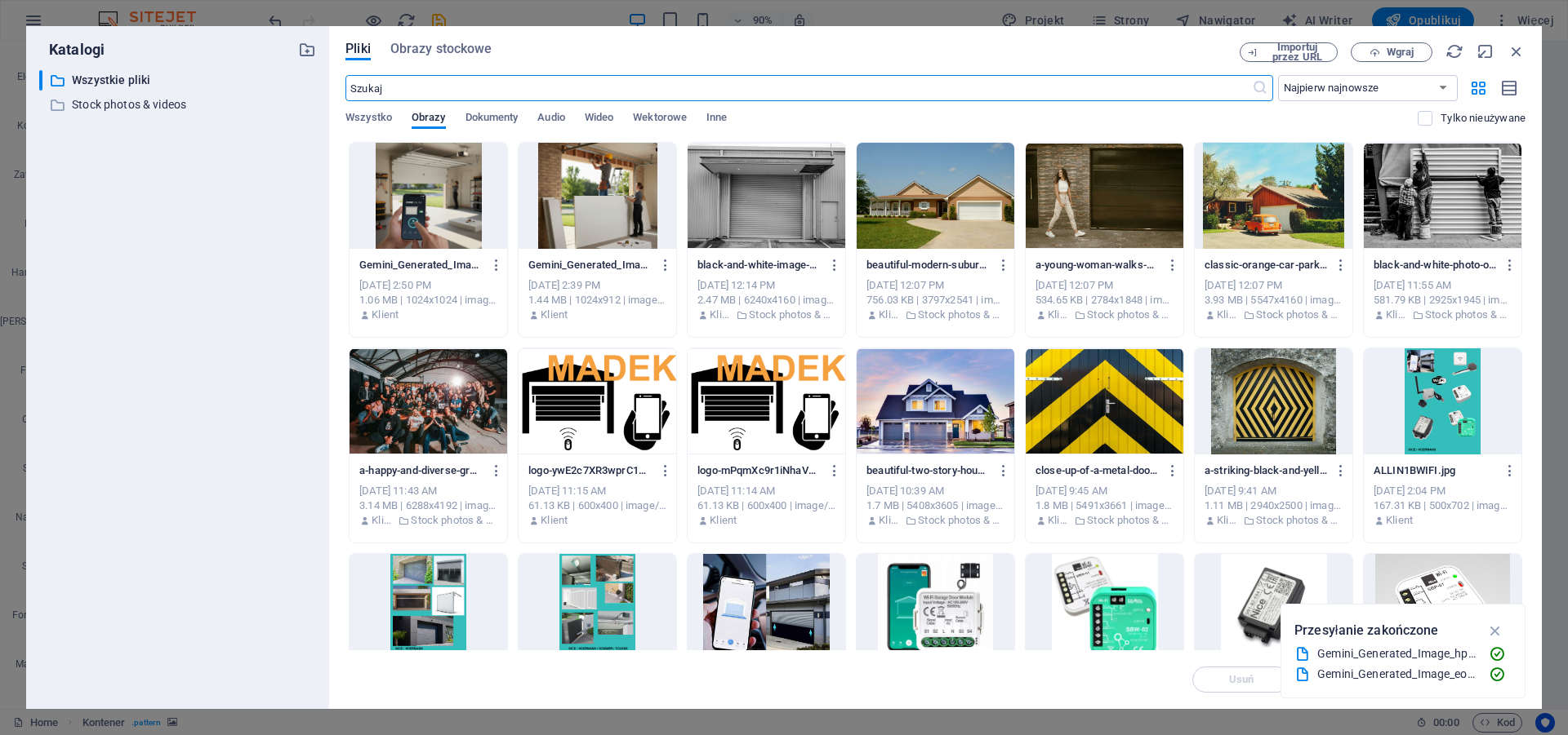
scroll to position [1490, 0]
click at [1519, 48] on icon "button" at bounding box center [1516, 51] width 18 height 18
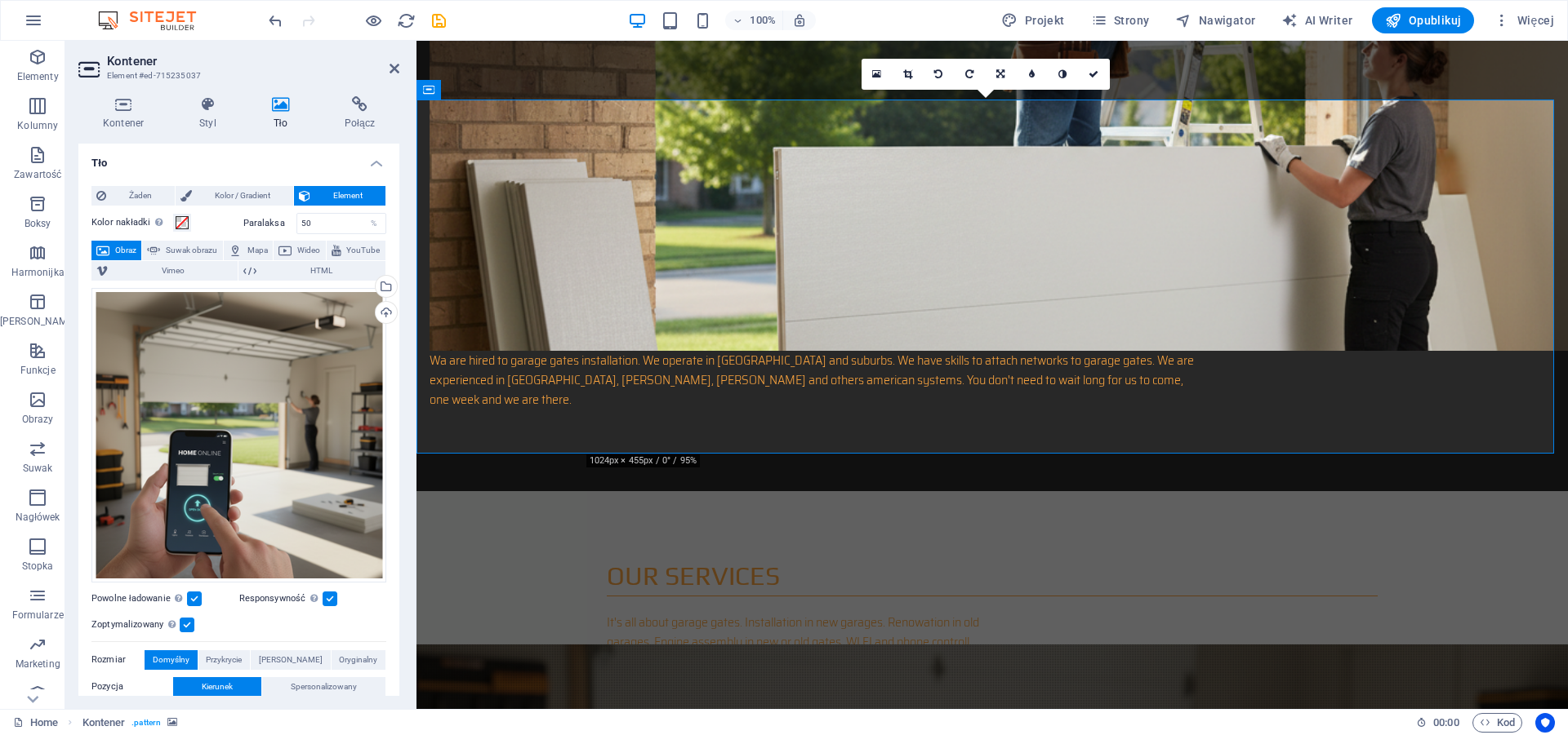
scroll to position [1415, 0]
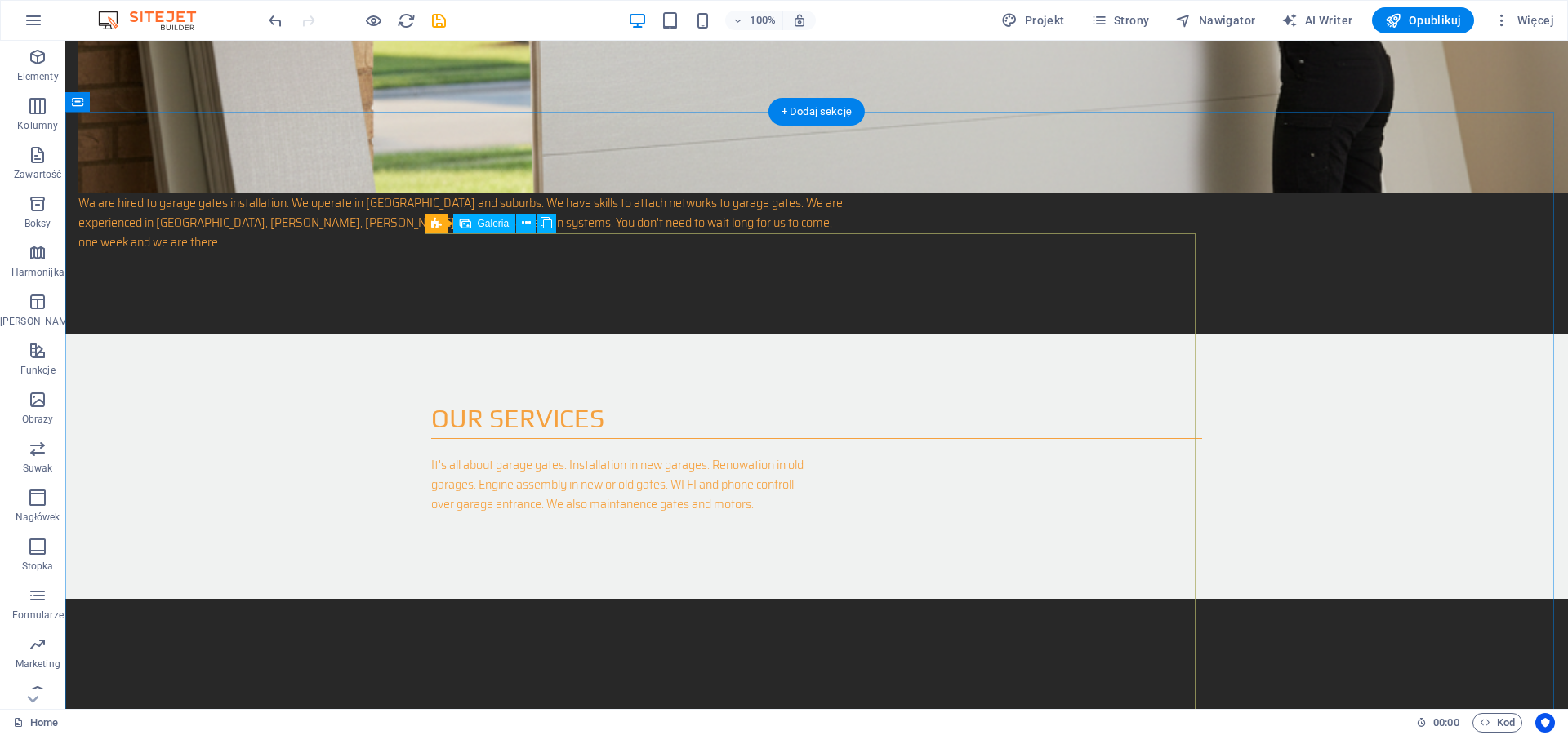
scroll to position [1791, 0]
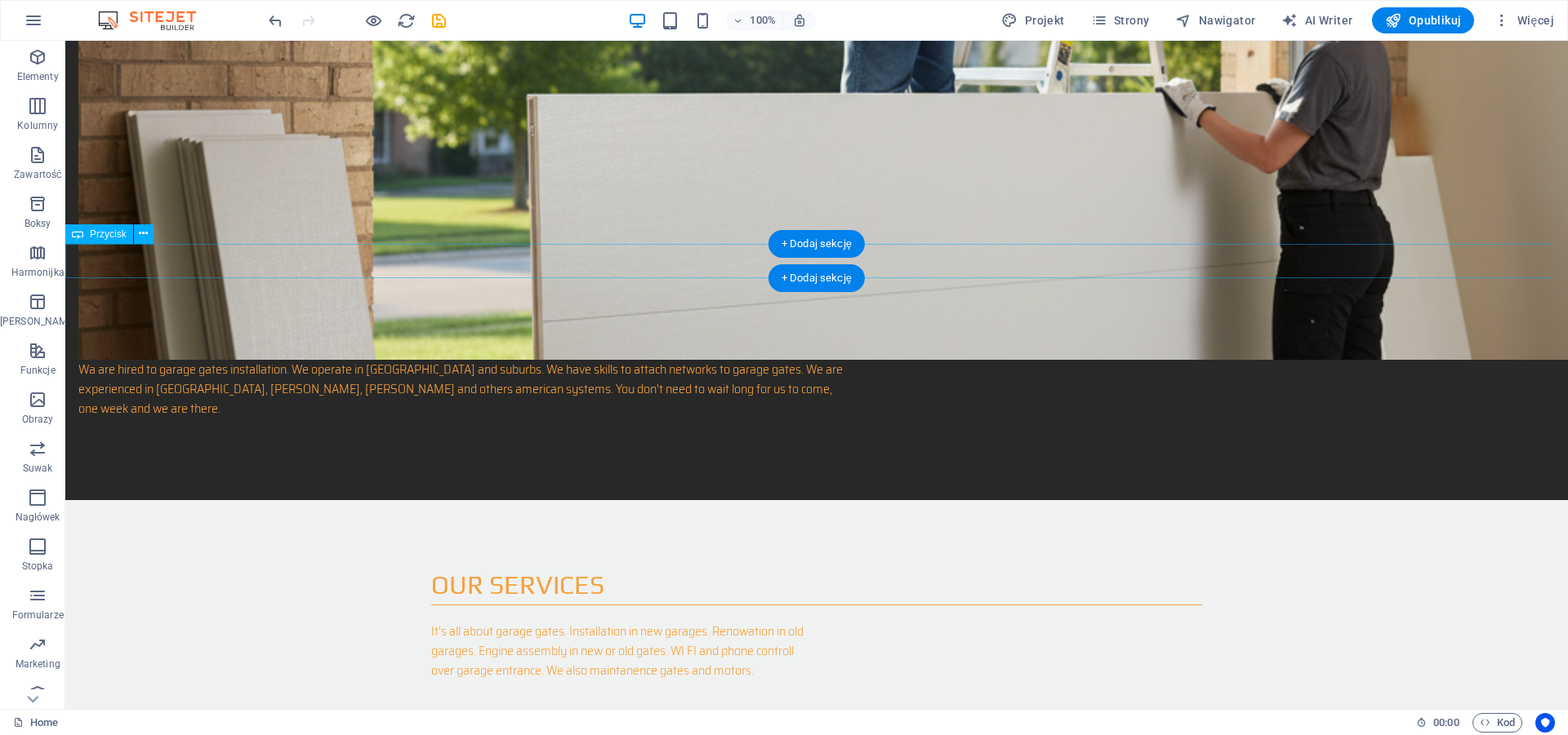
click at [146, 237] on icon at bounding box center [143, 233] width 9 height 17
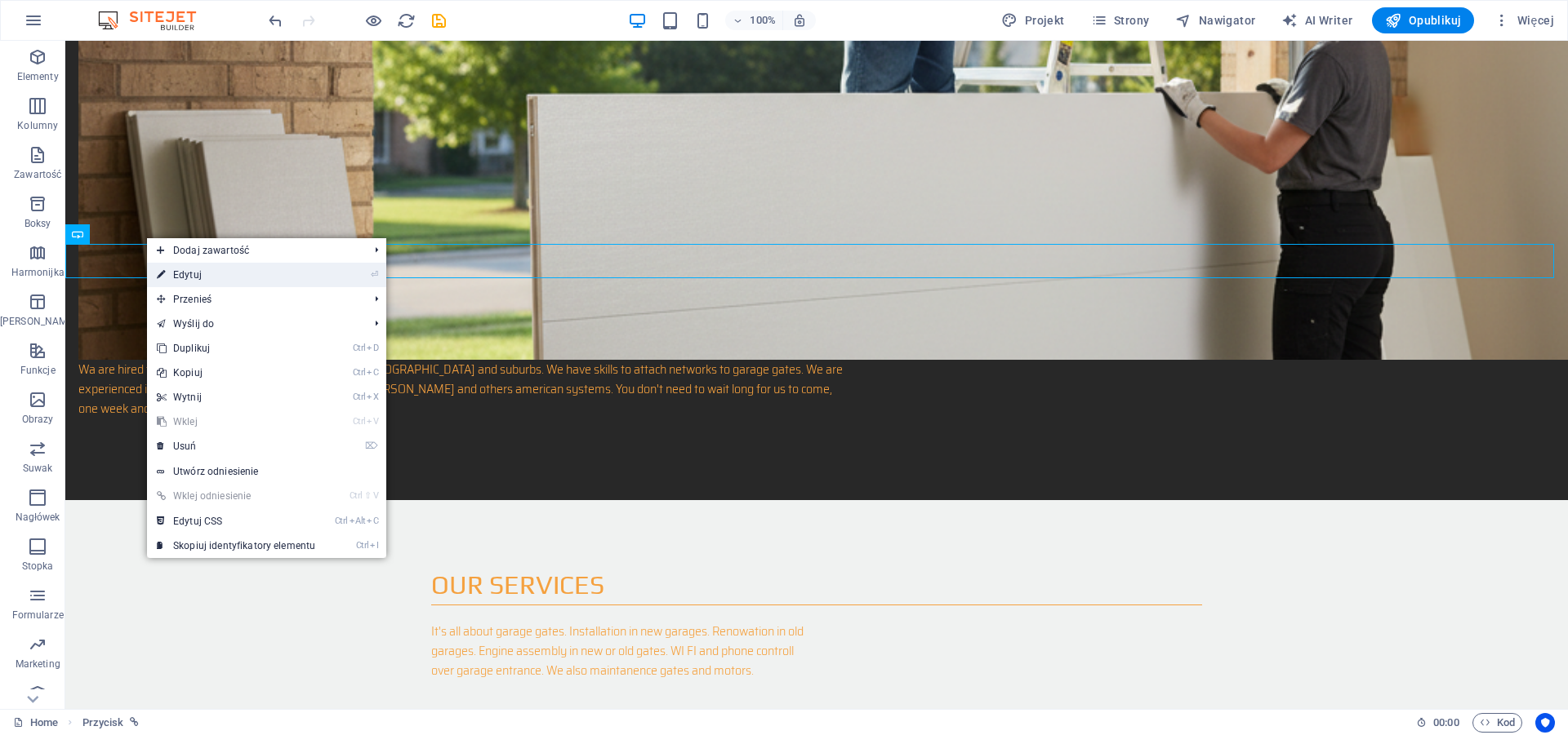
click at [193, 277] on link "⏎ Edytuj" at bounding box center [235, 275] width 178 height 25
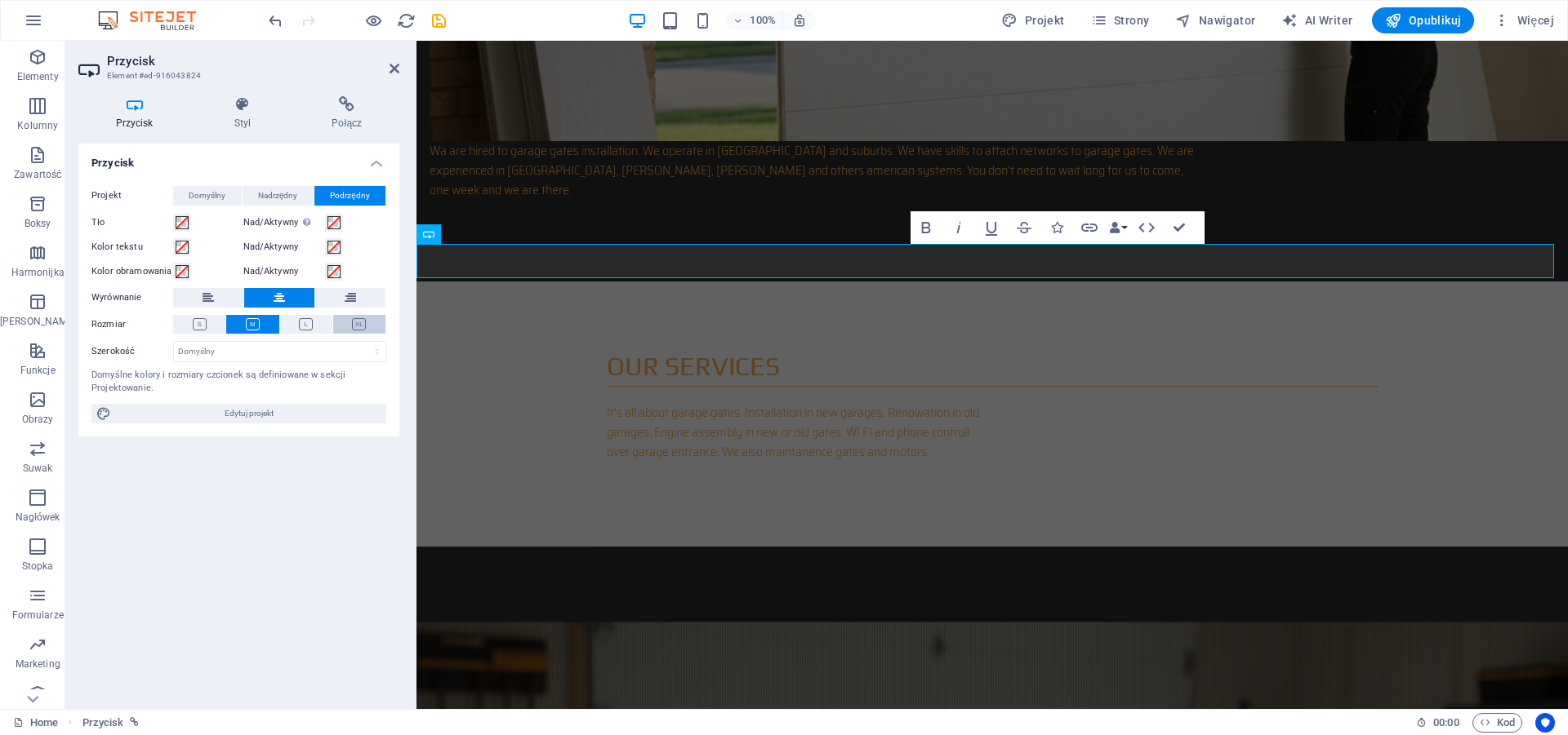
click at [364, 325] on icon at bounding box center [359, 324] width 14 height 12
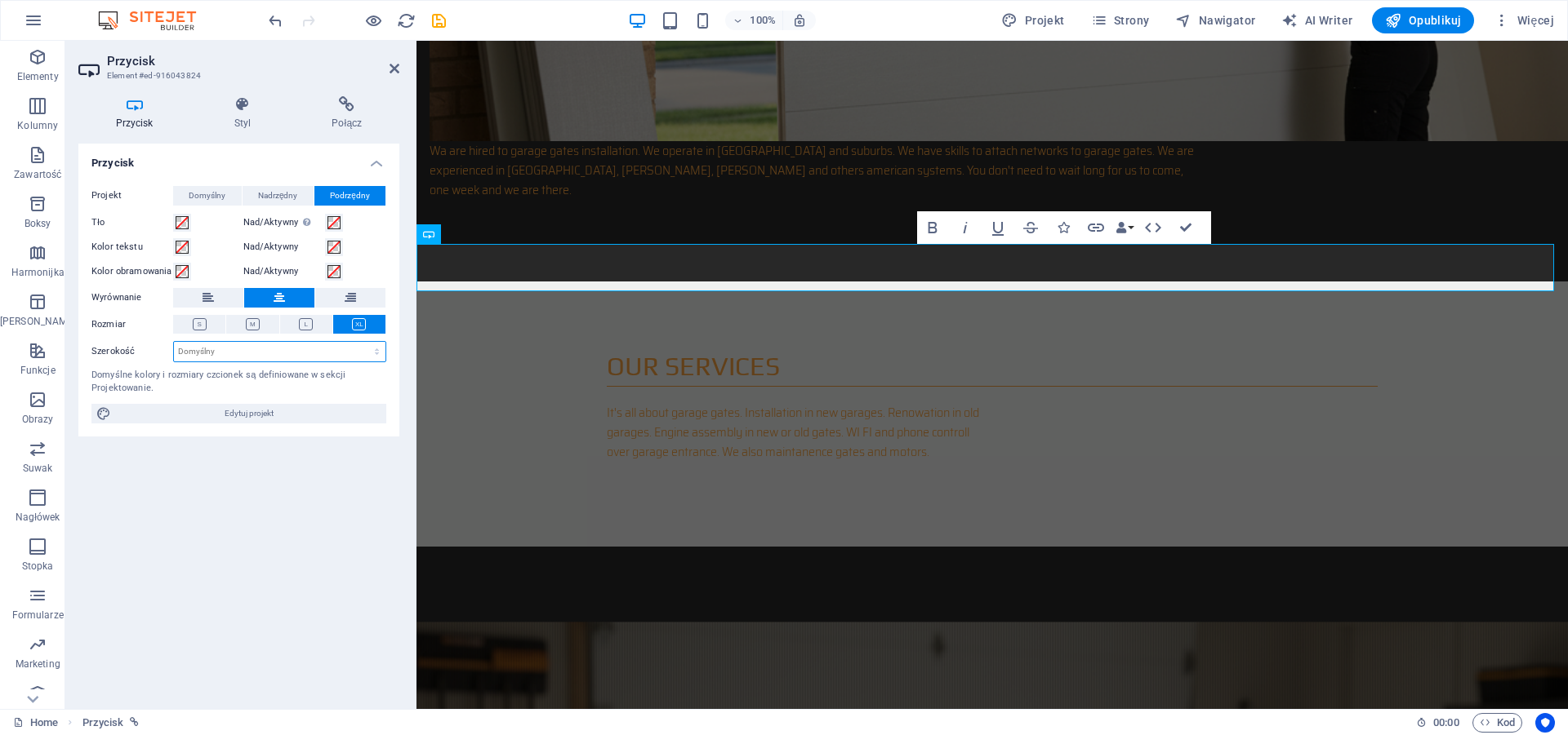
click at [174, 342] on select "Domyślny px rem % em vh vw" at bounding box center [280, 351] width 211 height 20
select select "px"
click option "px" at bounding box center [0, 0] width 0 height 0
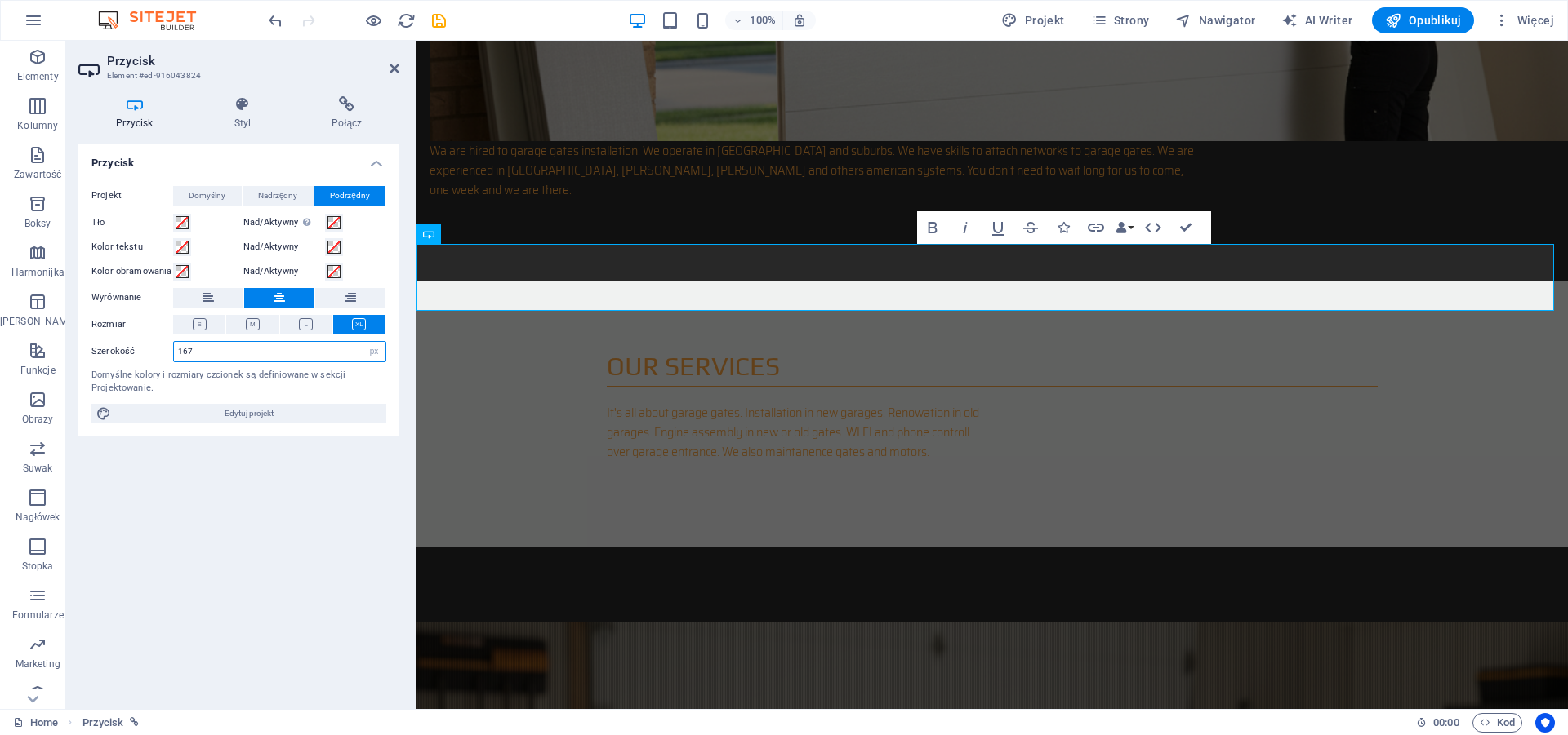
drag, startPoint x: 210, startPoint y: 353, endPoint x: 173, endPoint y: 353, distance: 37.0
click at [174, 353] on input "167" at bounding box center [280, 351] width 211 height 20
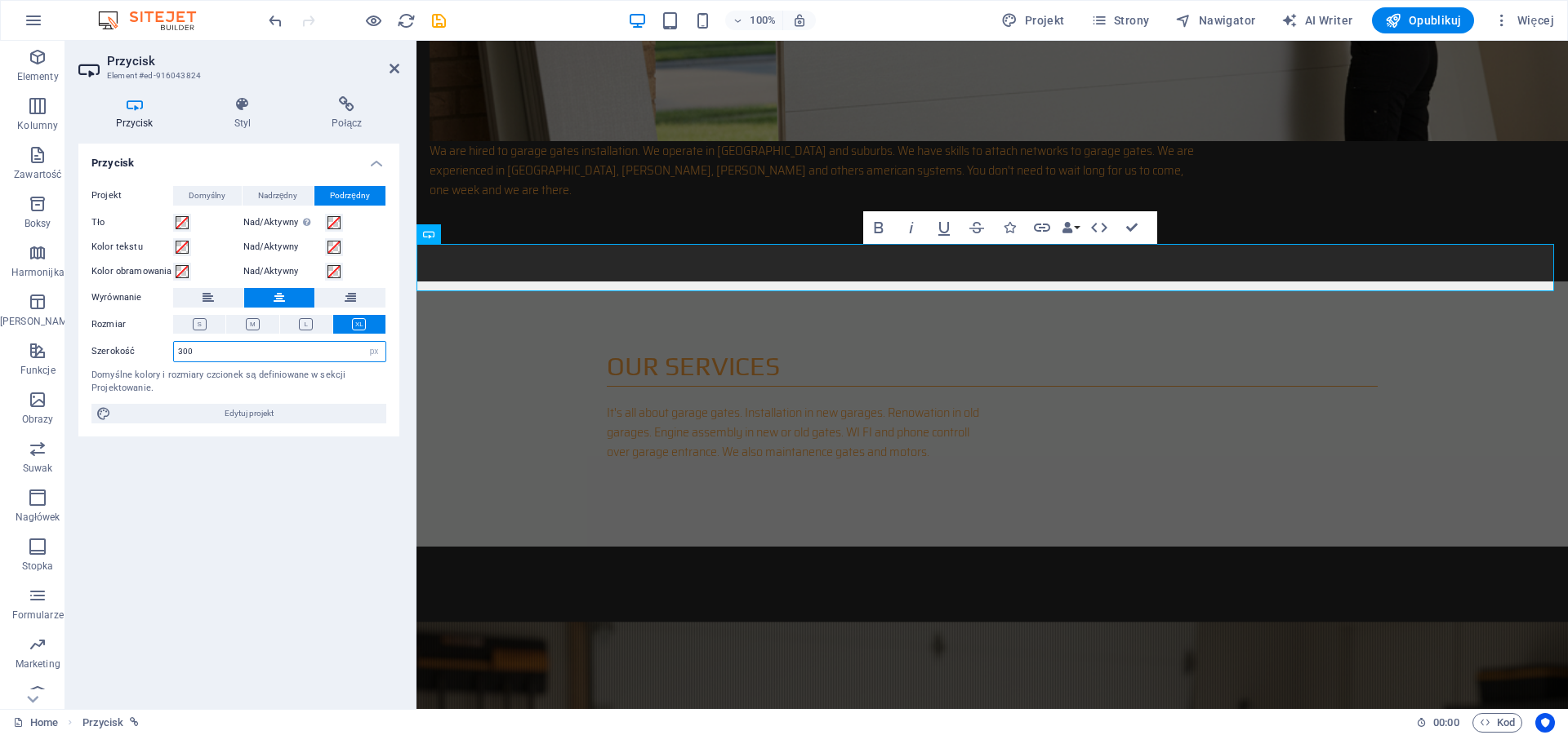
drag, startPoint x: 215, startPoint y: 358, endPoint x: 153, endPoint y: 356, distance: 62.0
click at [174, 356] on input "300" at bounding box center [280, 351] width 211 height 20
type input "600"
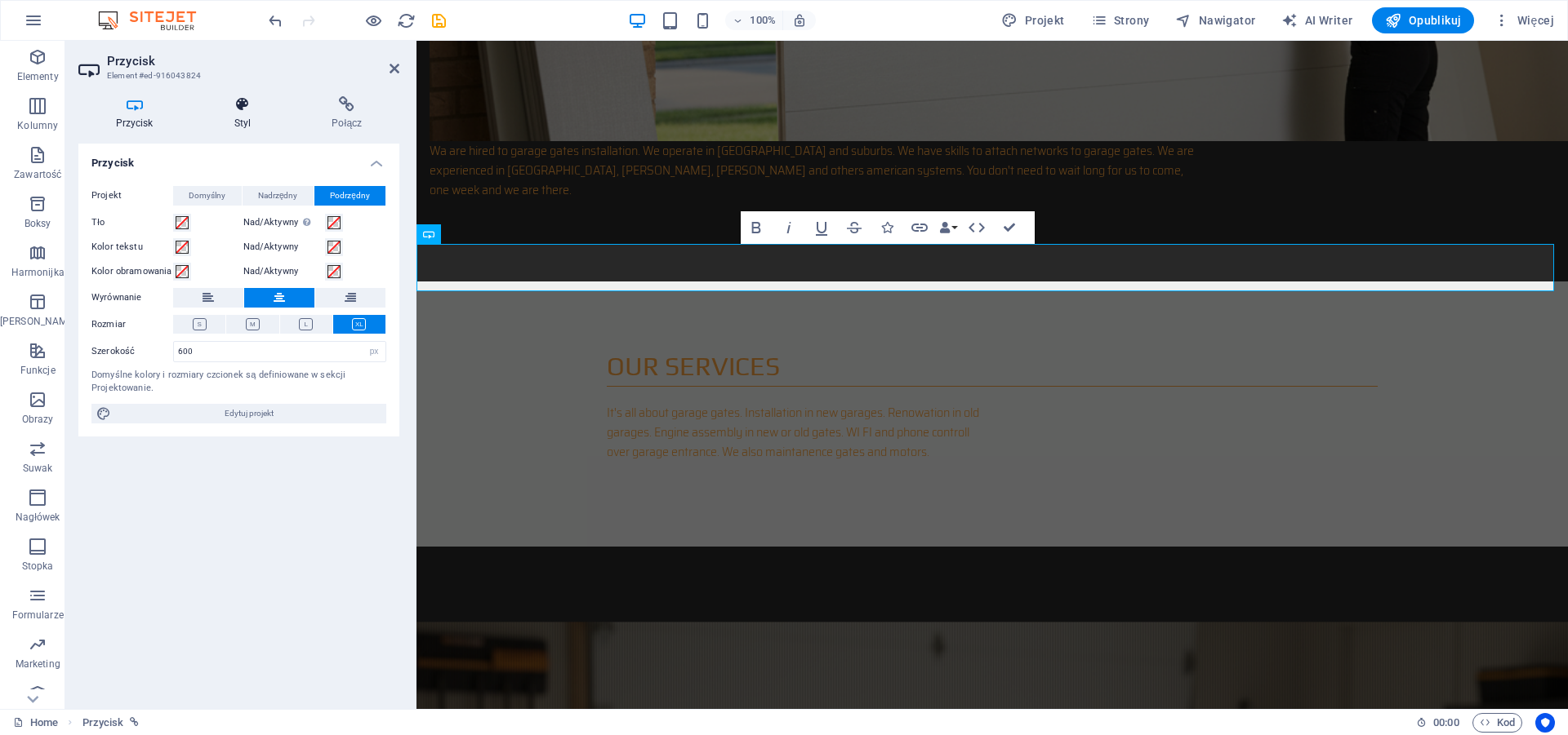
click at [234, 115] on h4 "Styl" at bounding box center [245, 113] width 98 height 34
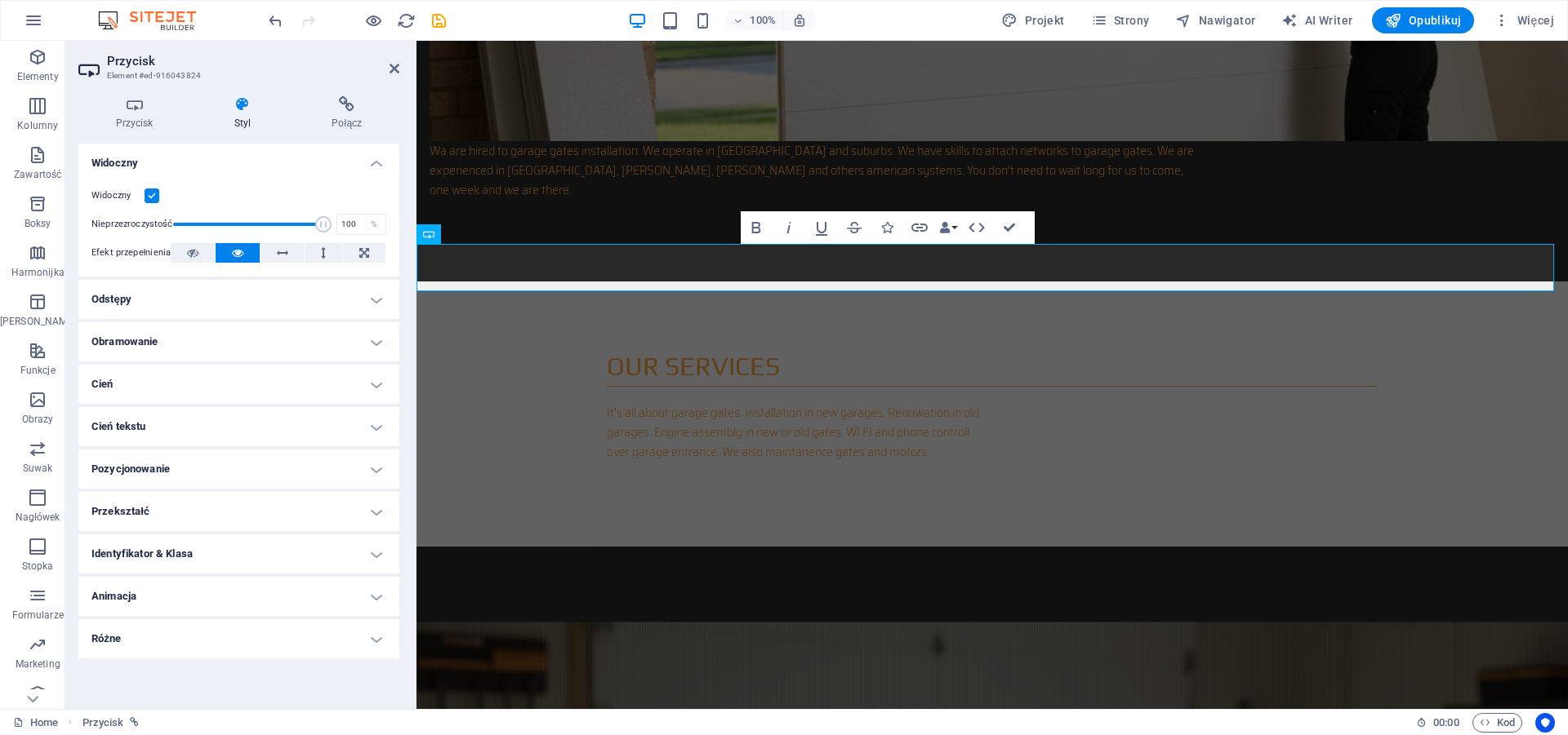
click at [165, 338] on h4 "Obramowanie" at bounding box center [239, 342] width 321 height 39
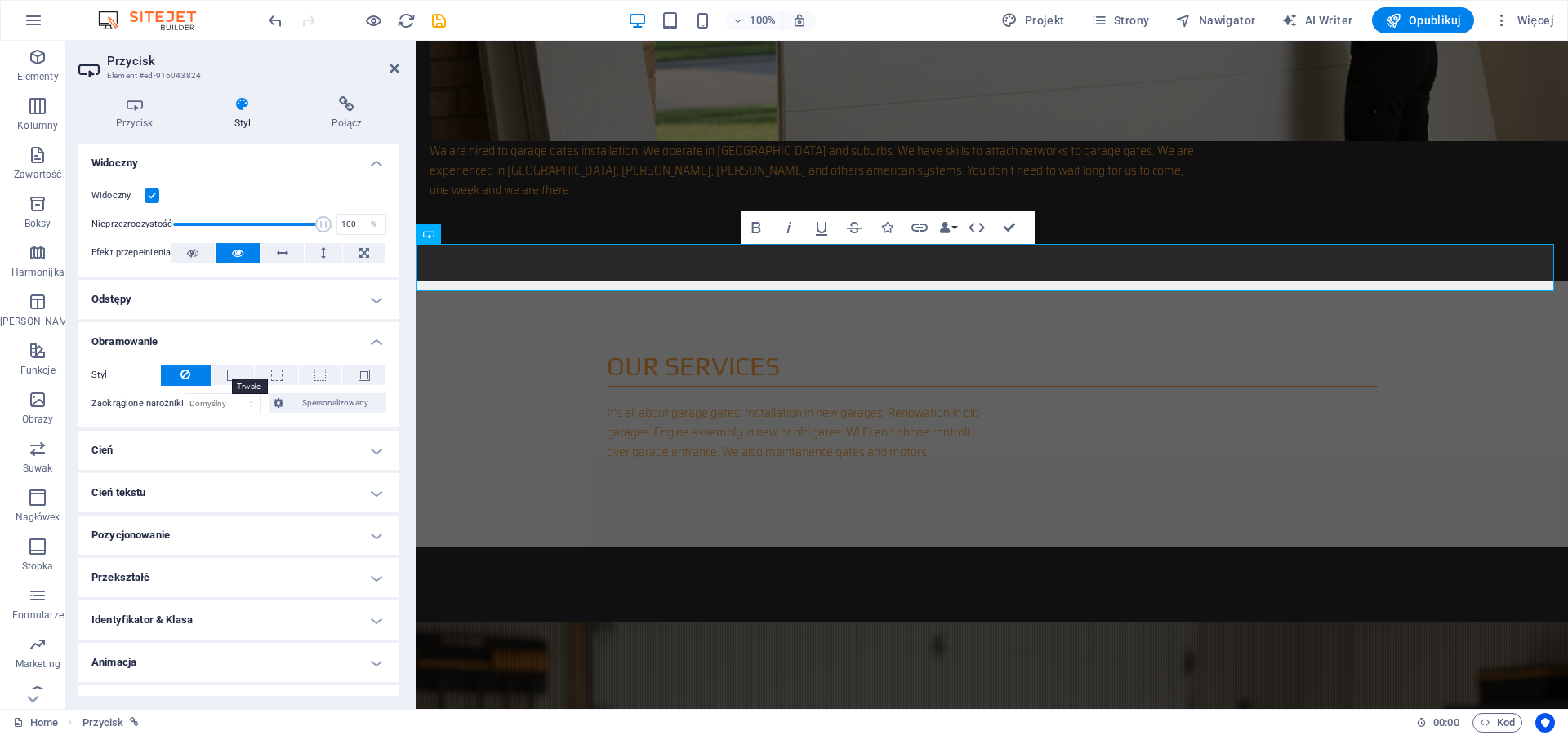
drag, startPoint x: 228, startPoint y: 375, endPoint x: 239, endPoint y: 509, distance: 134.5
click at [228, 376] on span at bounding box center [232, 375] width 11 height 11
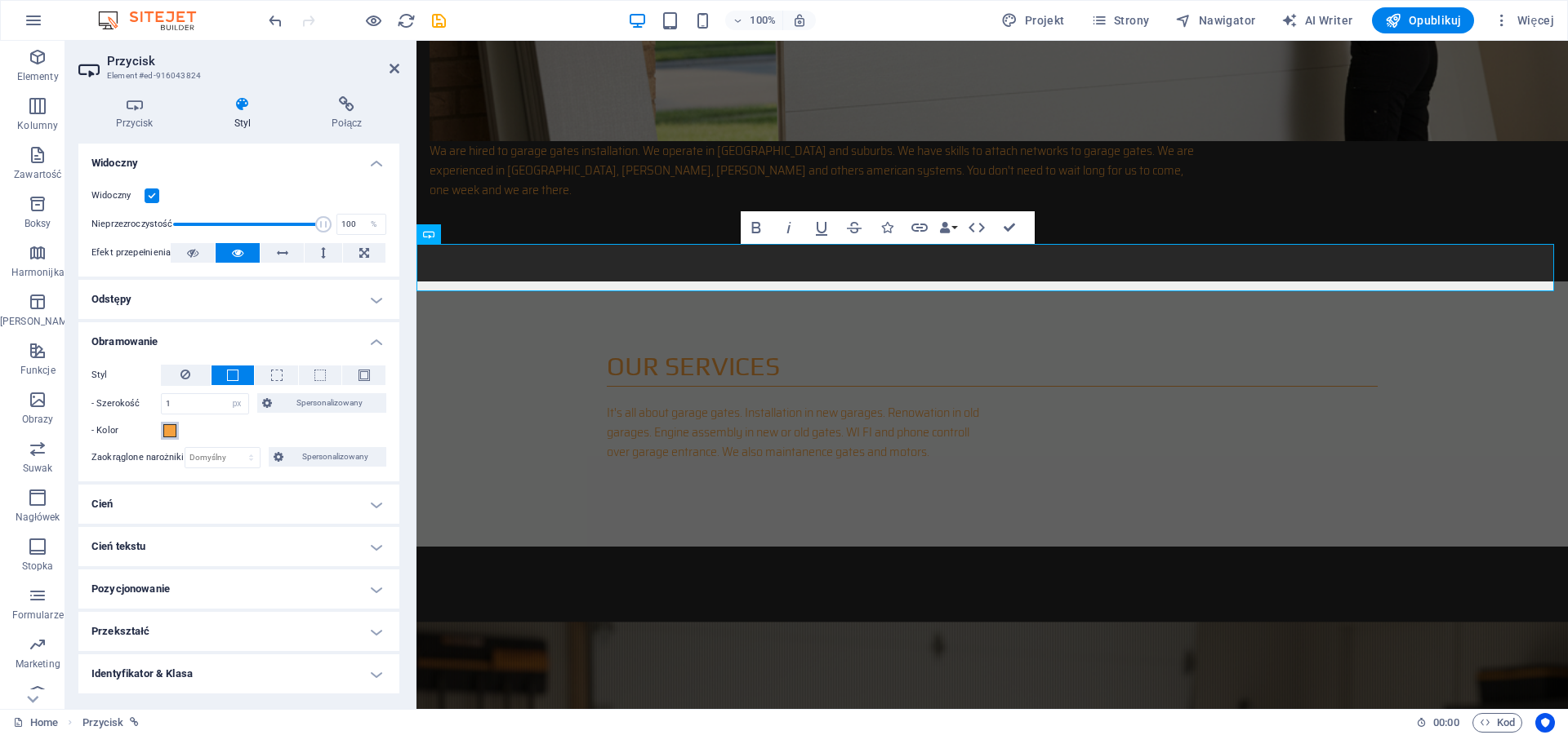
click at [172, 431] on span at bounding box center [170, 430] width 13 height 13
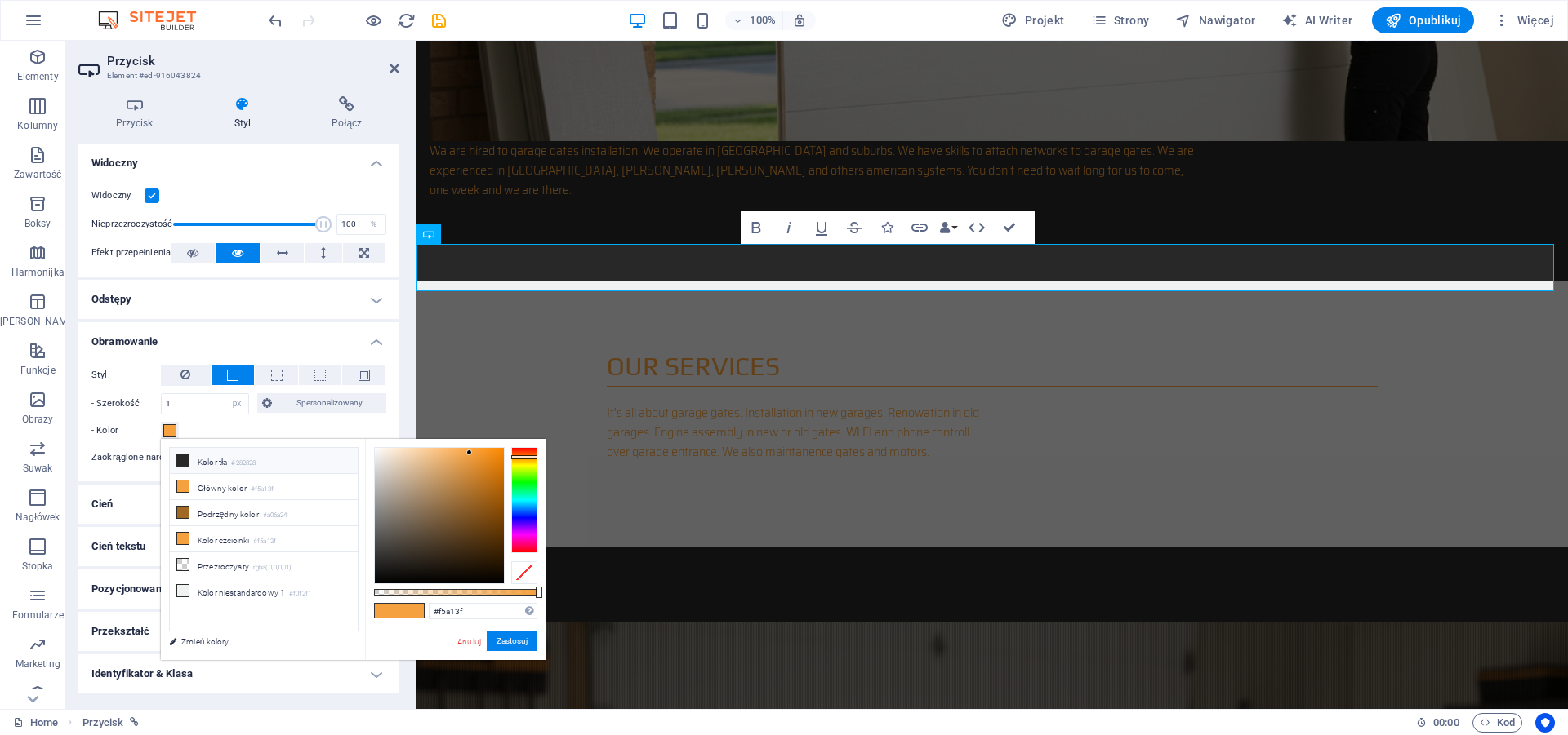
click at [182, 455] on span at bounding box center [182, 460] width 13 height 13
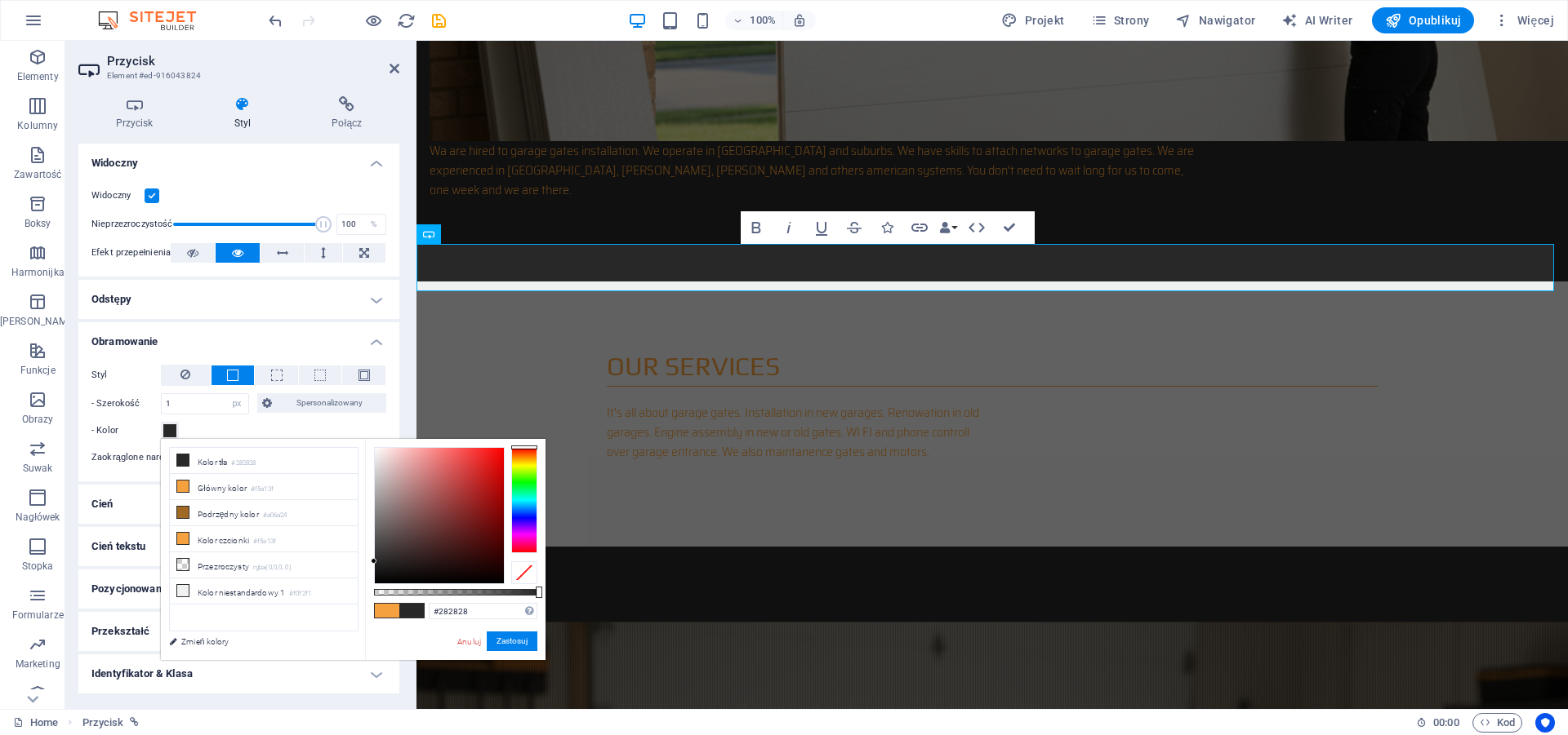
click at [520, 514] on div at bounding box center [524, 500] width 26 height 106
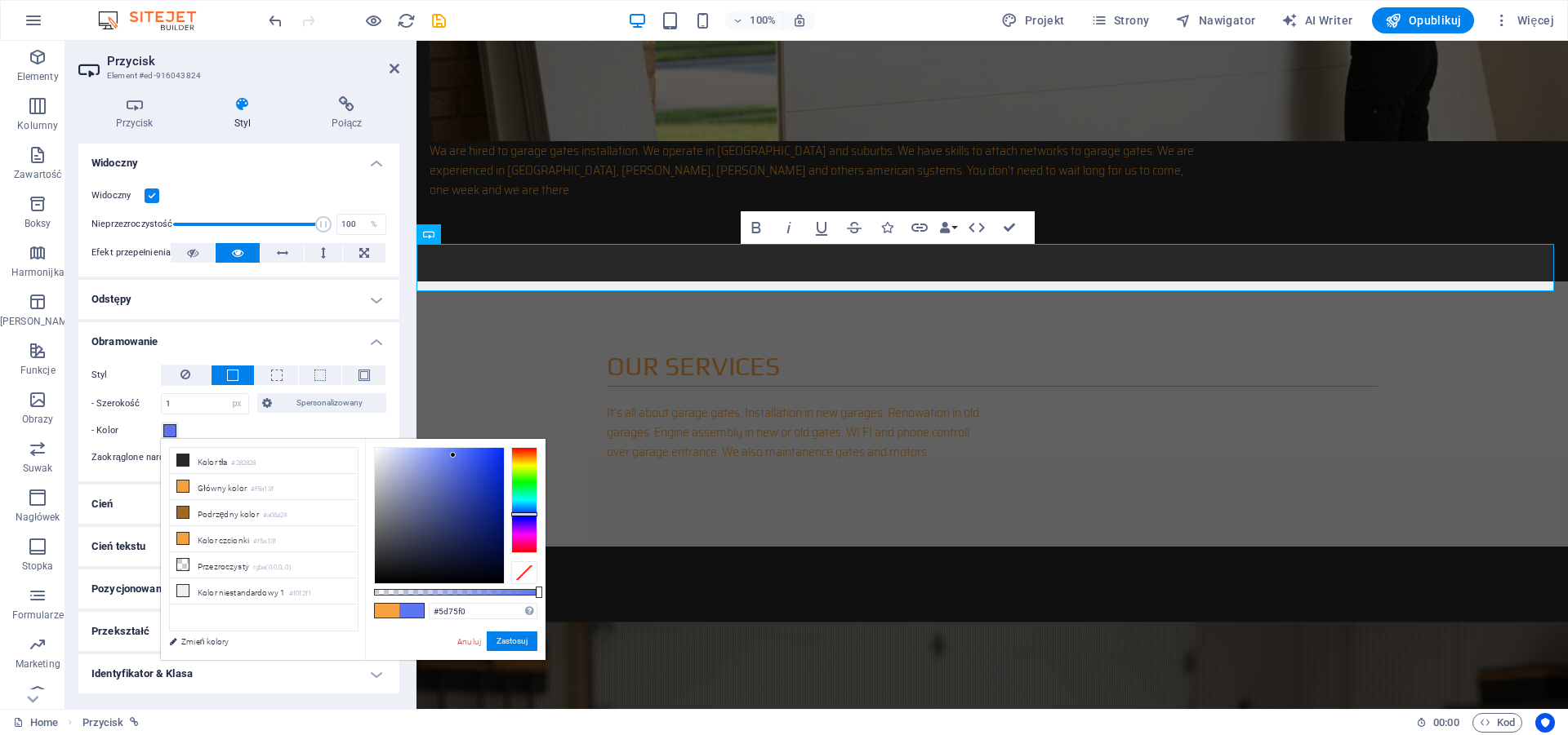
drag, startPoint x: 486, startPoint y: 479, endPoint x: 455, endPoint y: 457, distance: 38.0
click at [454, 456] on div at bounding box center [439, 515] width 129 height 135
type input "#5b74f0"
click at [503, 641] on button "Zastosuj" at bounding box center [511, 641] width 50 height 20
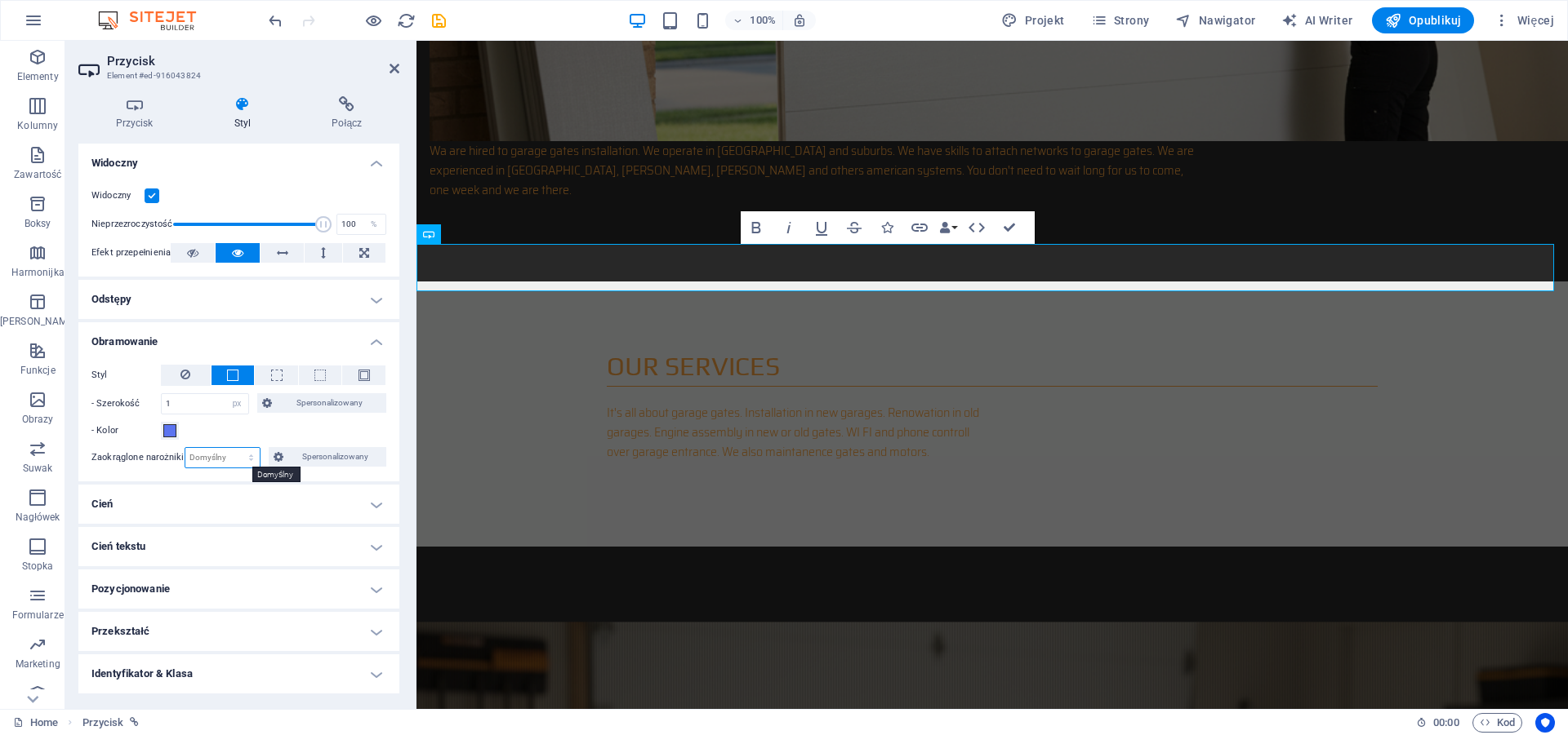
click at [186, 448] on select "Domyślny px rem % vh vw Spersonalizowany" at bounding box center [223, 457] width 75 height 20
select select "px"
click option "px" at bounding box center [0, 0] width 0 height 0
type input "5"
click at [255, 514] on h4 "Cień" at bounding box center [239, 504] width 321 height 39
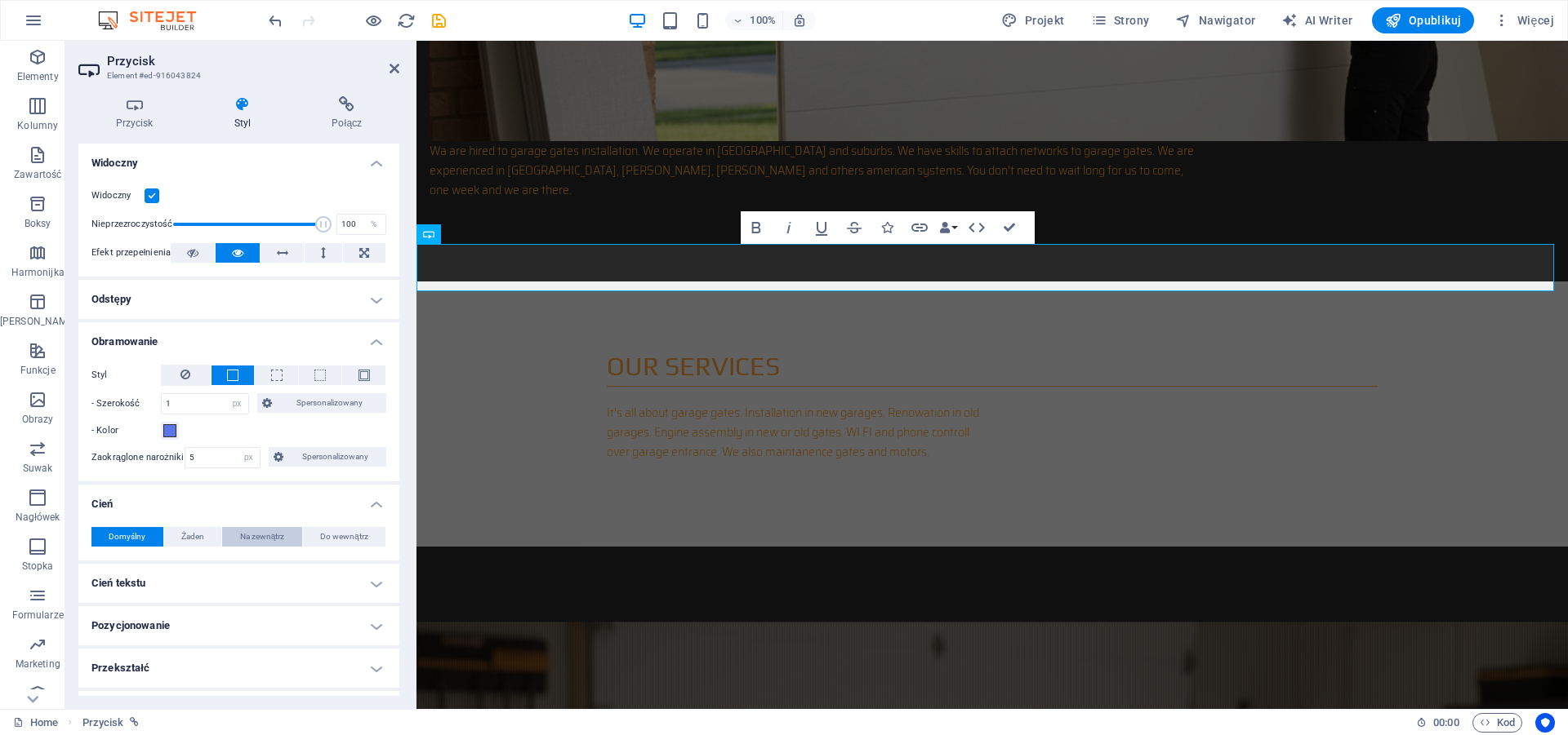
click at [258, 536] on span "Na zewnątrz" at bounding box center [262, 537] width 45 height 20
type input "2"
type input "4"
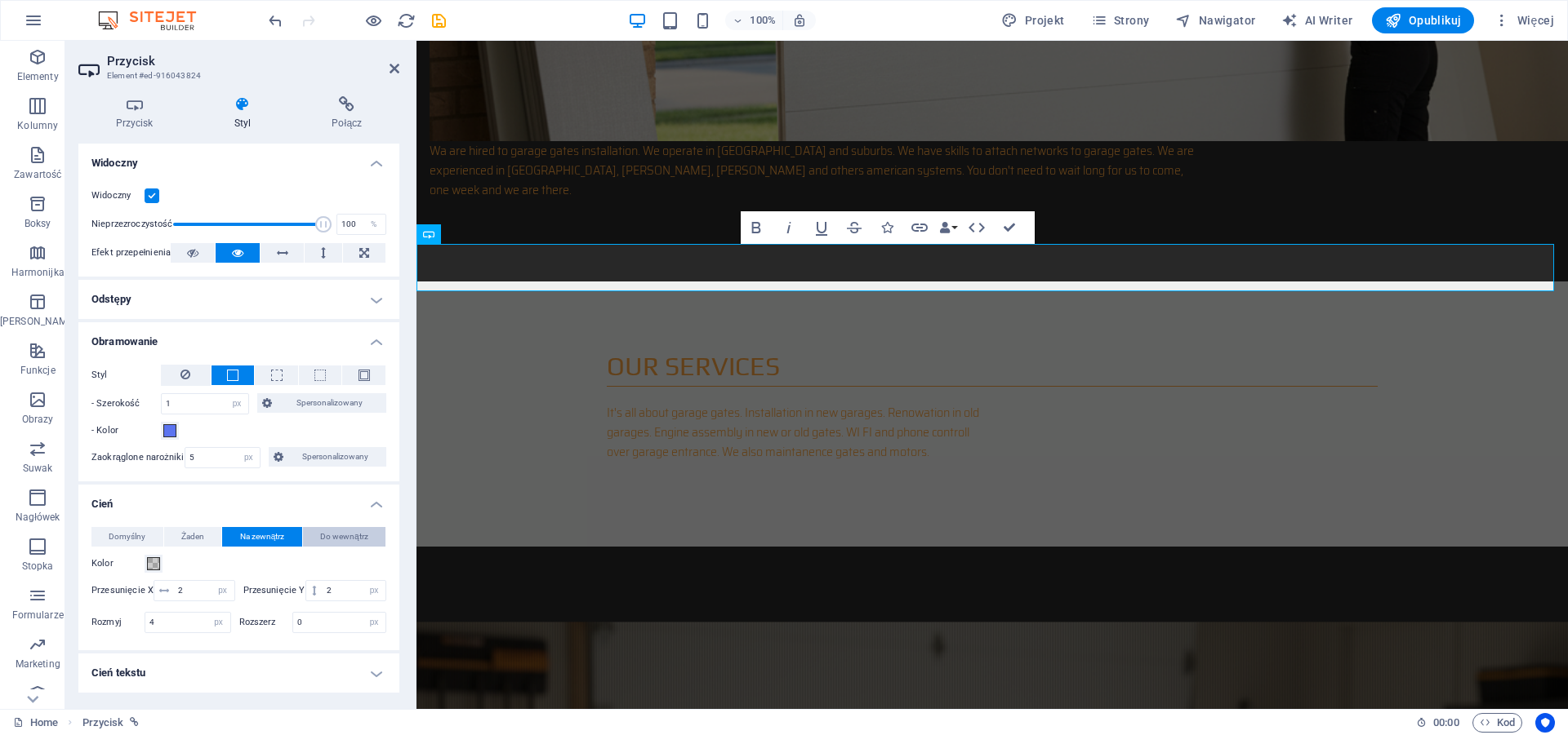
click at [323, 536] on span "Do wewnątrz" at bounding box center [344, 537] width 49 height 20
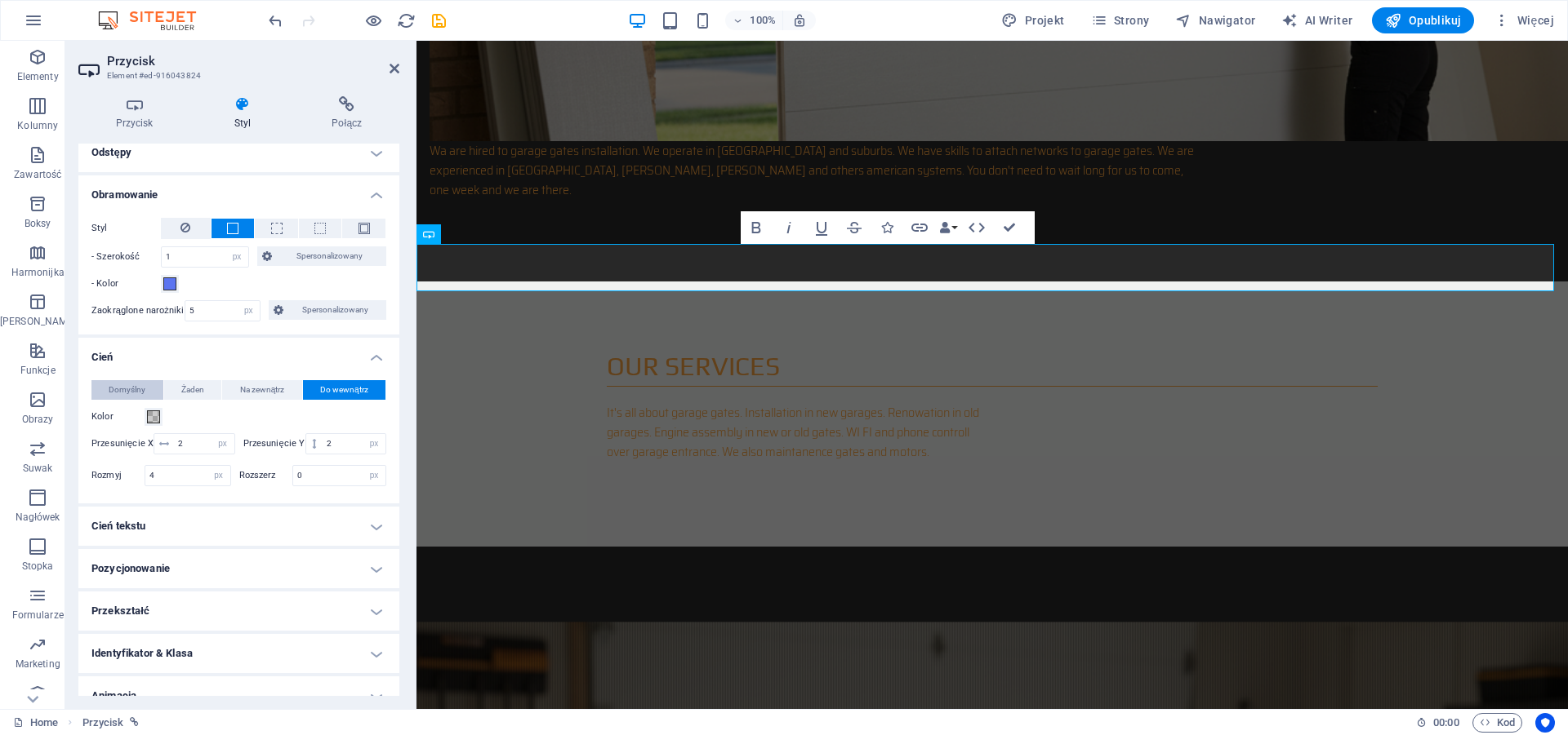
scroll to position [208, 0]
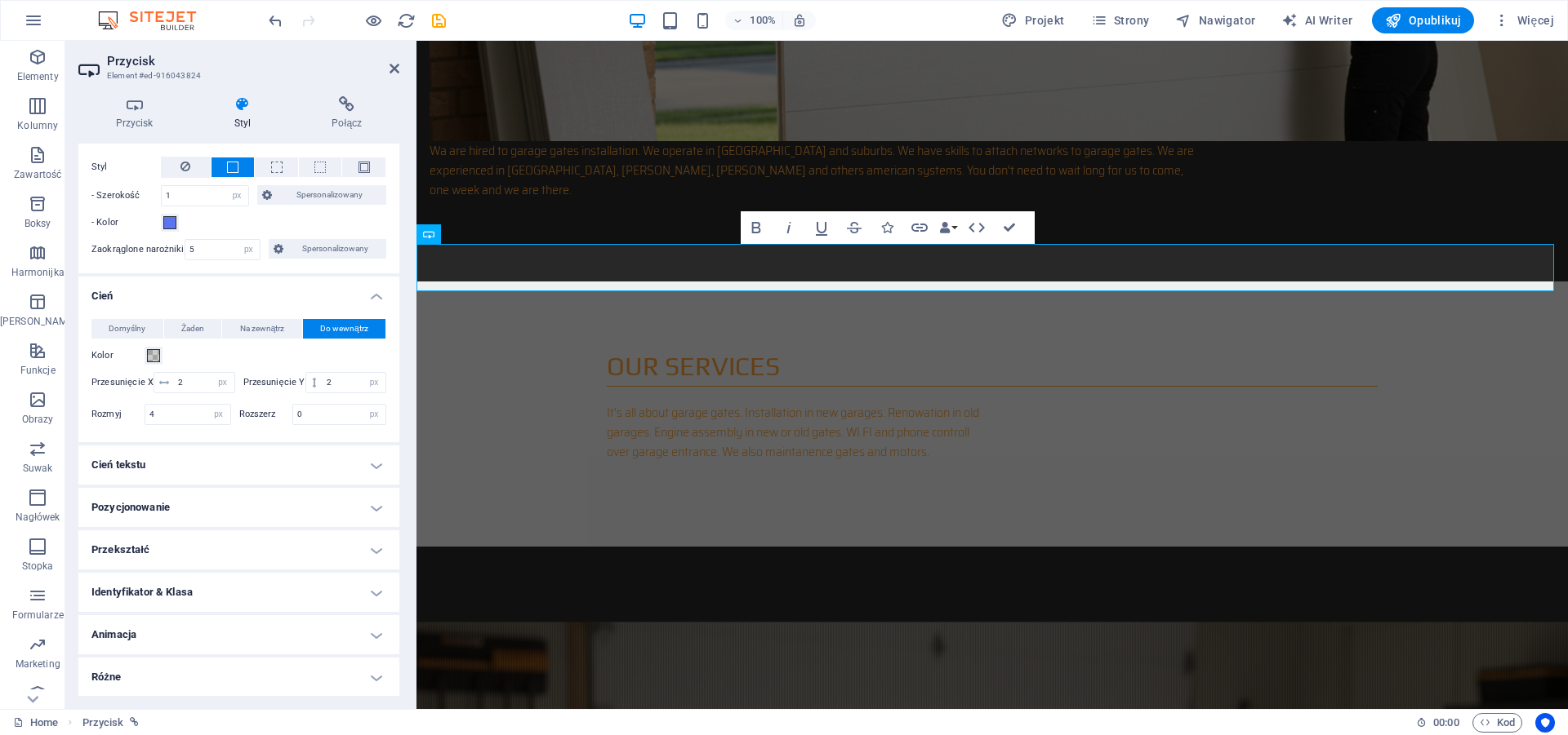
click at [186, 465] on h4 "Cień tekstu" at bounding box center [239, 465] width 321 height 39
click at [186, 465] on h4 "Cień tekstu" at bounding box center [239, 460] width 321 height 29
click at [229, 507] on h4 "Pozycjonowanie" at bounding box center [239, 508] width 321 height 39
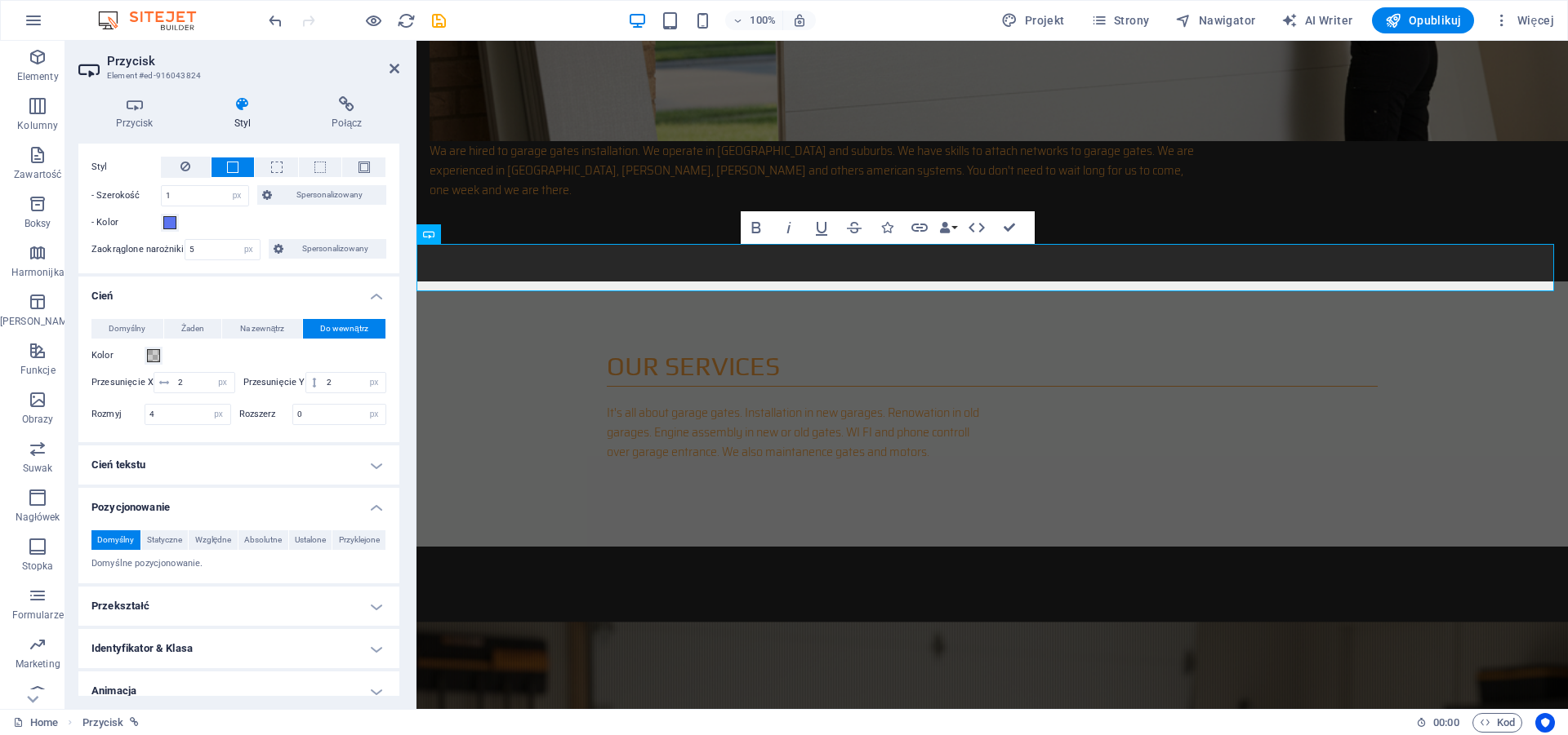
click at [367, 508] on h4 "Pozycjonowanie" at bounding box center [239, 502] width 321 height 29
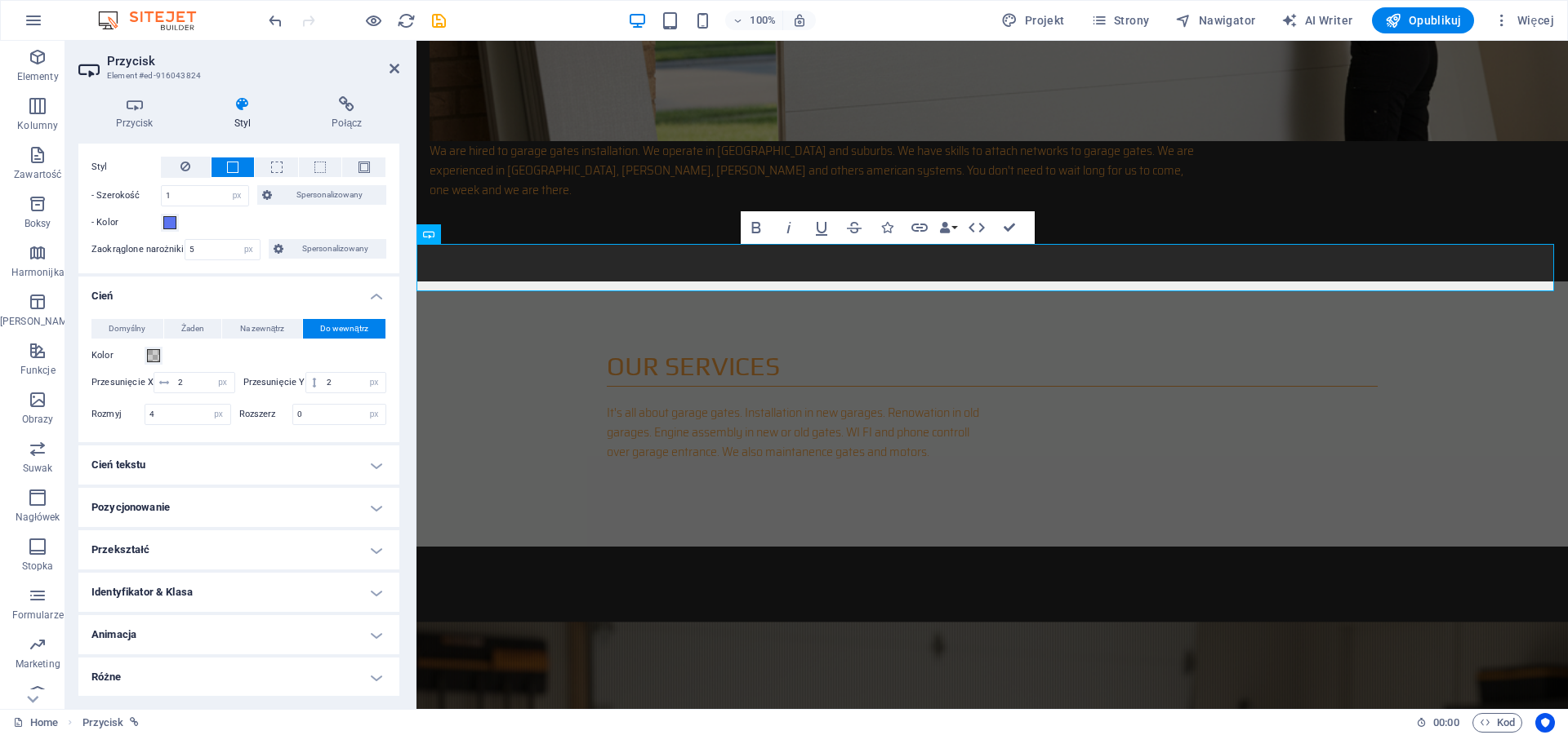
click at [174, 545] on h4 "Przekształć" at bounding box center [239, 550] width 321 height 39
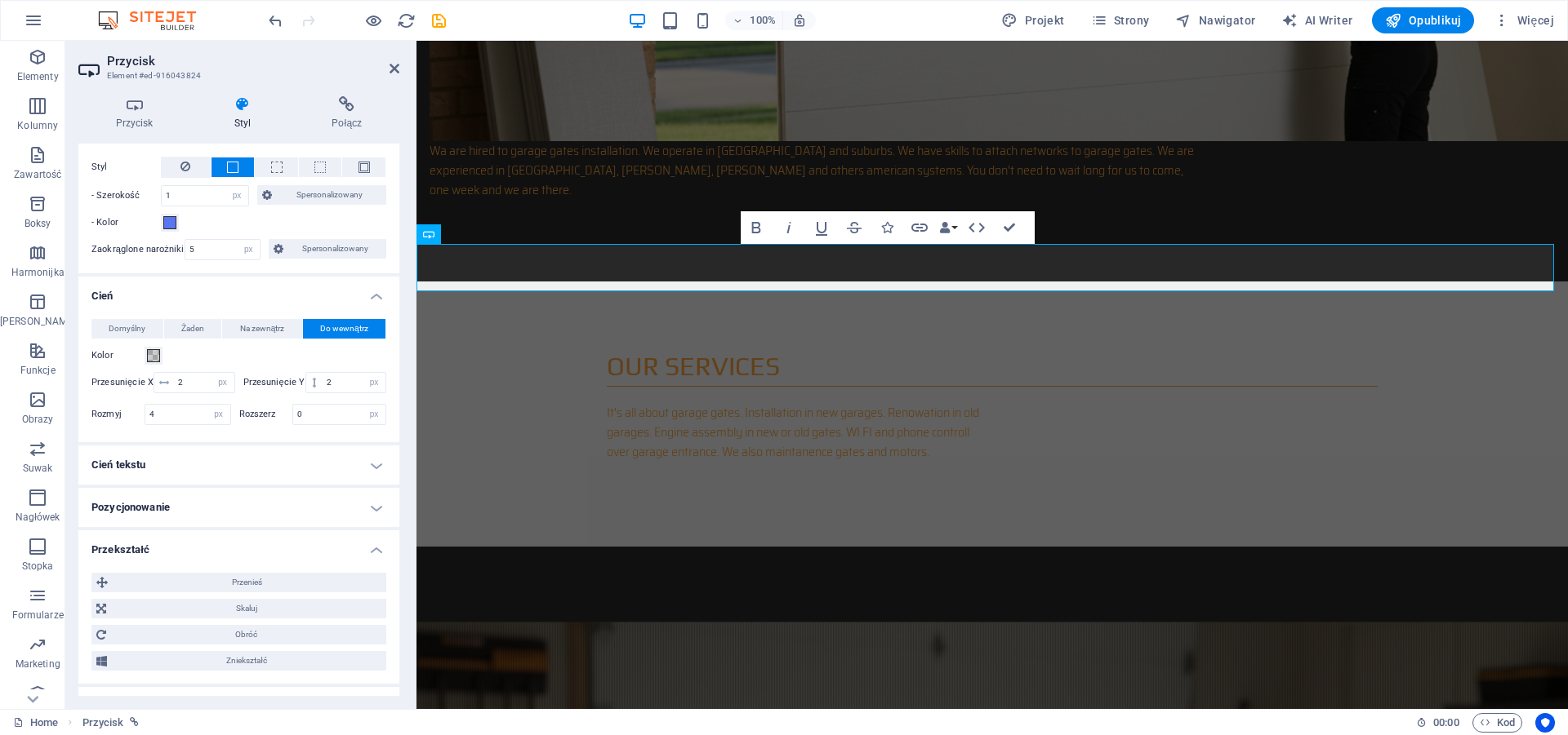
click at [368, 549] on h4 "Przekształć" at bounding box center [239, 545] width 321 height 29
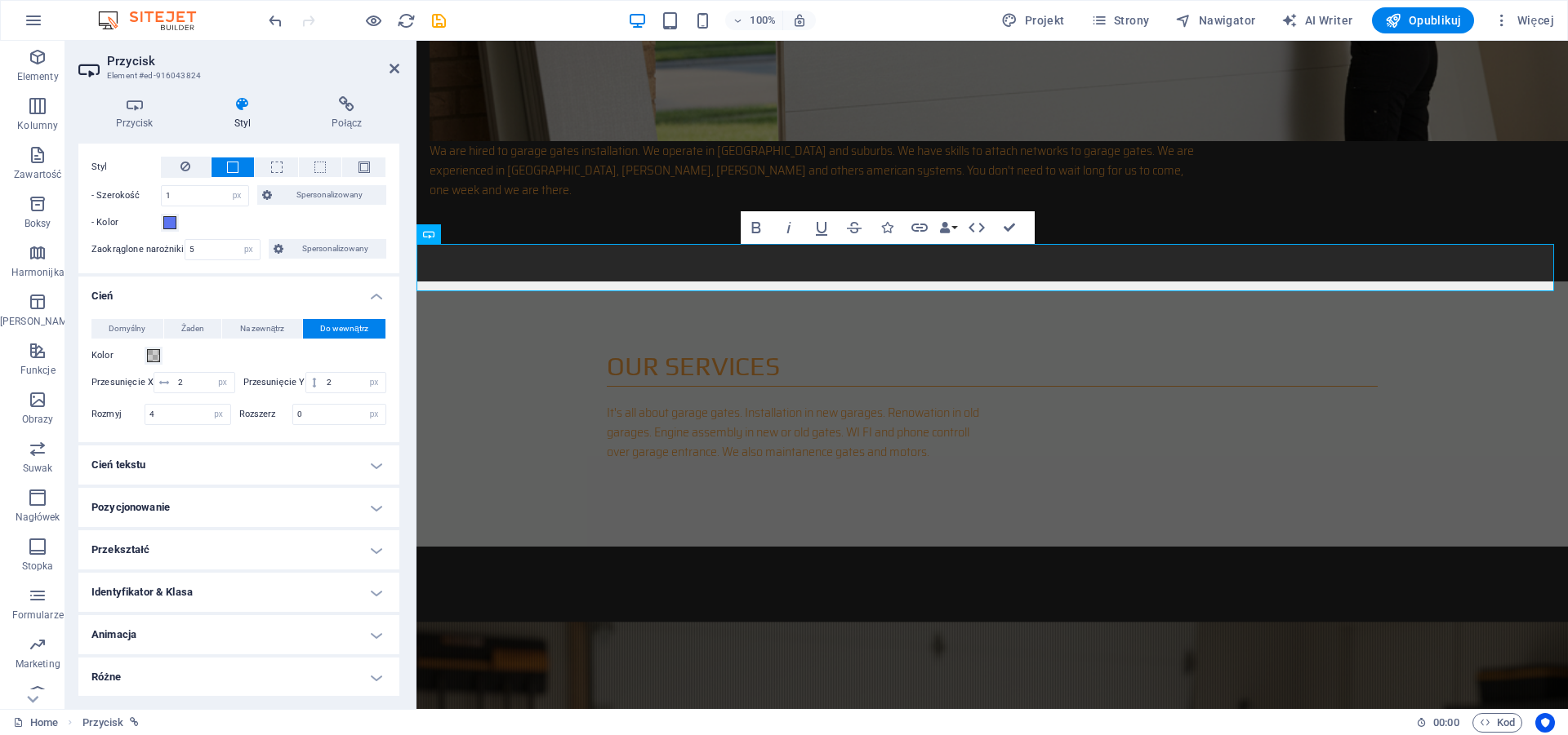
click at [152, 620] on h4 "Animacja" at bounding box center [239, 635] width 321 height 39
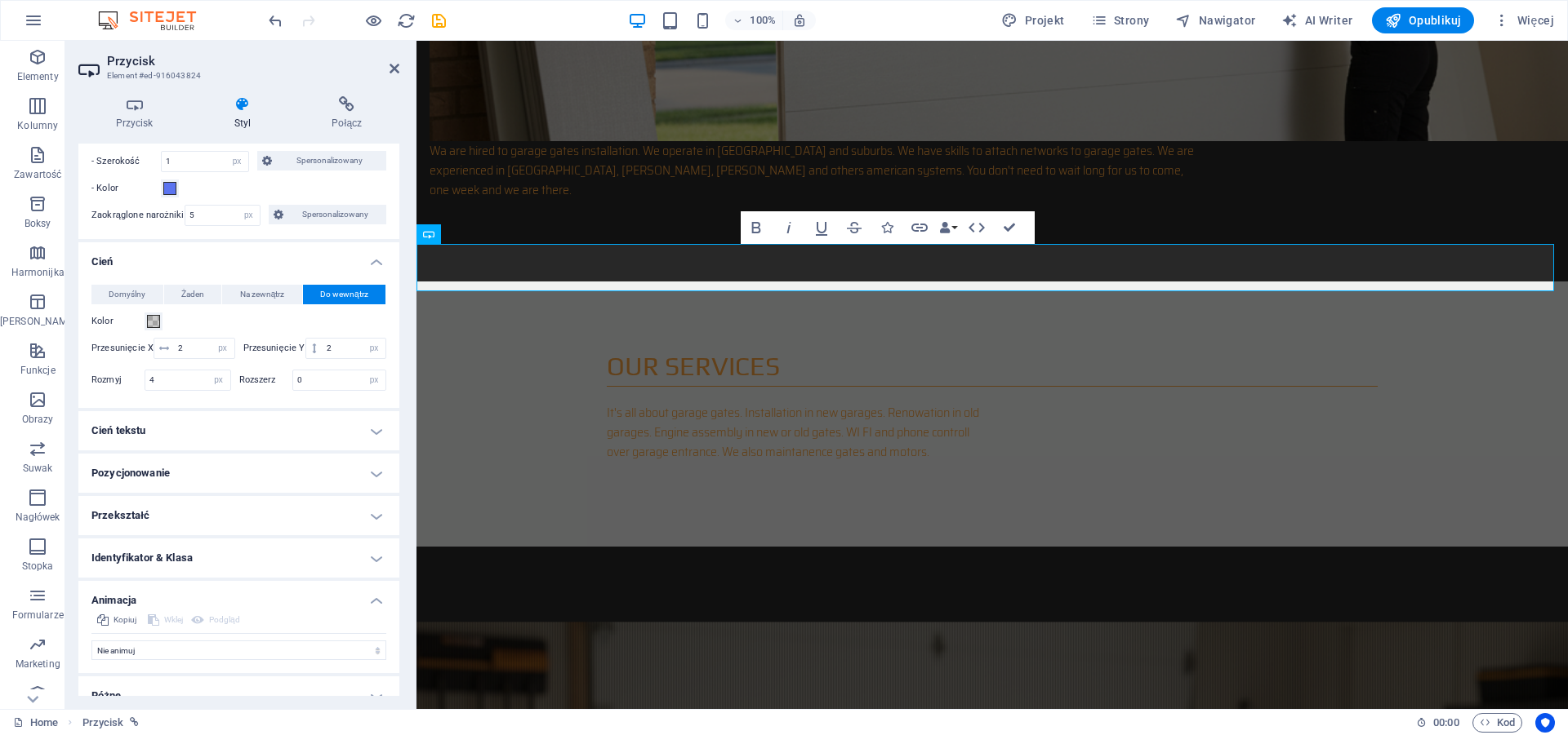
scroll to position [261, 0]
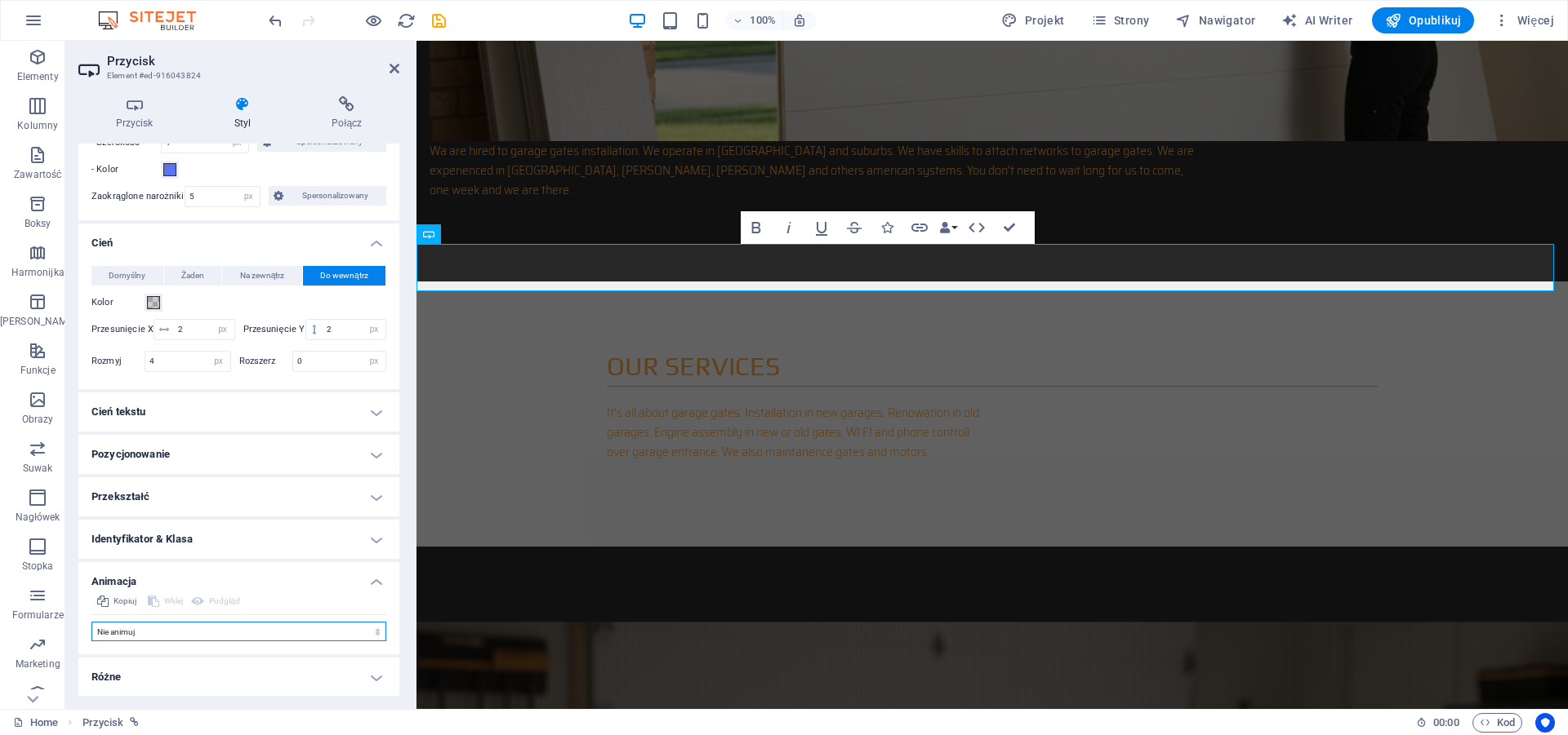
click at [91, 622] on select "Nie animuj Pokaż / Ukryj Przesuń w górę/w dół Powiększ/oddal Przesuń od lewej d…" at bounding box center [239, 631] width 295 height 20
select select "shrink"
click option "Powiększ/oddal" at bounding box center [0, 0] width 0 height 0
type input "0.5"
select select "scroll"
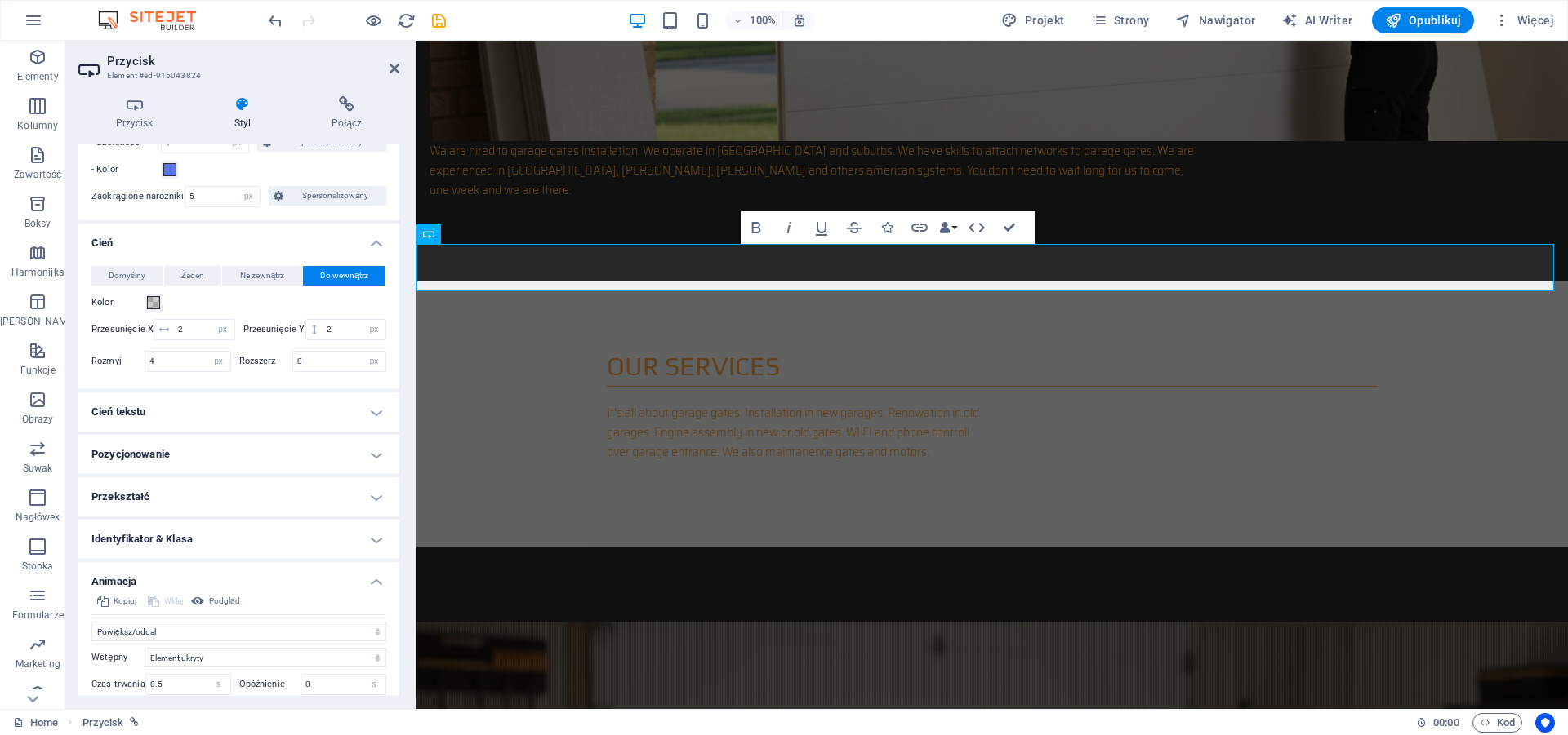
click at [152, 411] on h4 "Cień tekstu" at bounding box center [239, 412] width 321 height 39
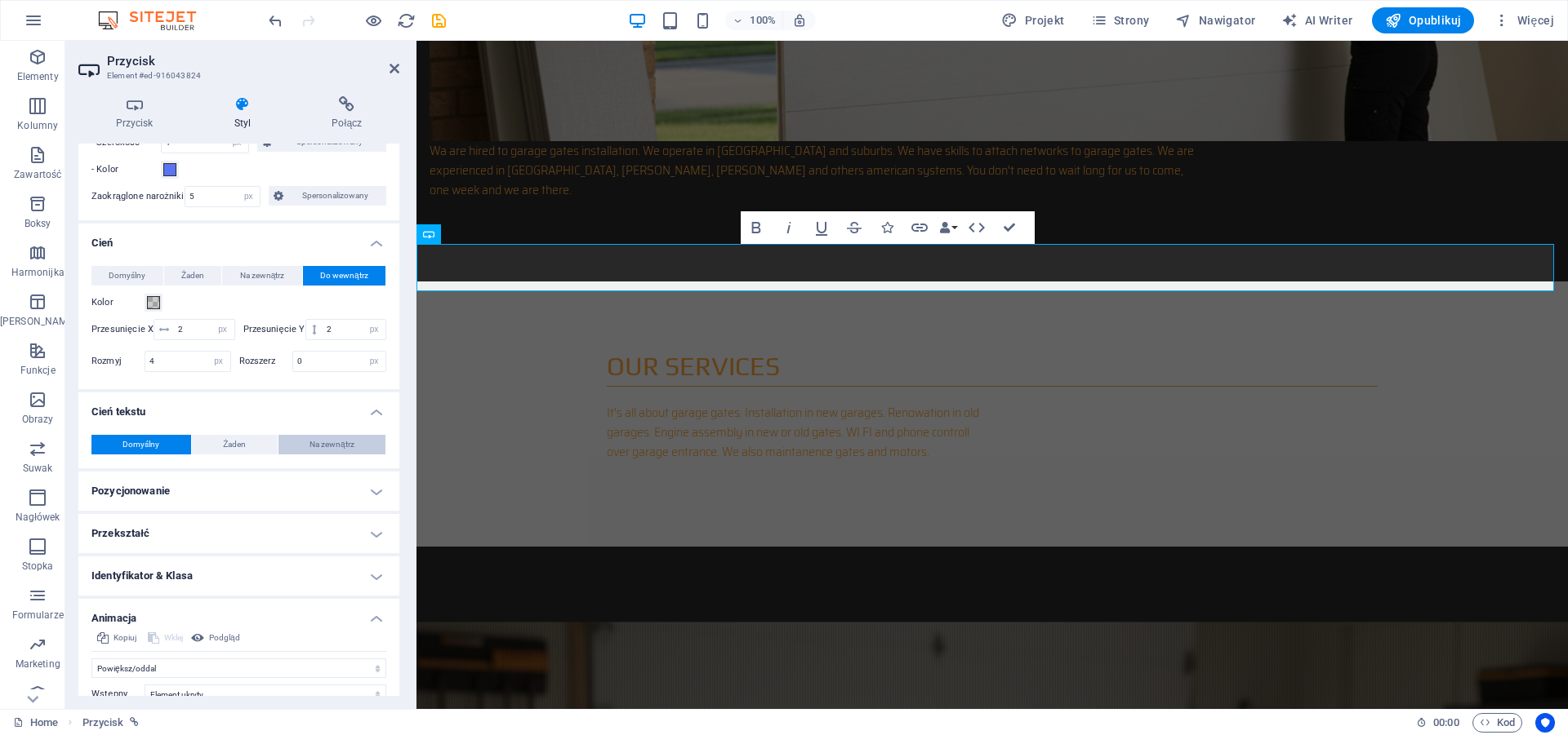
click at [309, 440] on span "Na zewnątrz" at bounding box center [331, 445] width 45 height 20
type input "2"
type input "4"
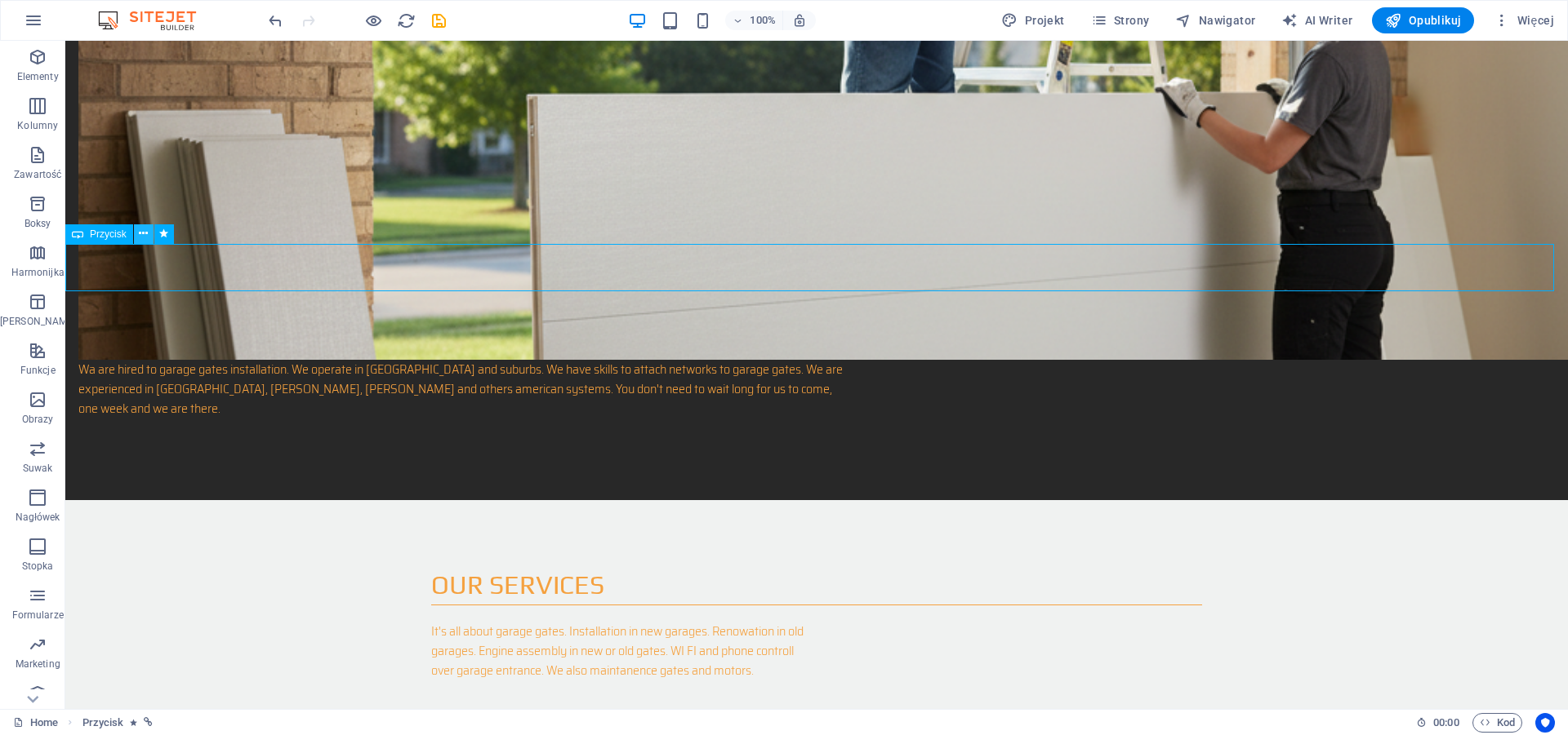
click at [142, 234] on icon at bounding box center [143, 233] width 9 height 17
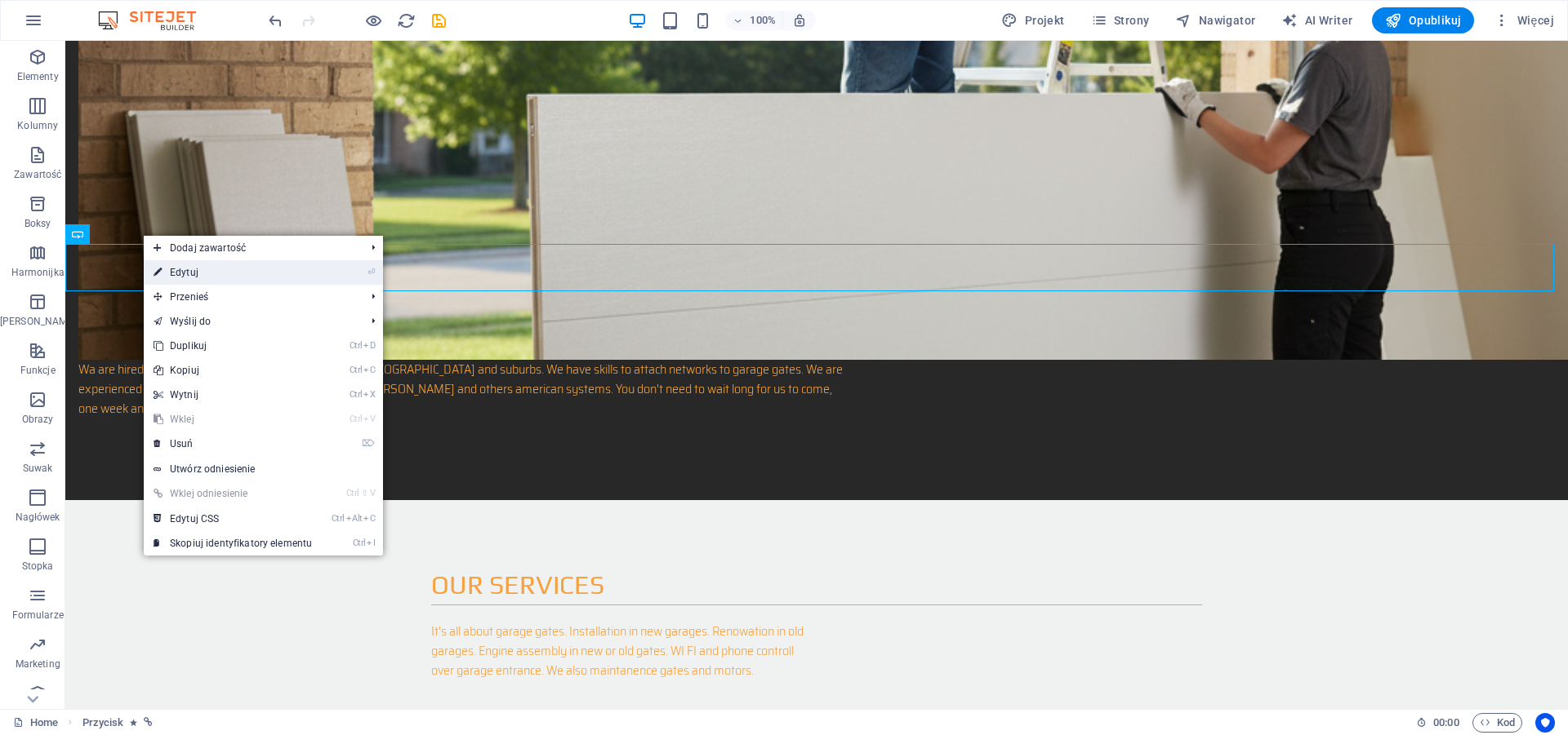
click at [197, 267] on link "⏎ Edytuj" at bounding box center [233, 273] width 178 height 25
select select "px"
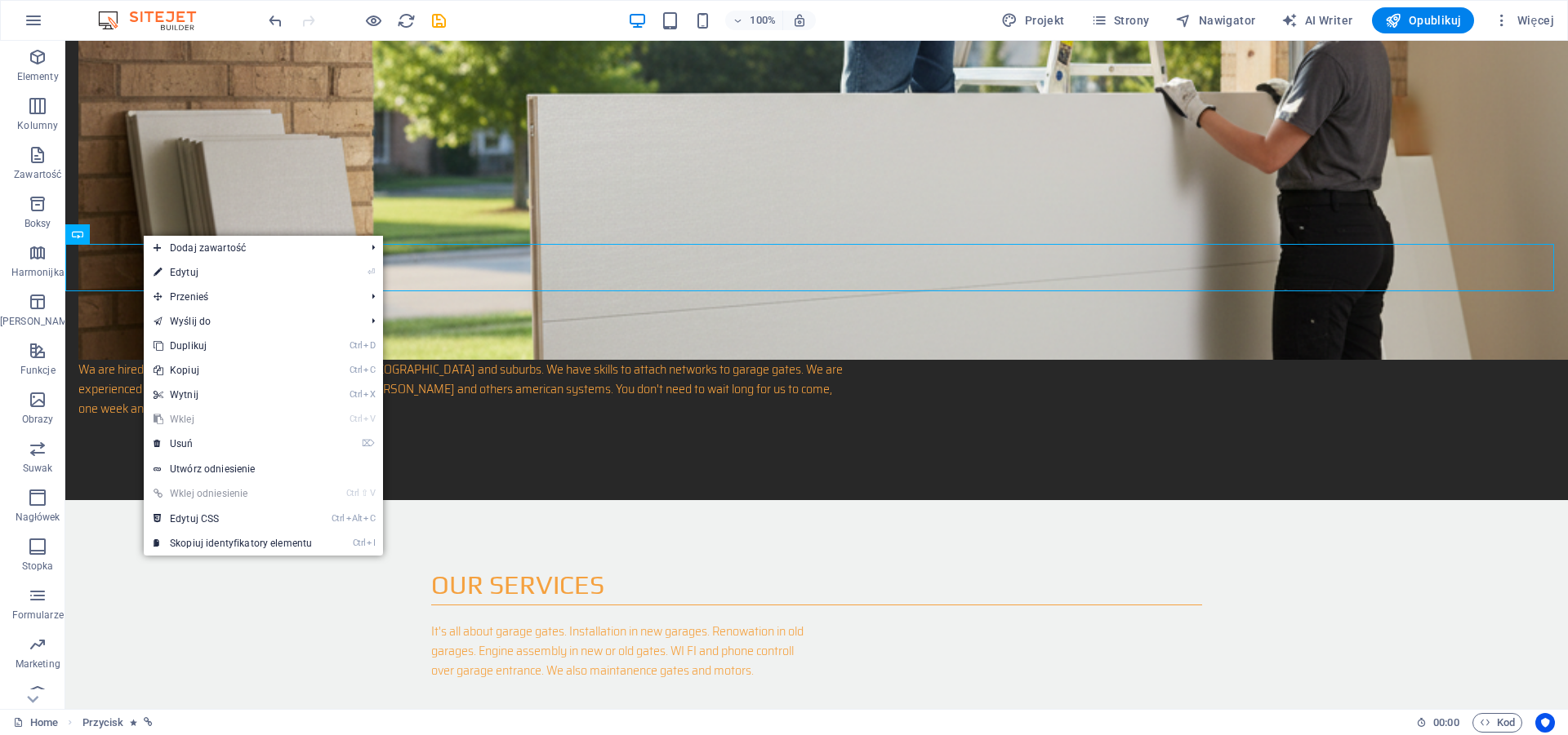
select select "px"
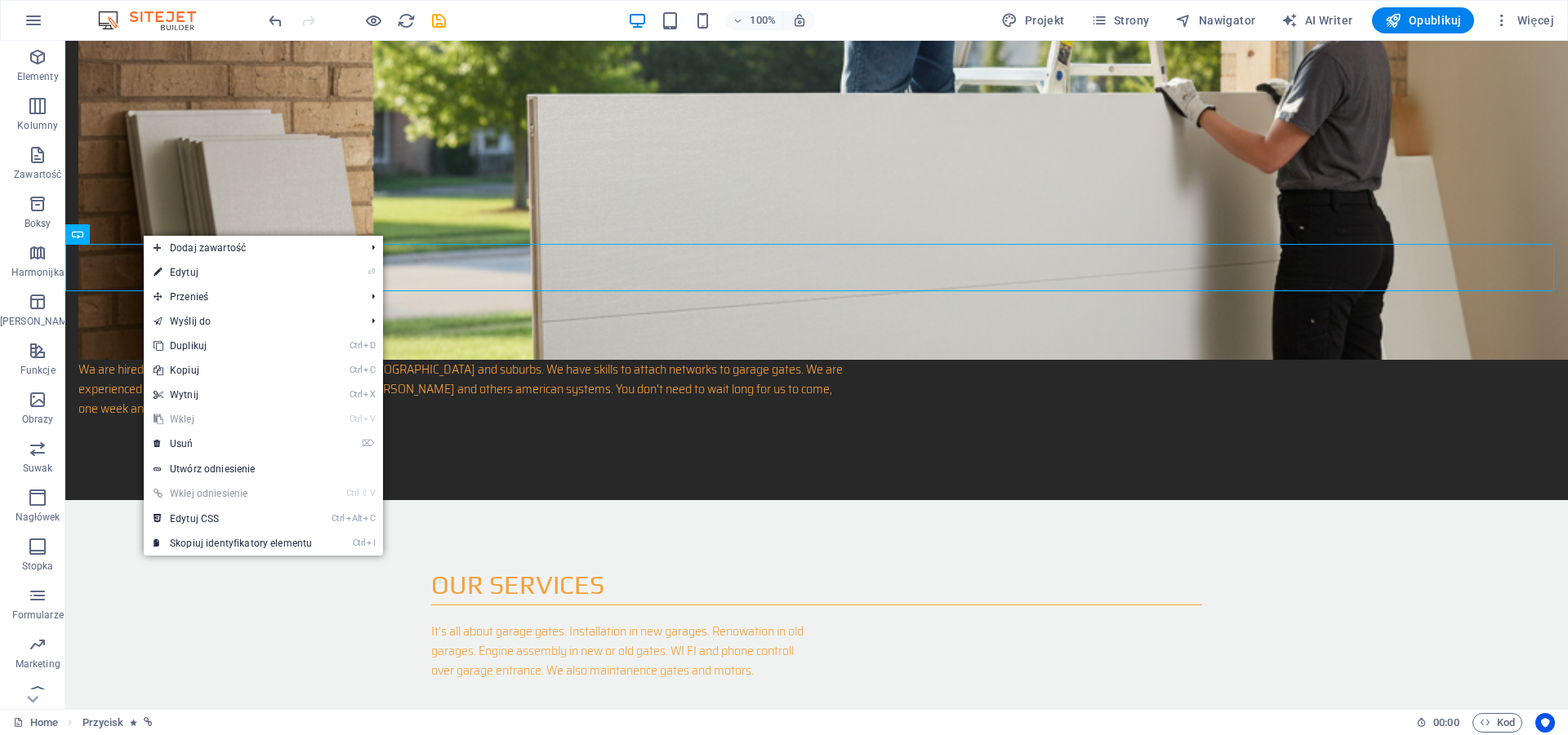
select select "shrink"
select select "s"
select select "scroll"
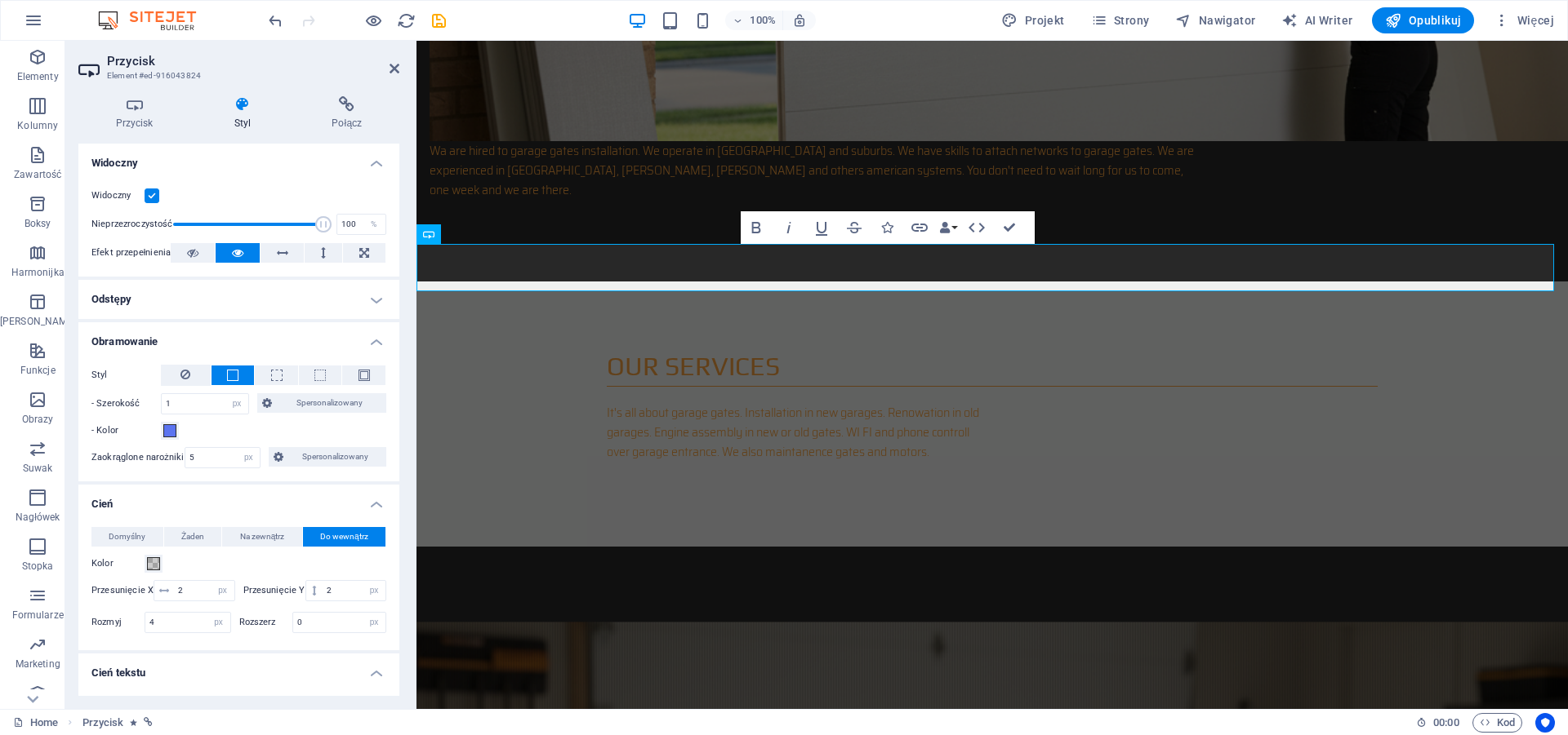
click at [304, 290] on h4 "Odstępy" at bounding box center [239, 300] width 321 height 39
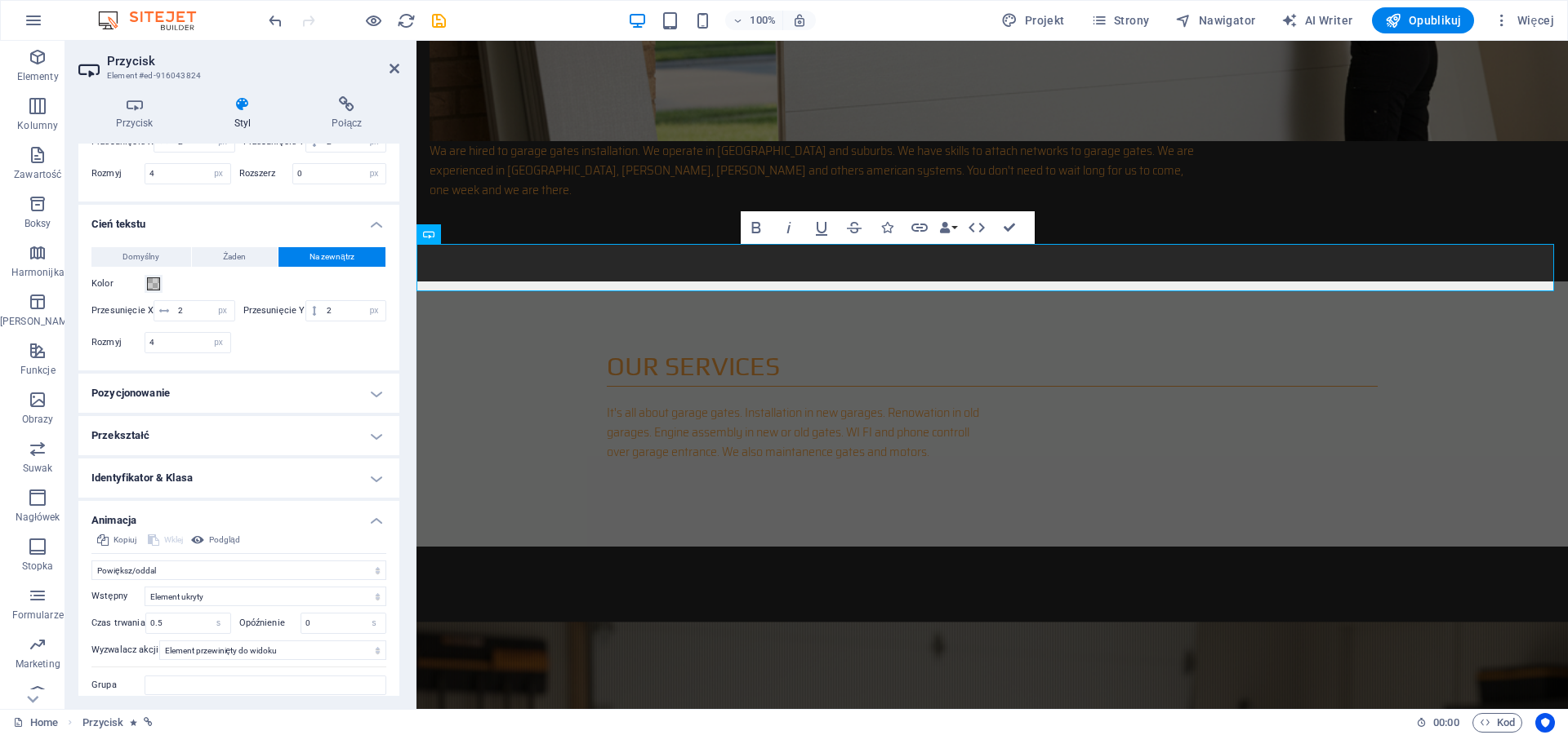
scroll to position [568, 0]
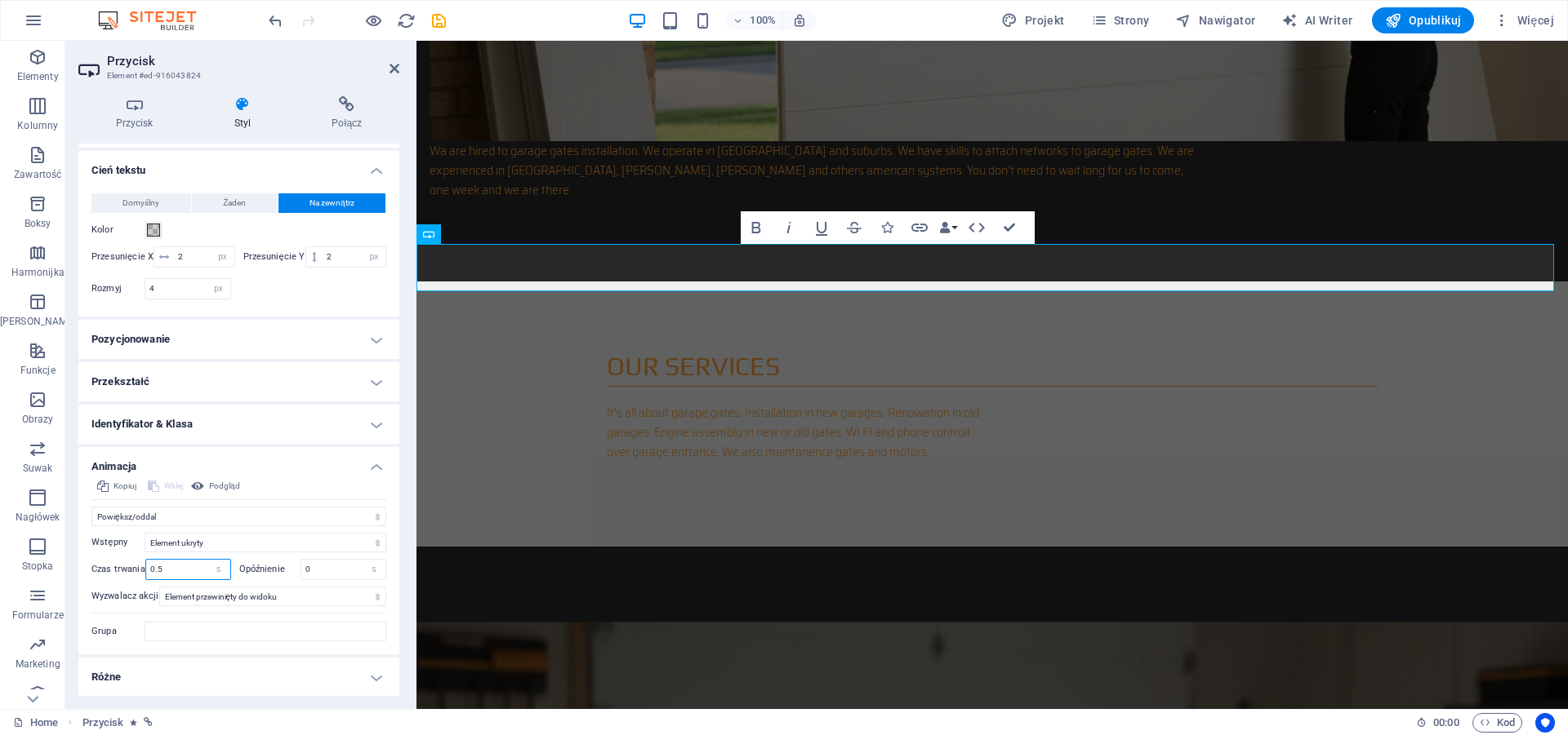
drag, startPoint x: 183, startPoint y: 572, endPoint x: 134, endPoint y: 573, distance: 49.0
click at [147, 573] on input "0.5" at bounding box center [188, 569] width 84 height 20
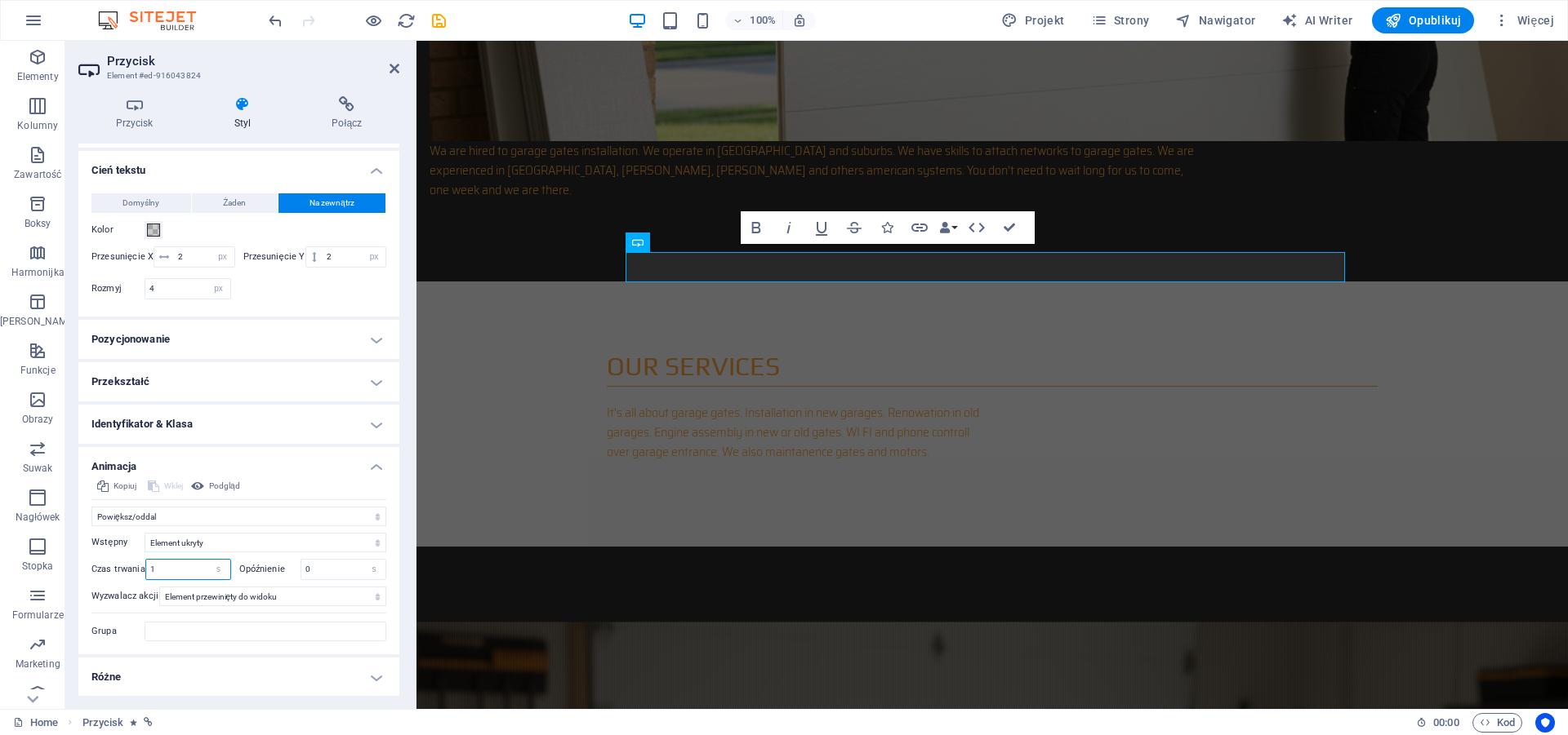
type input "1"
click at [263, 583] on div "Wstępny Element ukryty Element widoczny Czas trwania 1 s ms Opóźnienie 0 s ms S…" at bounding box center [239, 583] width 295 height 115
drag, startPoint x: 312, startPoint y: 571, endPoint x: 283, endPoint y: 571, distance: 29.0
click at [302, 571] on input "0" at bounding box center [344, 569] width 85 height 20
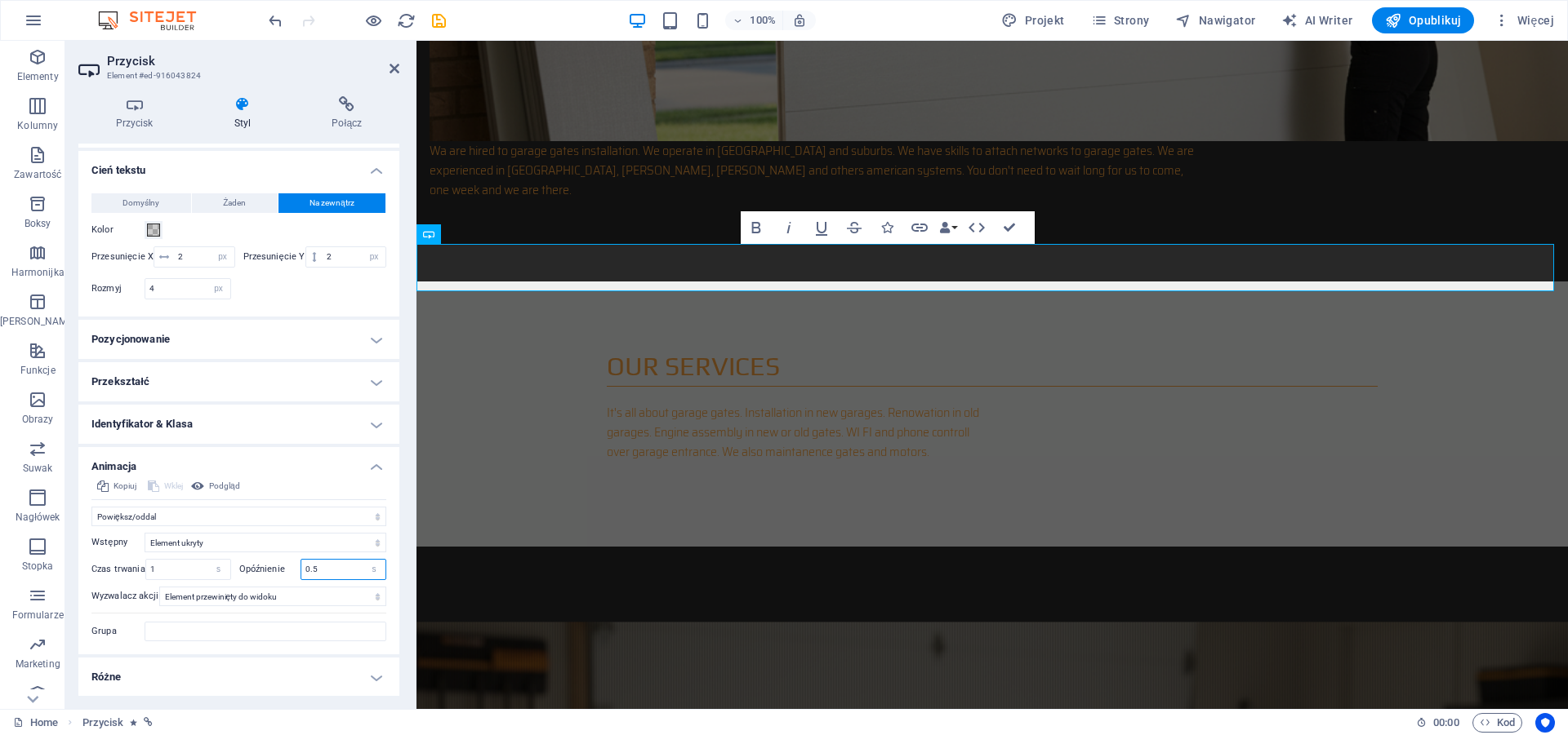
type input "0.5"
click at [296, 489] on div "Kopiuj Wklej Podgląd" at bounding box center [239, 489] width 295 height 24
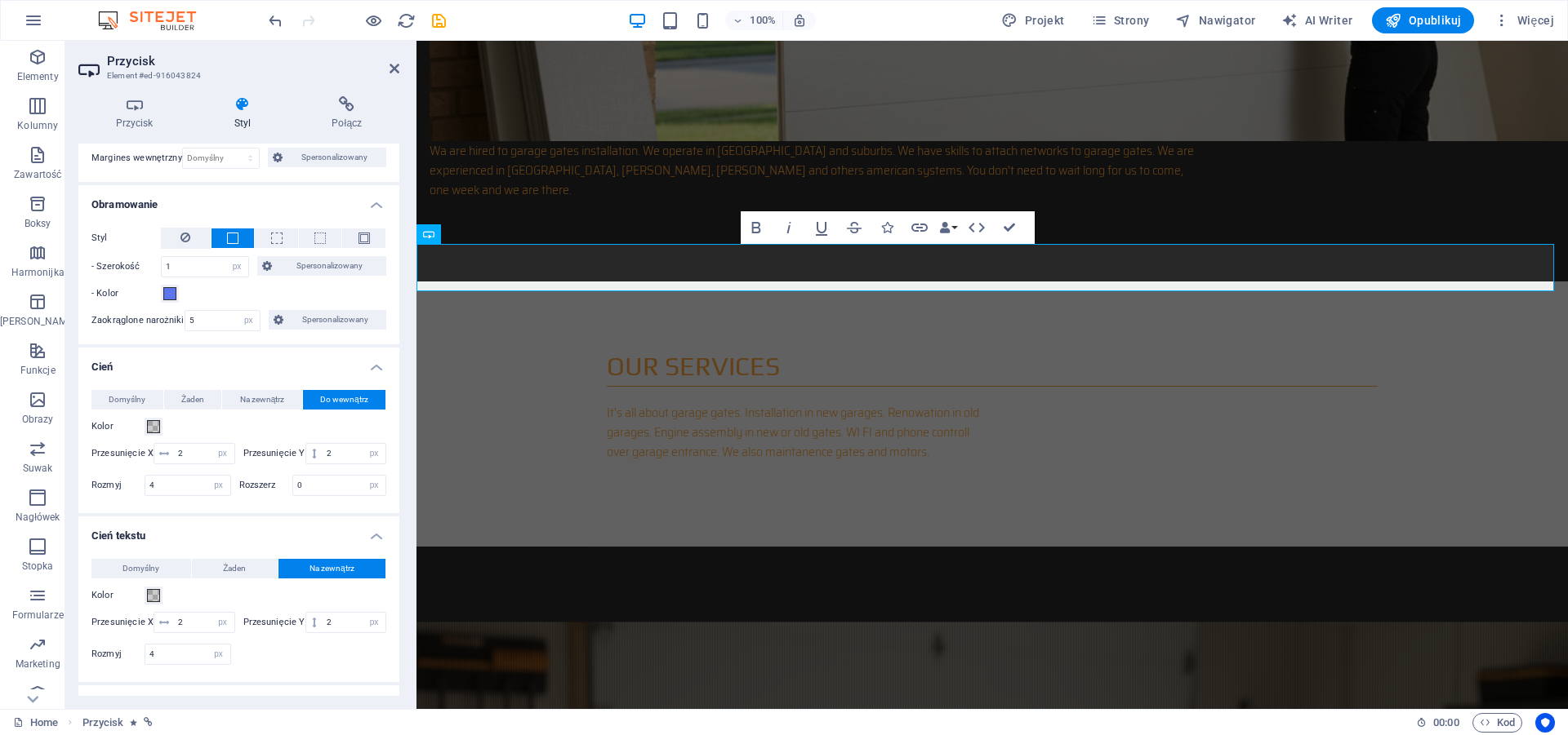
scroll to position [201, 0]
click at [1436, 20] on span "Opublikuj" at bounding box center [1422, 20] width 76 height 16
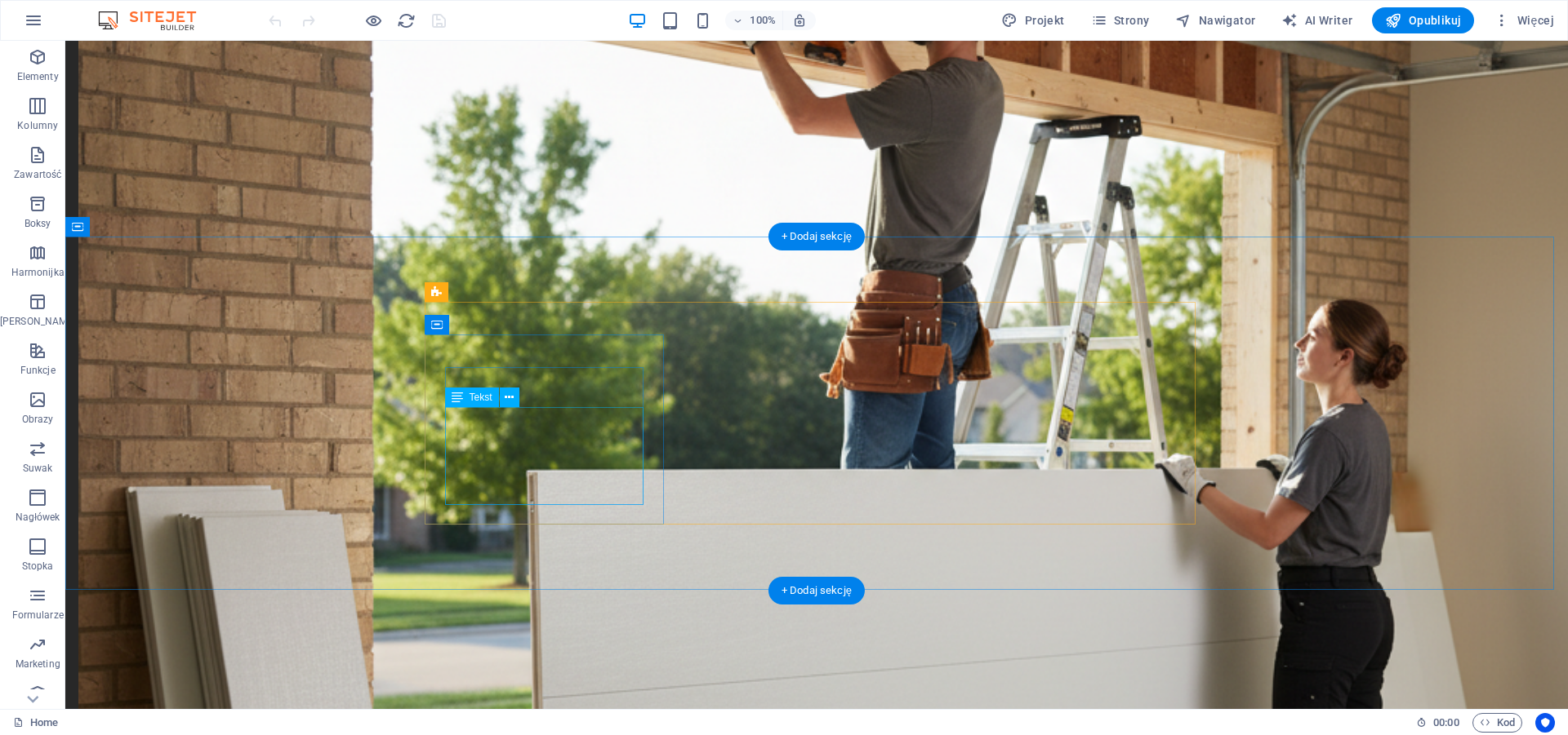
scroll to position [1498, 0]
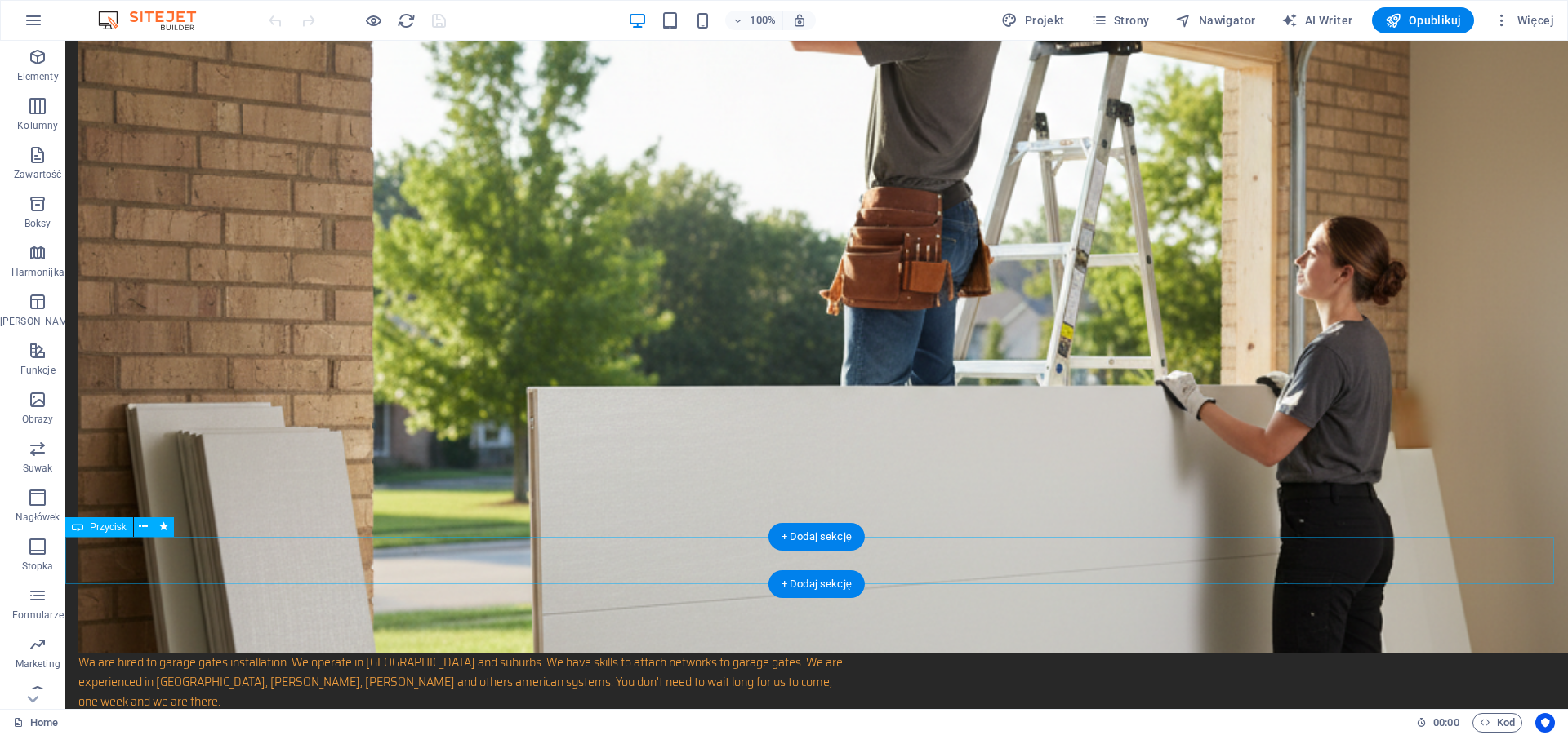
drag, startPoint x: 494, startPoint y: 558, endPoint x: 455, endPoint y: 558, distance: 39.0
click at [144, 531] on icon at bounding box center [143, 526] width 9 height 17
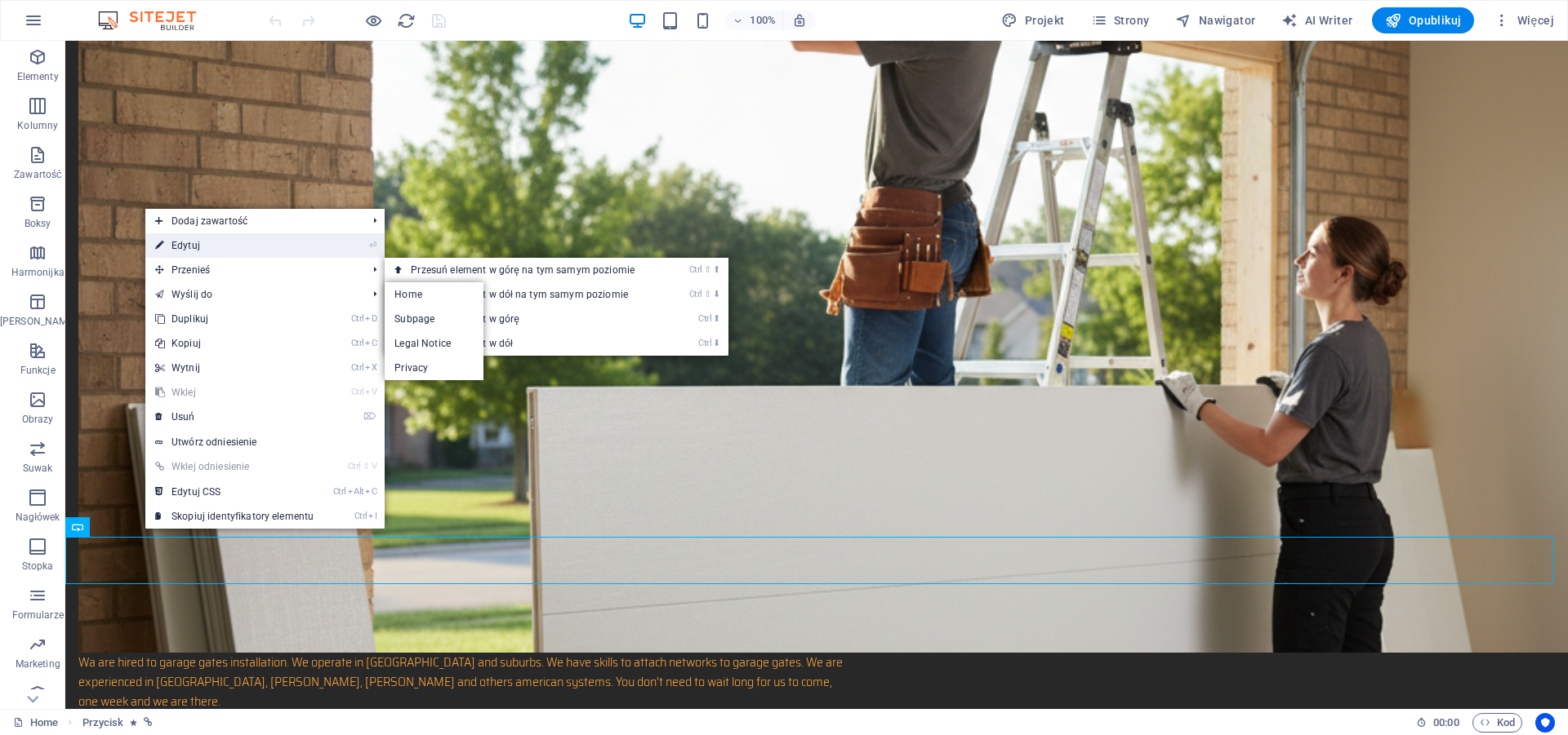
click at [186, 244] on link "⏎ Edytuj" at bounding box center [234, 245] width 178 height 25
select select "px"
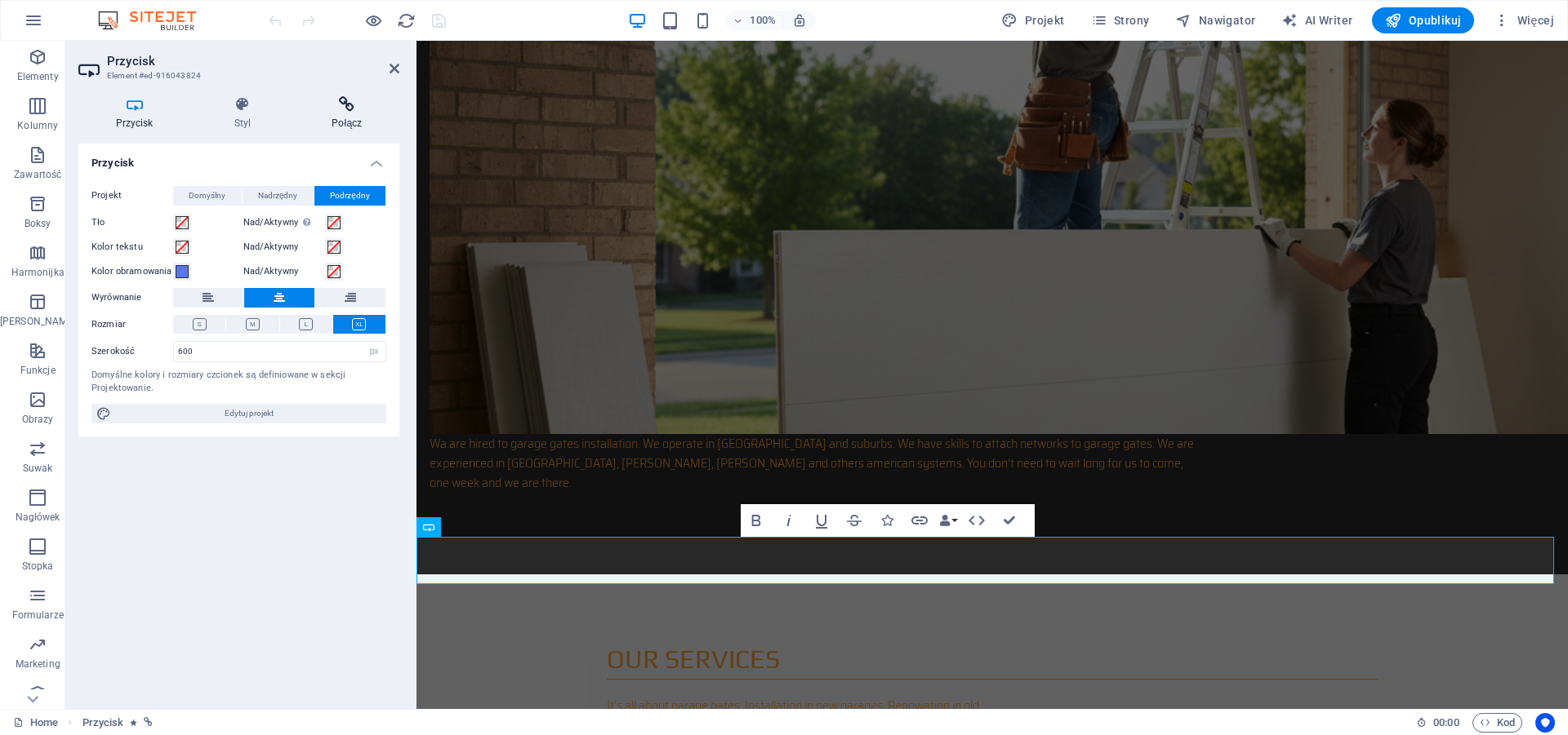
click at [345, 114] on h4 "Połącz" at bounding box center [347, 113] width 105 height 34
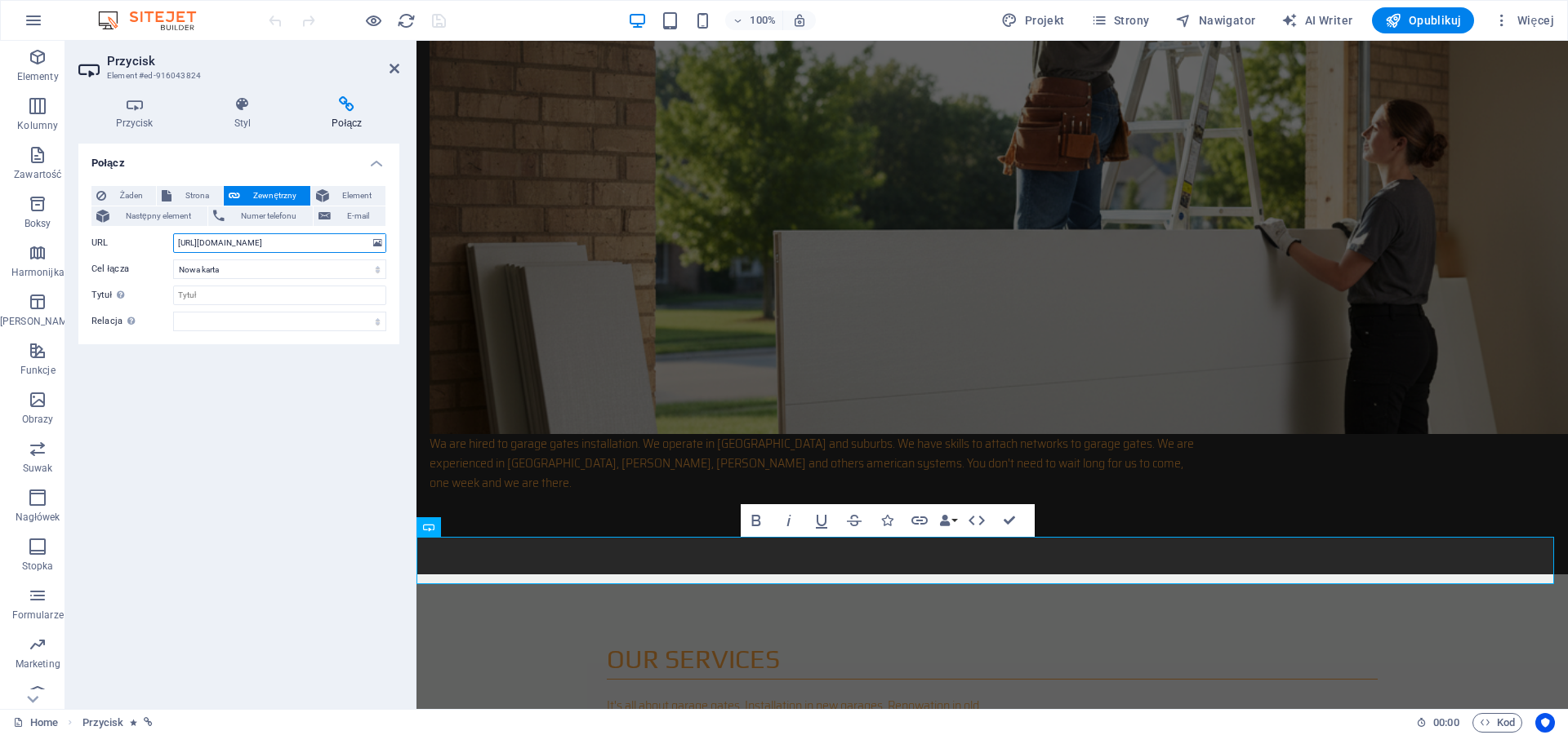
click at [241, 237] on input "[URL][DOMAIN_NAME]" at bounding box center [280, 243] width 213 height 20
click at [240, 237] on input "[URL][DOMAIN_NAME]" at bounding box center [280, 243] width 213 height 20
click at [239, 237] on input "[URL][DOMAIN_NAME]" at bounding box center [280, 243] width 213 height 20
paste input "[URL][DOMAIN_NAME]"
type input "[URL][DOMAIN_NAME]"
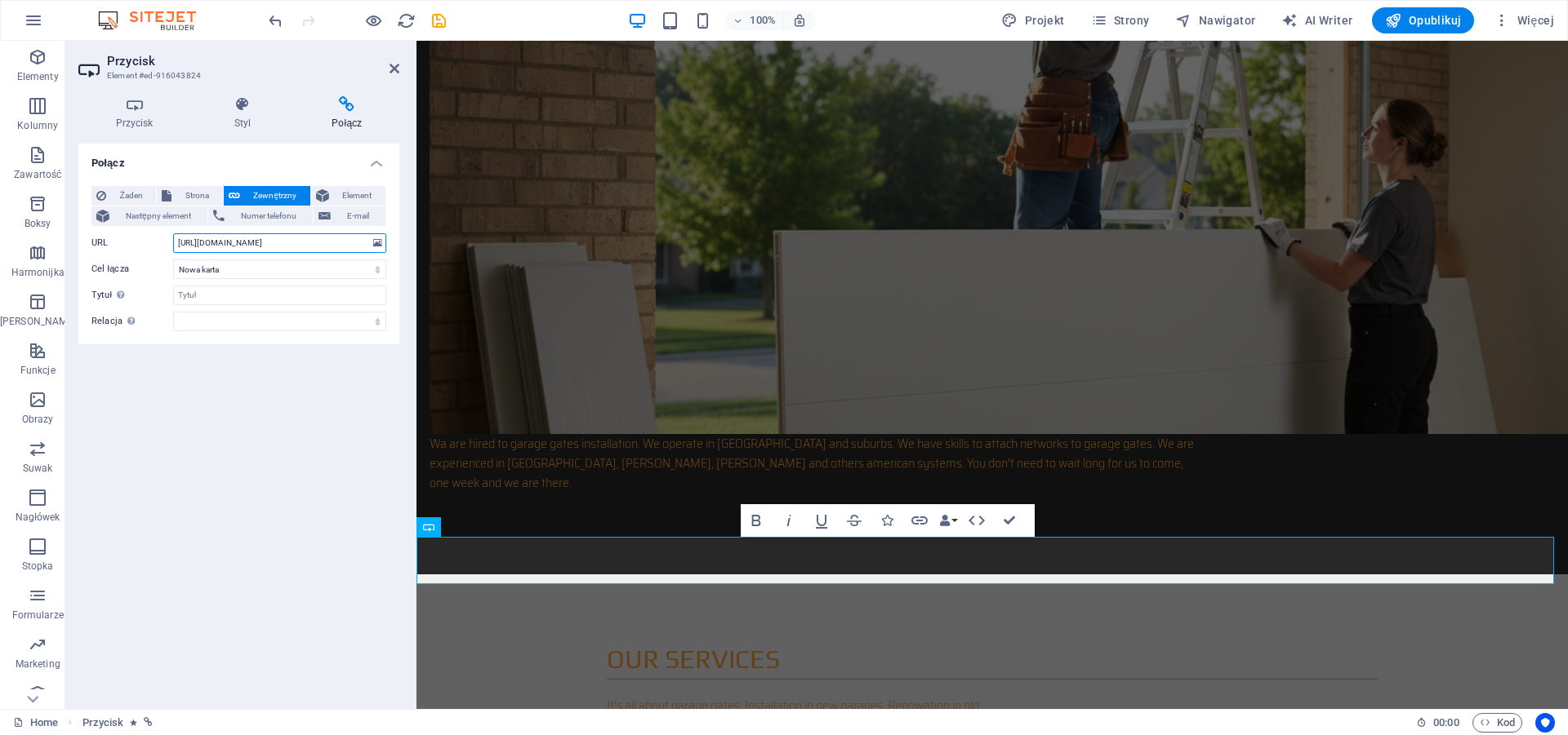
scroll to position [0, 83]
click at [1422, 27] on span "Opublikuj" at bounding box center [1422, 20] width 76 height 16
